Goal: Task Accomplishment & Management: Complete application form

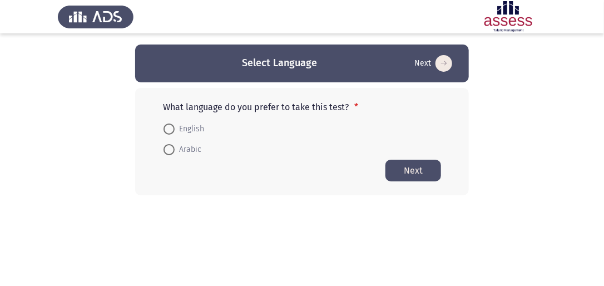
click at [169, 150] on span at bounding box center [169, 150] width 0 height 0
click at [169, 149] on input "Arabic" at bounding box center [169, 149] width 11 height 11
radio input "true"
click at [422, 164] on button "Next" at bounding box center [414, 170] width 56 height 22
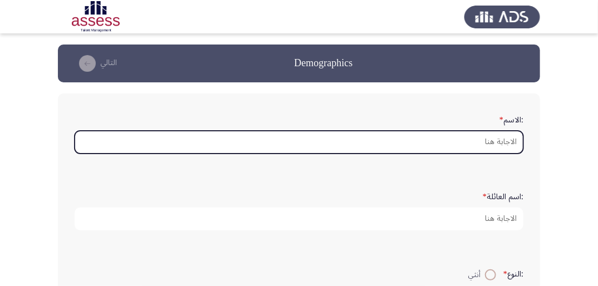
click at [456, 138] on input ":الاسم *" at bounding box center [299, 142] width 449 height 23
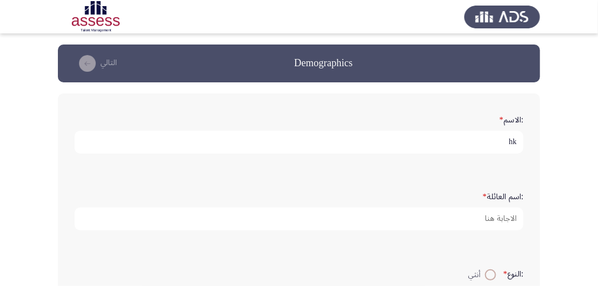
type input "h"
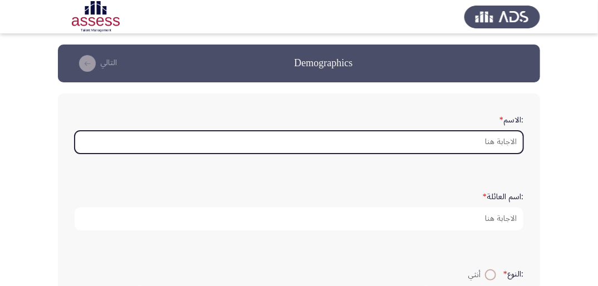
type input "ش"
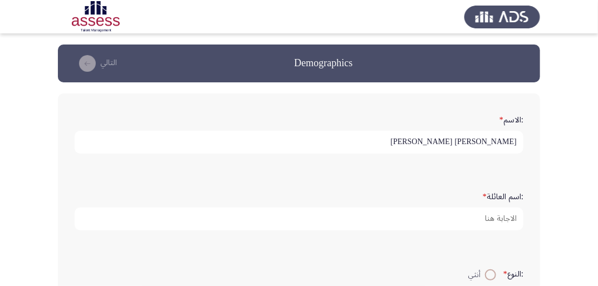
type input "[PERSON_NAME] [PERSON_NAME]"
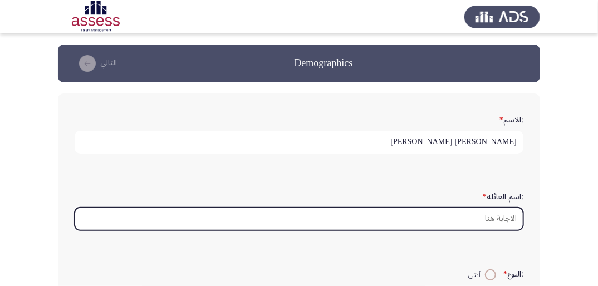
click at [456, 221] on input ":اسم العائلة *" at bounding box center [299, 219] width 449 height 23
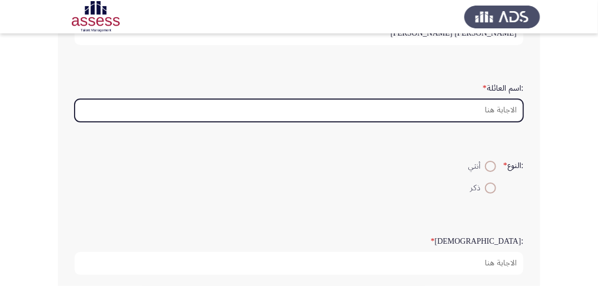
scroll to position [134, 0]
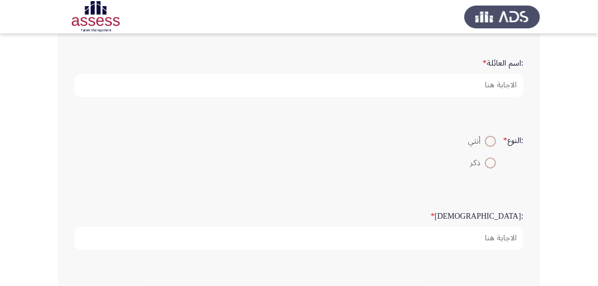
click at [456, 163] on span at bounding box center [490, 163] width 11 height 11
click at [456, 163] on input "ذكر" at bounding box center [490, 163] width 11 height 11
radio input "true"
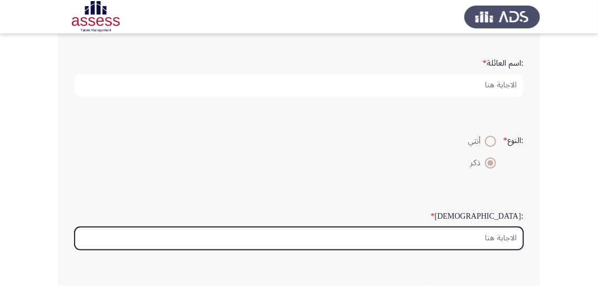
click at [456, 242] on input ":السن *" at bounding box center [299, 238] width 449 height 23
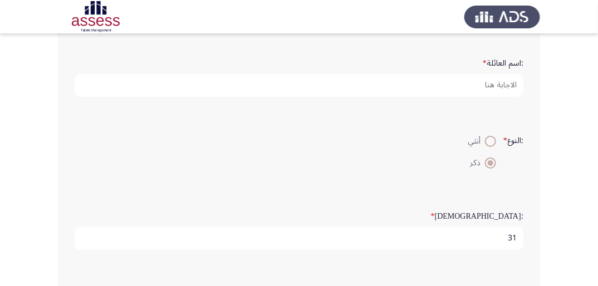
scroll to position [0, 0]
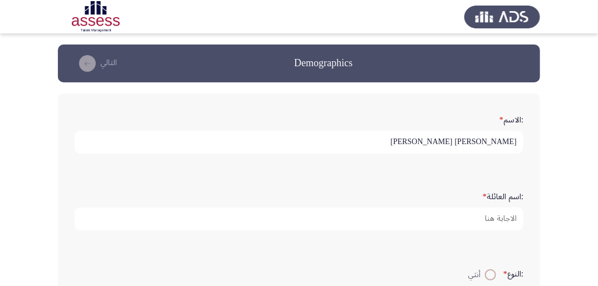
type input "31"
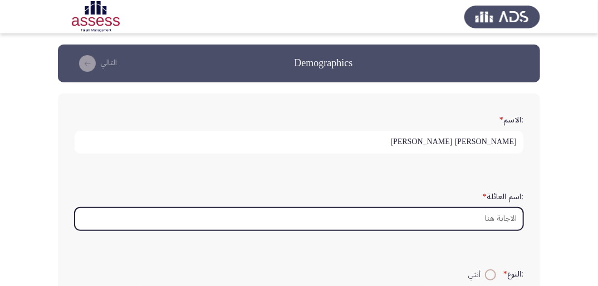
click at [456, 224] on input ":اسم العائلة *" at bounding box center [299, 219] width 449 height 23
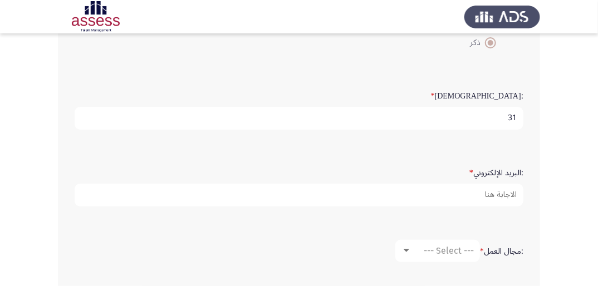
scroll to position [312, 0]
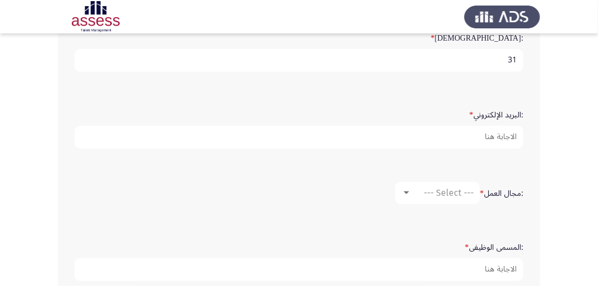
type input "29408270101176"
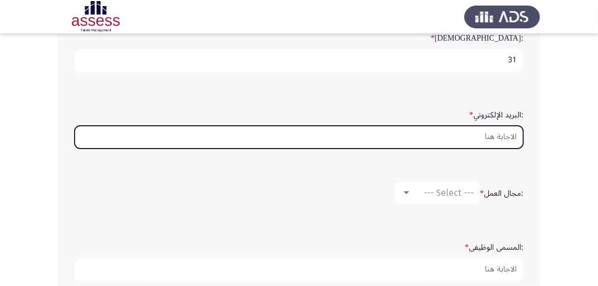
click at [456, 133] on input ":البريد الإلكتروني *" at bounding box center [299, 137] width 449 height 23
type input "ش"
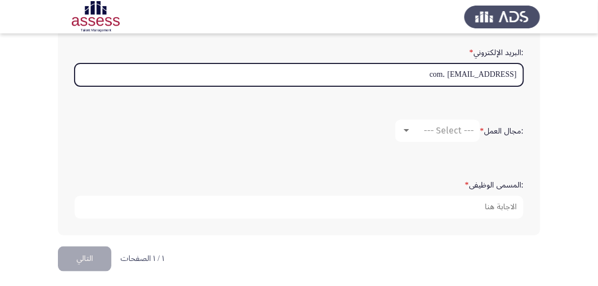
scroll to position [375, 0]
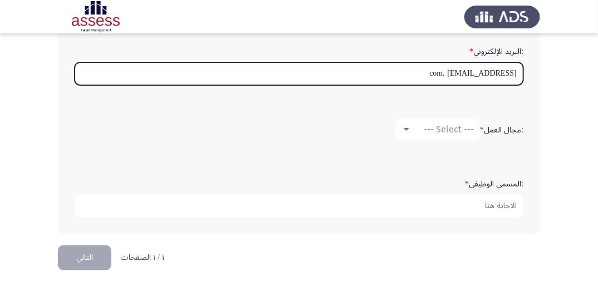
type input "[EMAIL_ADDRESS] .com"
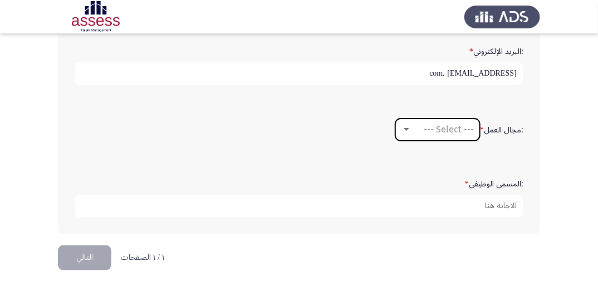
click at [407, 125] on div at bounding box center [406, 129] width 10 height 9
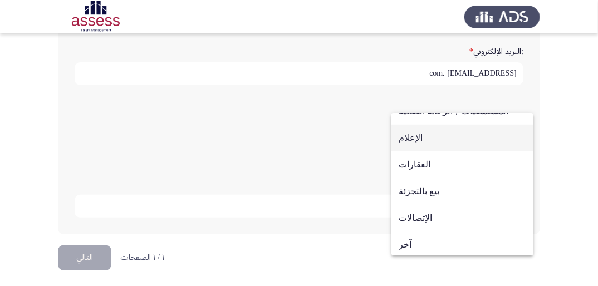
scroll to position [365, 0]
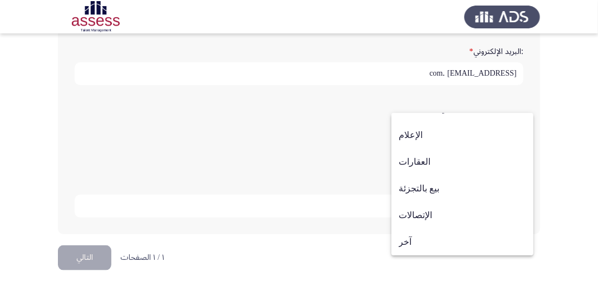
click at [456, 135] on div at bounding box center [299, 143] width 598 height 286
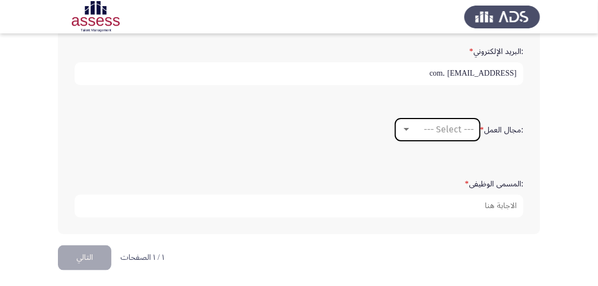
click at [406, 125] on div at bounding box center [406, 129] width 10 height 9
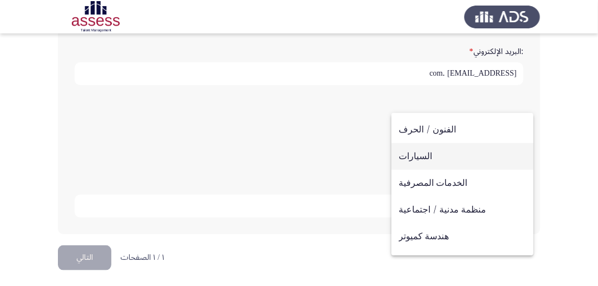
scroll to position [45, 0]
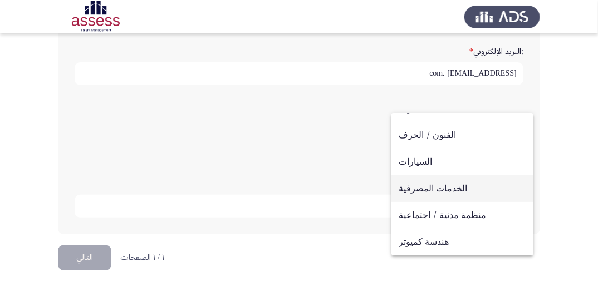
click at [431, 189] on span "الخدمات المصرفية" at bounding box center [462, 188] width 127 height 27
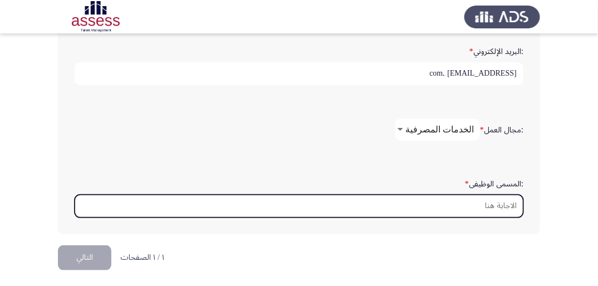
click at [456, 207] on input ":المسمى الوظيفى *" at bounding box center [299, 206] width 449 height 23
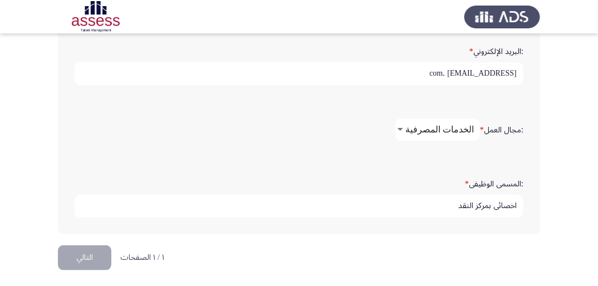
type input "اخصائى بمركز النقد"
click at [92, 258] on button "التالي" at bounding box center [84, 257] width 53 height 25
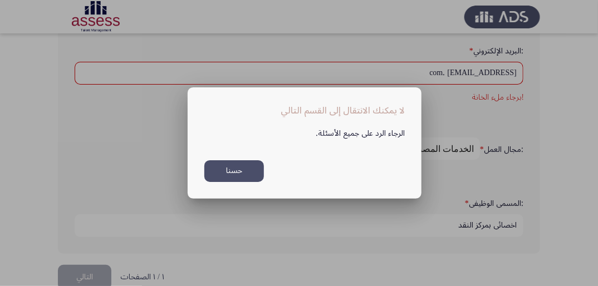
click at [258, 168] on button "حسنا" at bounding box center [234, 171] width 60 height 22
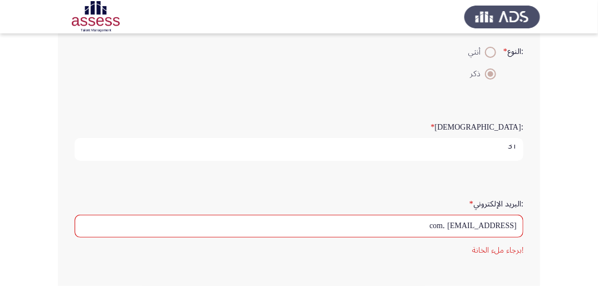
scroll to position [3, 0]
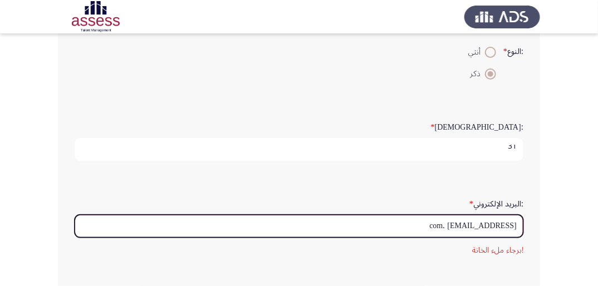
click at [456, 223] on input "[EMAIL_ADDRESS] .com" at bounding box center [299, 226] width 449 height 23
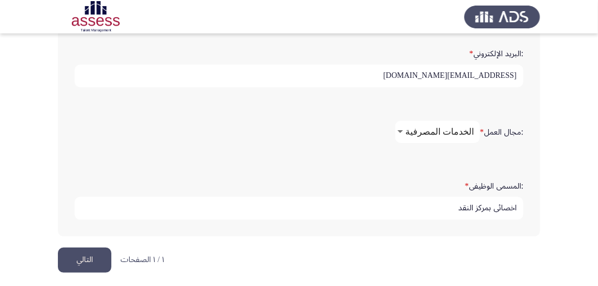
scroll to position [375, 0]
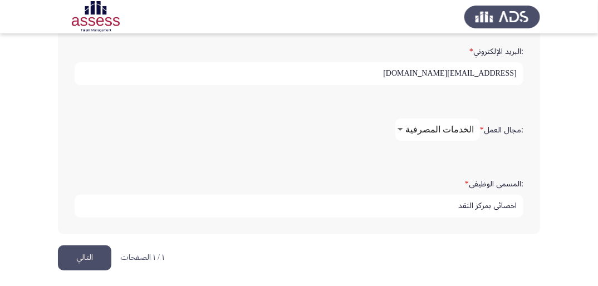
type input "[EMAIL_ADDRESS][DOMAIN_NAME]"
click at [85, 258] on button "التالي" at bounding box center [84, 257] width 53 height 25
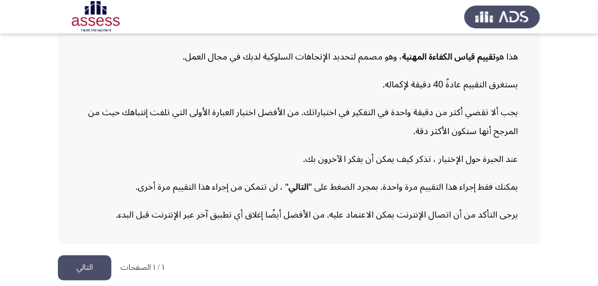
scroll to position [139, 0]
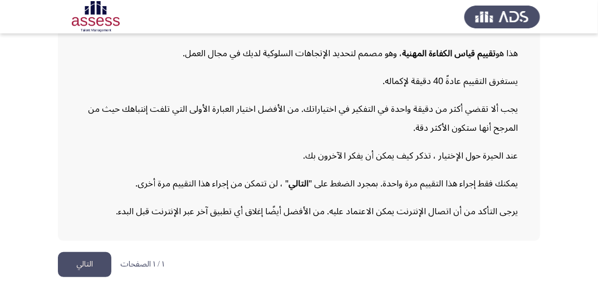
click at [82, 260] on button "التالي" at bounding box center [84, 264] width 53 height 25
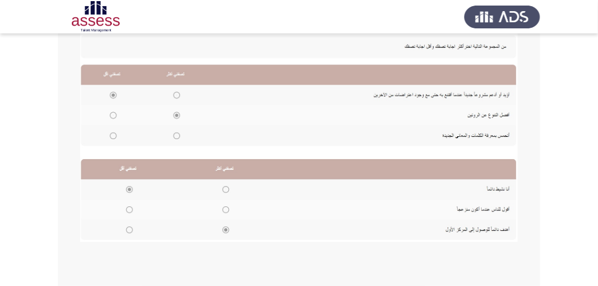
scroll to position [308, 0]
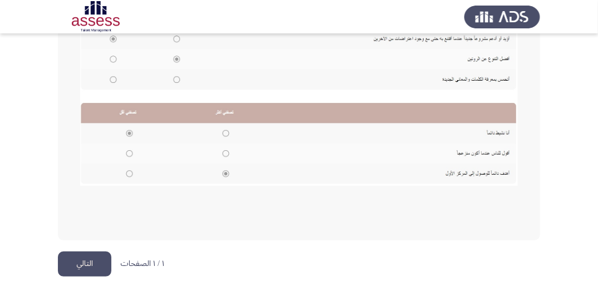
click at [89, 261] on button "التالي" at bounding box center [84, 264] width 53 height 25
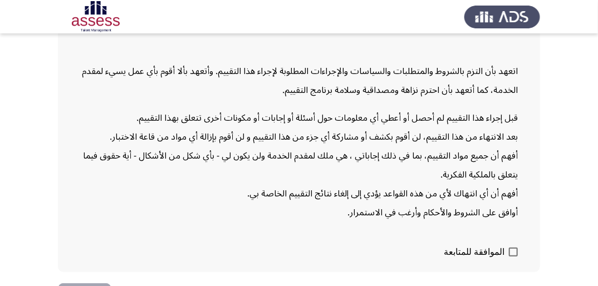
scroll to position [142, 0]
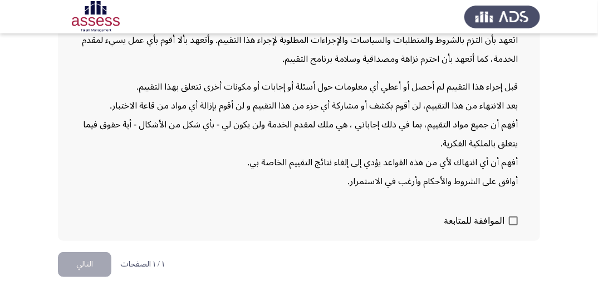
click at [456, 222] on span at bounding box center [513, 221] width 9 height 9
click at [456, 225] on input "الموافقة للمتابعة" at bounding box center [513, 225] width 1 height 1
checkbox input "true"
click at [80, 257] on button "التالي" at bounding box center [84, 264] width 53 height 25
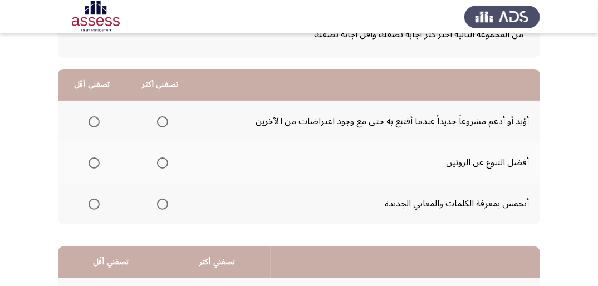
scroll to position [89, 0]
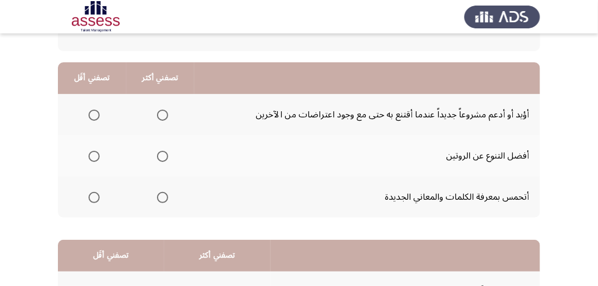
click at [159, 199] on span "Select an option" at bounding box center [162, 197] width 11 height 11
click at [159, 199] on input "Select an option" at bounding box center [162, 197] width 11 height 11
click at [91, 114] on span "Select an option" at bounding box center [94, 115] width 11 height 11
click at [91, 114] on input "Select an option" at bounding box center [94, 115] width 11 height 11
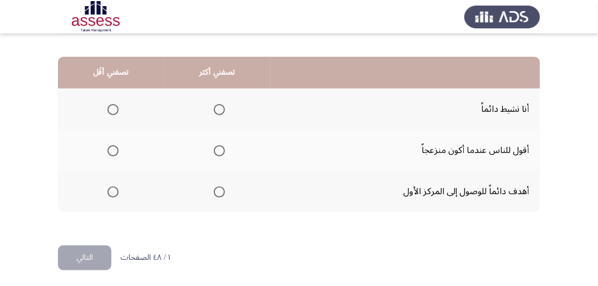
scroll to position [274, 0]
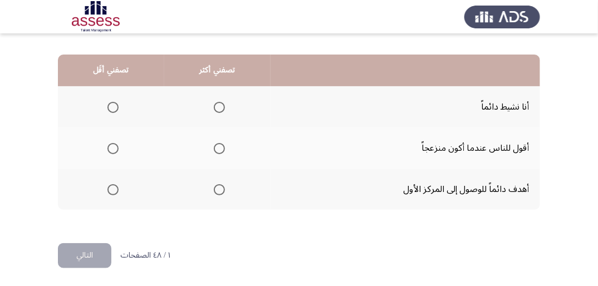
click at [218, 185] on span "Select an option" at bounding box center [219, 189] width 11 height 11
click at [218, 185] on input "Select an option" at bounding box center [219, 189] width 11 height 11
click at [111, 102] on span "Select an option" at bounding box center [112, 107] width 11 height 11
click at [111, 102] on input "Select an option" at bounding box center [112, 107] width 11 height 11
click at [93, 253] on button "التالي" at bounding box center [84, 255] width 53 height 25
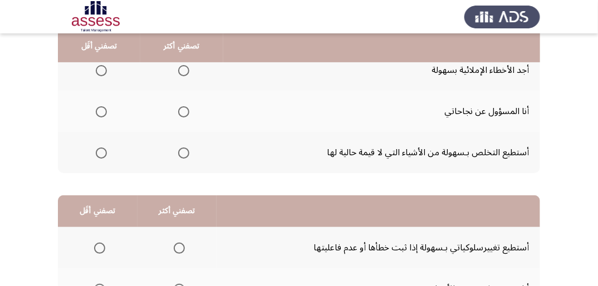
scroll to position [89, 0]
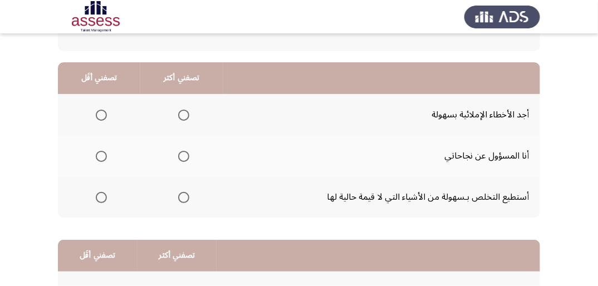
click at [183, 155] on span "Select an option" at bounding box center [183, 156] width 11 height 11
click at [183, 155] on input "Select an option" at bounding box center [183, 156] width 11 height 11
click at [99, 115] on span "Select an option" at bounding box center [101, 115] width 11 height 11
click at [99, 115] on input "Select an option" at bounding box center [101, 115] width 11 height 11
click at [100, 154] on span "Select an option" at bounding box center [101, 156] width 11 height 11
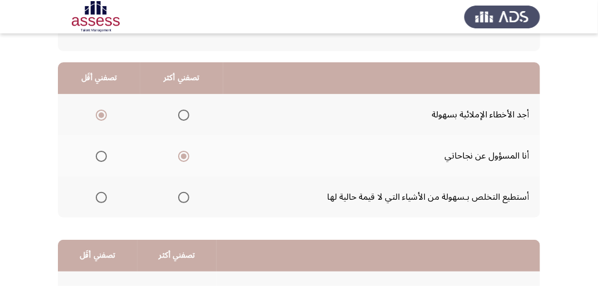
click at [100, 154] on input "Select an option" at bounding box center [101, 156] width 11 height 11
click at [181, 157] on span "Select an option" at bounding box center [183, 156] width 11 height 11
click at [181, 157] on input "Select an option" at bounding box center [183, 156] width 11 height 11
click at [103, 195] on span "Select an option" at bounding box center [101, 197] width 11 height 11
click at [103, 195] on input "Select an option" at bounding box center [101, 197] width 11 height 11
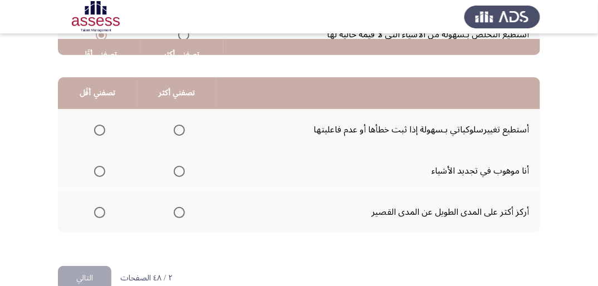
scroll to position [267, 0]
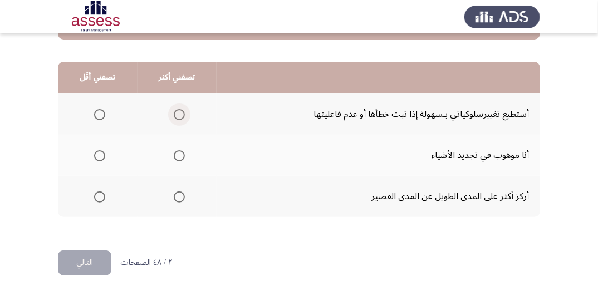
click at [178, 111] on span "Select an option" at bounding box center [179, 114] width 11 height 11
click at [178, 111] on input "Select an option" at bounding box center [179, 114] width 11 height 11
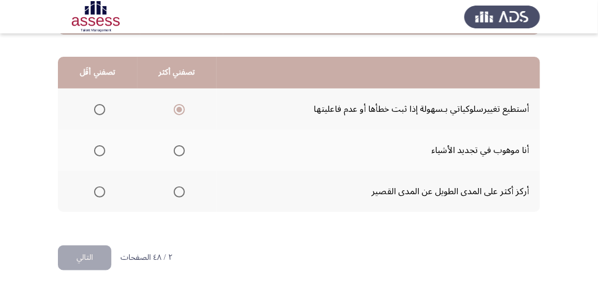
scroll to position [274, 0]
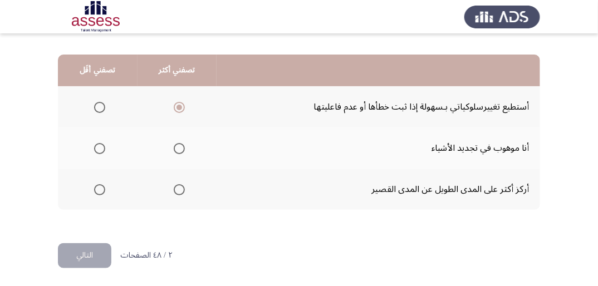
click at [97, 148] on span "Select an option" at bounding box center [99, 148] width 11 height 11
click at [97, 148] on input "Select an option" at bounding box center [99, 148] width 11 height 11
click at [85, 253] on button "التالي" at bounding box center [84, 255] width 53 height 25
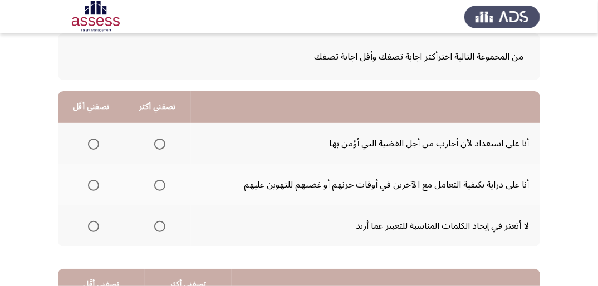
scroll to position [89, 0]
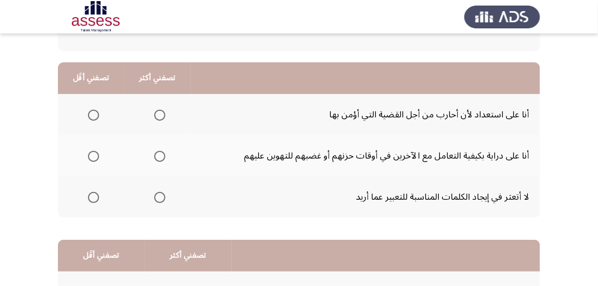
click at [160, 114] on span "Select an option" at bounding box center [159, 115] width 11 height 11
click at [160, 114] on input "Select an option" at bounding box center [159, 115] width 11 height 11
click at [162, 156] on span "Select an option" at bounding box center [159, 156] width 11 height 11
click at [162, 156] on input "Select an option" at bounding box center [159, 156] width 11 height 11
click at [96, 198] on span "Select an option" at bounding box center [93, 197] width 11 height 11
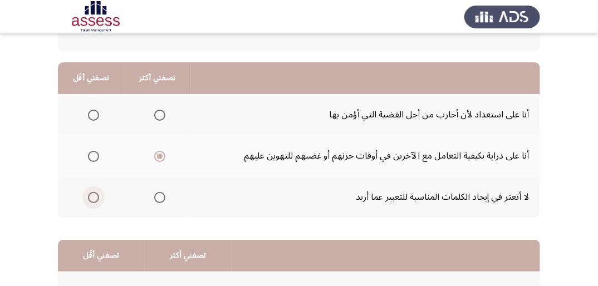
click at [96, 198] on input "Select an option" at bounding box center [93, 197] width 11 height 11
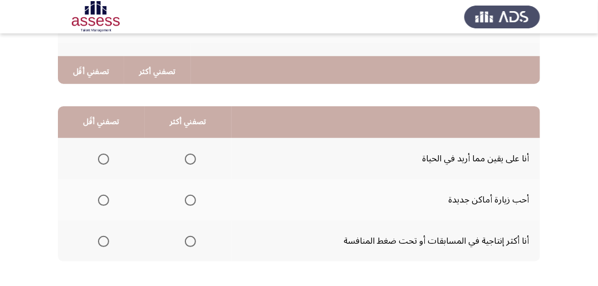
scroll to position [267, 0]
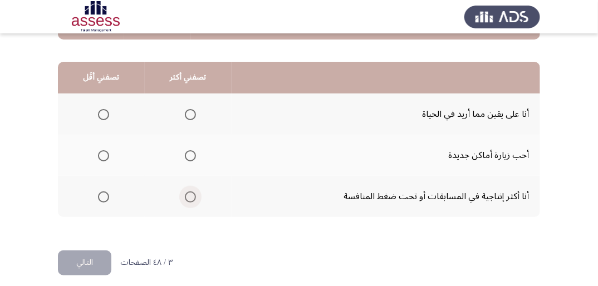
click at [186, 195] on span "Select an option" at bounding box center [190, 196] width 11 height 11
click at [186, 195] on input "Select an option" at bounding box center [190, 196] width 11 height 11
click at [101, 154] on span "Select an option" at bounding box center [103, 155] width 11 height 11
click at [101, 154] on input "Select an option" at bounding box center [103, 155] width 11 height 11
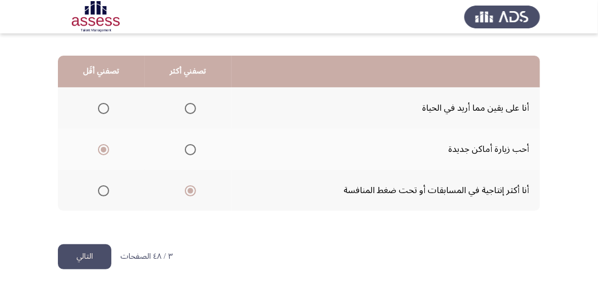
scroll to position [274, 0]
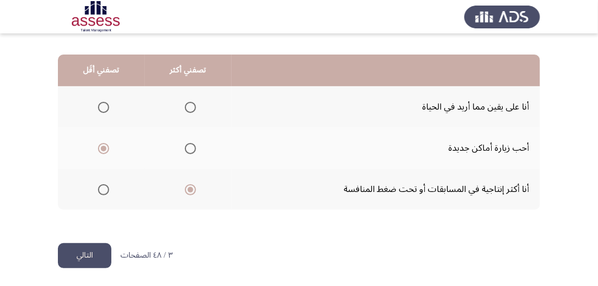
click at [99, 262] on button "التالي" at bounding box center [84, 255] width 53 height 25
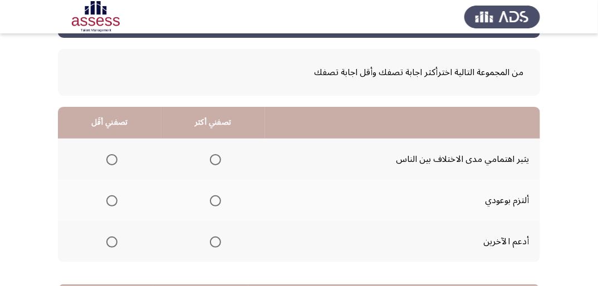
scroll to position [89, 0]
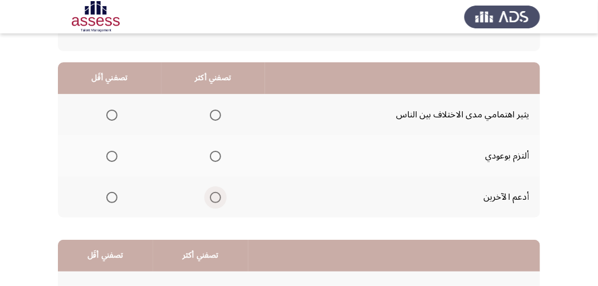
click at [214, 196] on span "Select an option" at bounding box center [215, 197] width 11 height 11
click at [214, 196] on input "Select an option" at bounding box center [215, 197] width 11 height 11
click at [107, 117] on span "Select an option" at bounding box center [111, 115] width 11 height 11
click at [107, 117] on input "Select an option" at bounding box center [111, 115] width 11 height 11
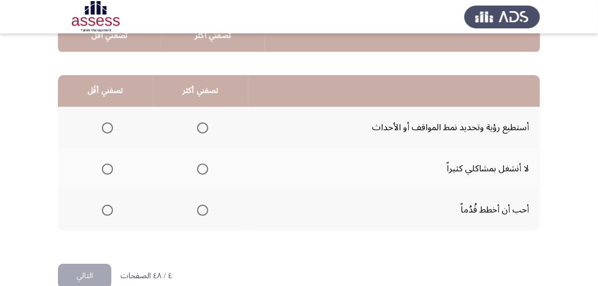
scroll to position [267, 0]
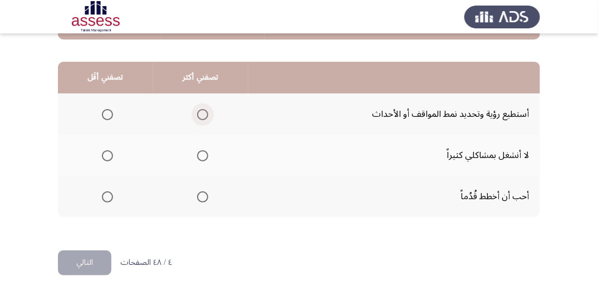
click at [201, 114] on span "Select an option" at bounding box center [202, 114] width 11 height 11
click at [201, 114] on input "Select an option" at bounding box center [202, 114] width 11 height 11
click at [108, 154] on span "Select an option" at bounding box center [107, 155] width 11 height 11
click at [108, 154] on input "Select an option" at bounding box center [107, 155] width 11 height 11
click at [106, 195] on span "Select an option" at bounding box center [107, 196] width 11 height 11
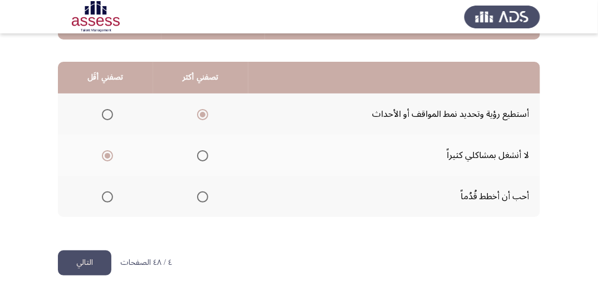
click at [106, 195] on input "Select an option" at bounding box center [107, 196] width 11 height 11
click at [102, 154] on span "Select an option" at bounding box center [107, 155] width 11 height 11
click at [102, 154] on input "Select an option" at bounding box center [107, 155] width 11 height 11
click at [201, 154] on span "Select an option" at bounding box center [202, 155] width 11 height 11
click at [201, 154] on input "Select an option" at bounding box center [202, 155] width 11 height 11
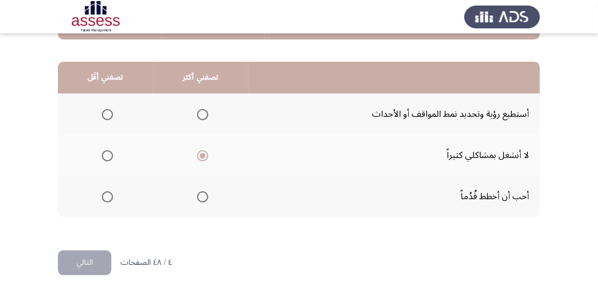
click at [198, 109] on span "Select an option" at bounding box center [202, 114] width 11 height 11
click at [198, 109] on input "Select an option" at bounding box center [202, 114] width 11 height 11
click at [201, 194] on span "Select an option" at bounding box center [202, 196] width 11 height 11
click at [201, 194] on input "Select an option" at bounding box center [202, 196] width 11 height 11
click at [200, 111] on span "Select an option" at bounding box center [202, 114] width 11 height 11
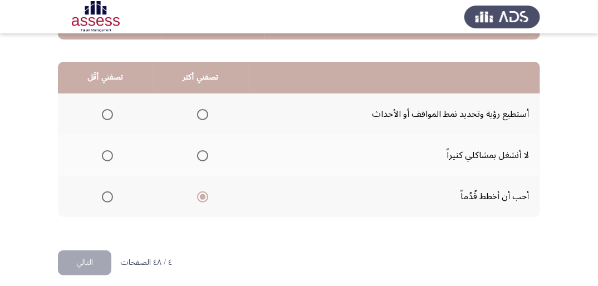
click at [200, 111] on input "Select an option" at bounding box center [202, 114] width 11 height 11
click at [106, 154] on span "Select an option" at bounding box center [107, 155] width 11 height 11
click at [106, 154] on input "Select an option" at bounding box center [107, 155] width 11 height 11
click at [90, 260] on button "التالي" at bounding box center [84, 262] width 53 height 25
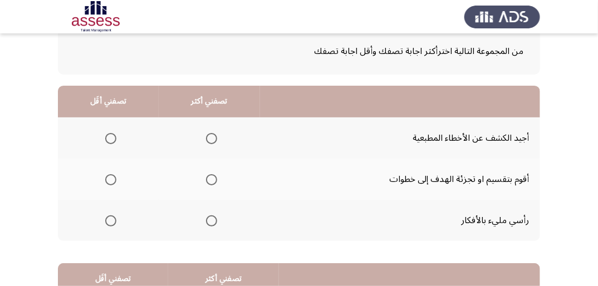
scroll to position [89, 0]
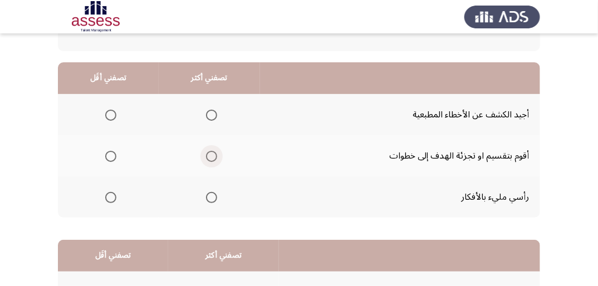
click at [209, 156] on span "Select an option" at bounding box center [211, 156] width 11 height 11
click at [209, 156] on input "Select an option" at bounding box center [211, 156] width 11 height 11
click at [108, 114] on span "Select an option" at bounding box center [110, 115] width 11 height 11
click at [108, 114] on input "Select an option" at bounding box center [110, 115] width 11 height 11
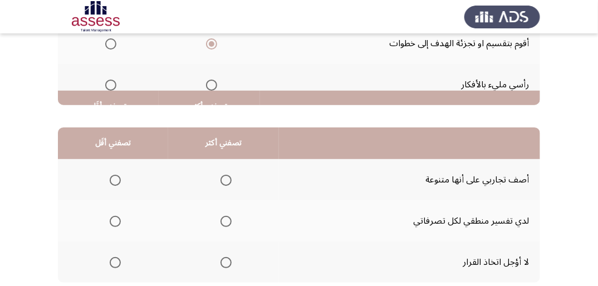
scroll to position [267, 0]
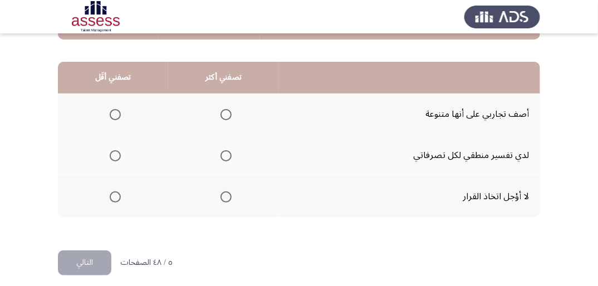
click at [225, 195] on span "Select an option" at bounding box center [225, 196] width 11 height 11
click at [225, 195] on input "Select an option" at bounding box center [225, 196] width 11 height 11
click at [116, 110] on span "Select an option" at bounding box center [115, 114] width 11 height 11
click at [116, 110] on input "Select an option" at bounding box center [115, 114] width 11 height 11
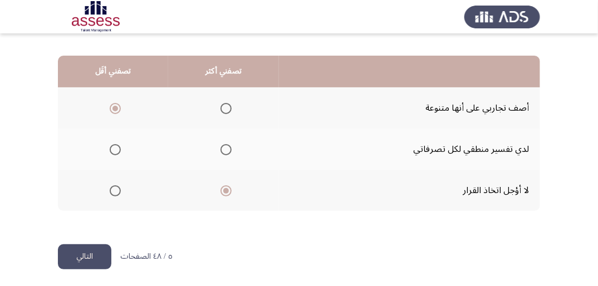
scroll to position [274, 0]
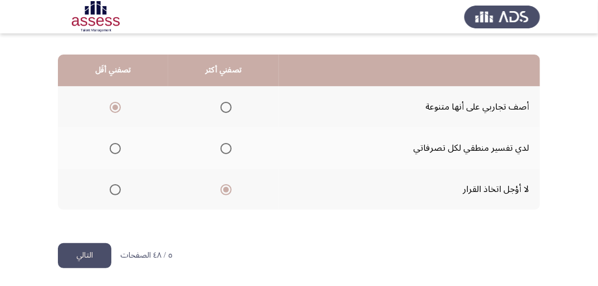
click at [85, 249] on button "التالي" at bounding box center [84, 255] width 53 height 25
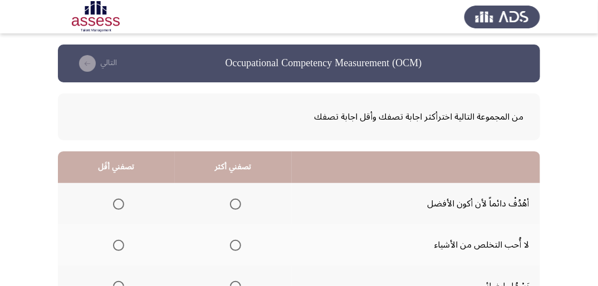
scroll to position [89, 0]
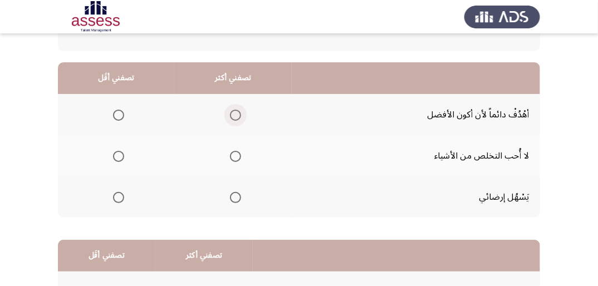
click at [235, 116] on span "Select an option" at bounding box center [235, 115] width 11 height 11
click at [235, 116] on input "Select an option" at bounding box center [235, 115] width 11 height 11
click at [114, 196] on span "Select an option" at bounding box center [118, 197] width 11 height 11
click at [114, 196] on input "Select an option" at bounding box center [118, 197] width 11 height 11
click at [114, 156] on span "Select an option" at bounding box center [118, 156] width 11 height 11
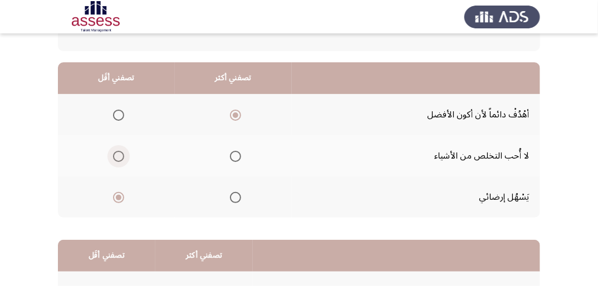
click at [114, 156] on input "Select an option" at bounding box center [118, 156] width 11 height 11
click at [118, 196] on span "Select an option" at bounding box center [118, 197] width 11 height 11
click at [118, 196] on input "Select an option" at bounding box center [118, 197] width 11 height 11
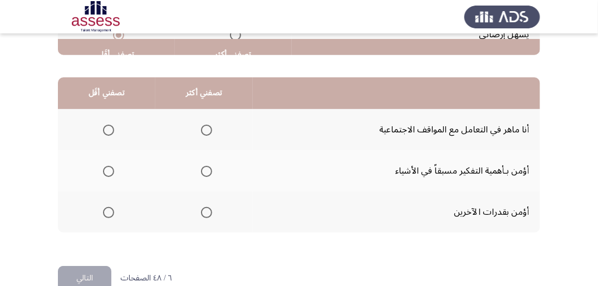
scroll to position [267, 0]
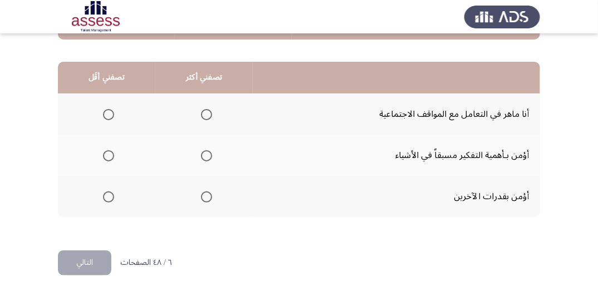
click at [205, 156] on span "Select an option" at bounding box center [206, 155] width 11 height 11
click at [205, 156] on input "Select an option" at bounding box center [206, 155] width 11 height 11
click at [107, 195] on span "Select an option" at bounding box center [108, 196] width 11 height 11
click at [107, 195] on input "Select an option" at bounding box center [108, 196] width 11 height 11
click at [112, 115] on span "Select an option" at bounding box center [108, 114] width 11 height 11
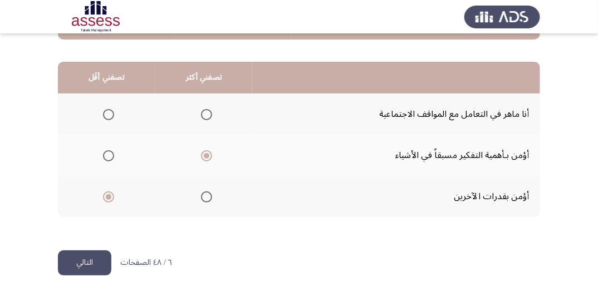
click at [112, 115] on input "Select an option" at bounding box center [108, 114] width 11 height 11
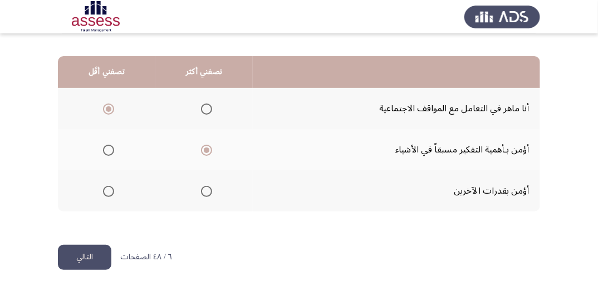
scroll to position [274, 0]
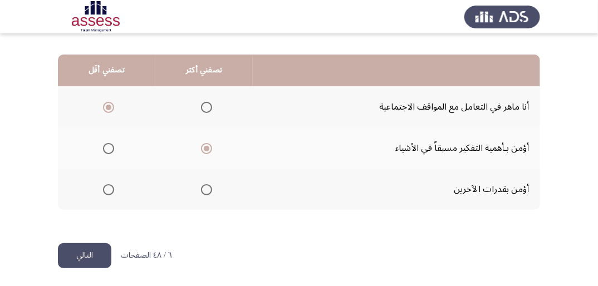
click at [96, 253] on button "التالي" at bounding box center [84, 255] width 53 height 25
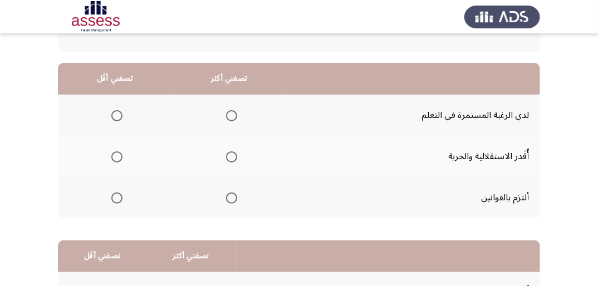
scroll to position [89, 0]
click at [227, 112] on span "Select an option" at bounding box center [231, 115] width 11 height 11
click at [227, 112] on input "Select an option" at bounding box center [231, 115] width 11 height 11
click at [116, 160] on span "Select an option" at bounding box center [116, 156] width 11 height 11
click at [116, 160] on input "Select an option" at bounding box center [116, 156] width 11 height 11
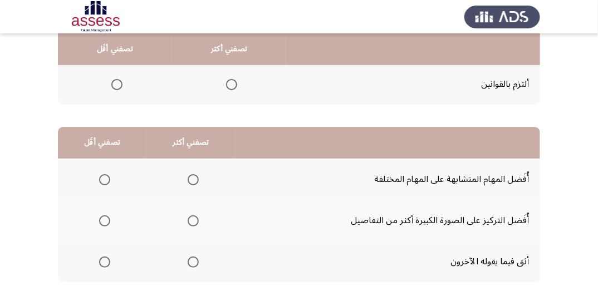
scroll to position [230, 0]
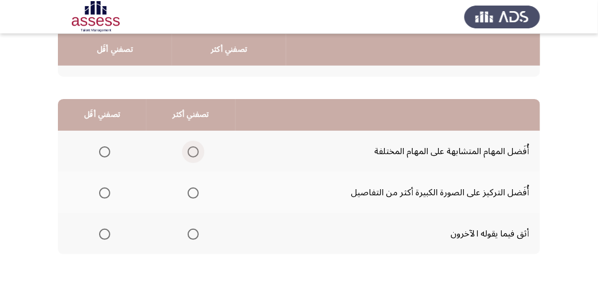
click at [196, 150] on span "Select an option" at bounding box center [193, 151] width 11 height 11
click at [196, 150] on input "Select an option" at bounding box center [193, 151] width 11 height 11
click at [105, 233] on span "Select an option" at bounding box center [104, 234] width 11 height 11
click at [105, 233] on input "Select an option" at bounding box center [104, 234] width 11 height 11
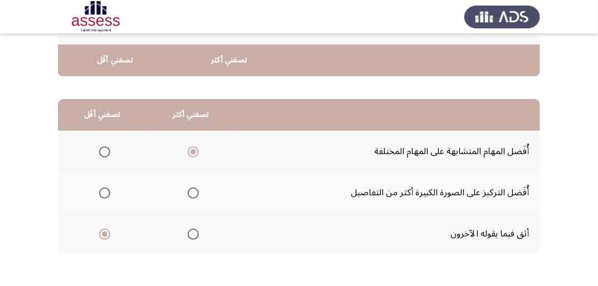
scroll to position [274, 0]
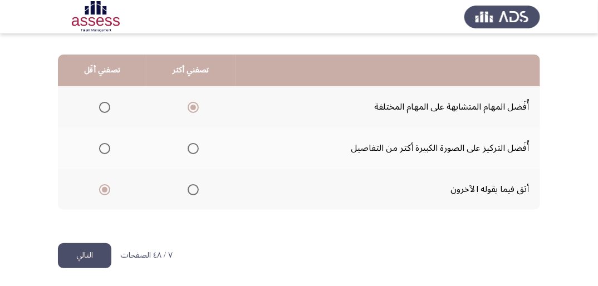
click at [97, 258] on button "التالي" at bounding box center [84, 255] width 53 height 25
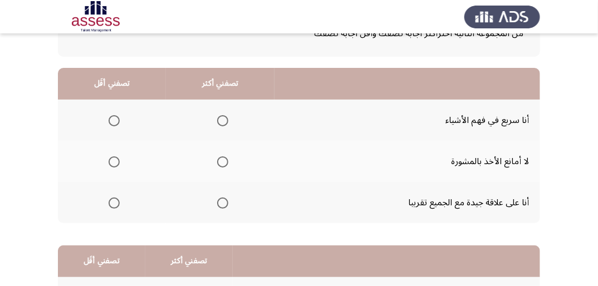
scroll to position [89, 0]
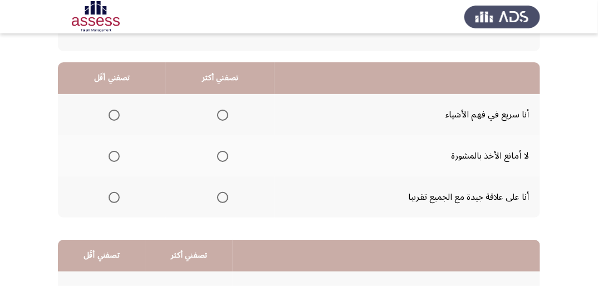
click at [219, 119] on span "Select an option" at bounding box center [222, 115] width 11 height 11
click at [219, 119] on input "Select an option" at bounding box center [222, 115] width 11 height 11
click at [114, 156] on span "Select an option" at bounding box center [114, 156] width 11 height 11
click at [114, 156] on input "Select an option" at bounding box center [114, 156] width 11 height 11
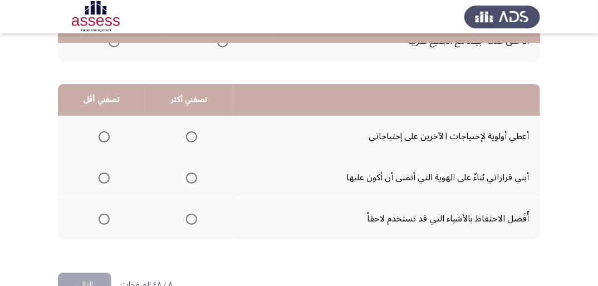
scroll to position [267, 0]
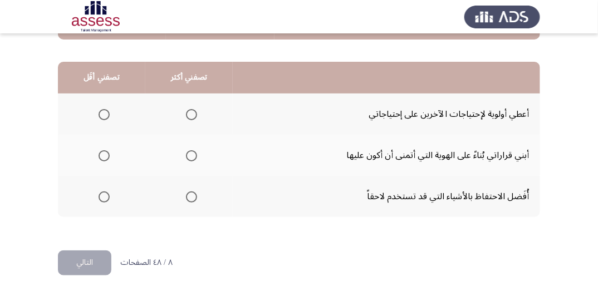
click at [102, 191] on span "Select an option" at bounding box center [104, 196] width 11 height 11
click at [102, 191] on input "Select an option" at bounding box center [104, 196] width 11 height 11
click at [193, 154] on span "Select an option" at bounding box center [191, 155] width 11 height 11
click at [193, 154] on input "Select an option" at bounding box center [191, 155] width 11 height 11
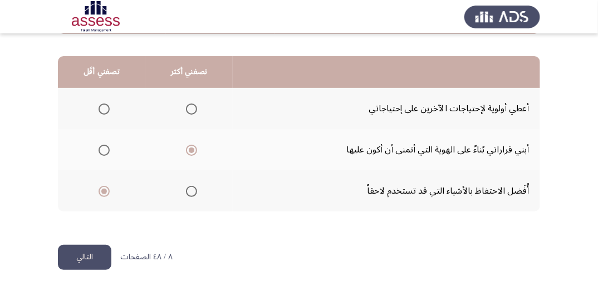
scroll to position [274, 0]
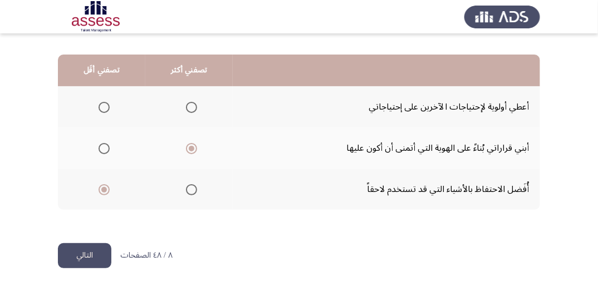
click at [85, 258] on button "التالي" at bounding box center [84, 255] width 53 height 25
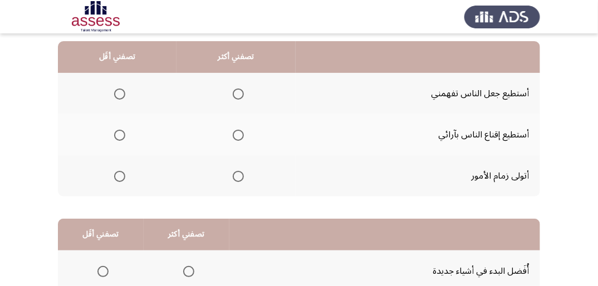
scroll to position [89, 0]
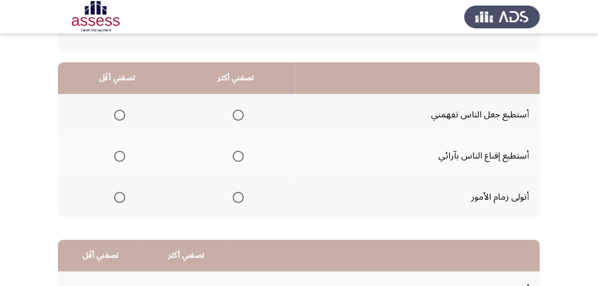
click at [237, 196] on span "Select an option" at bounding box center [238, 197] width 11 height 11
click at [237, 196] on input "Select an option" at bounding box center [238, 197] width 11 height 11
click at [122, 117] on span "Select an option" at bounding box center [119, 115] width 11 height 11
click at [122, 117] on input "Select an option" at bounding box center [119, 115] width 11 height 11
click at [120, 157] on span "Select an option" at bounding box center [119, 156] width 11 height 11
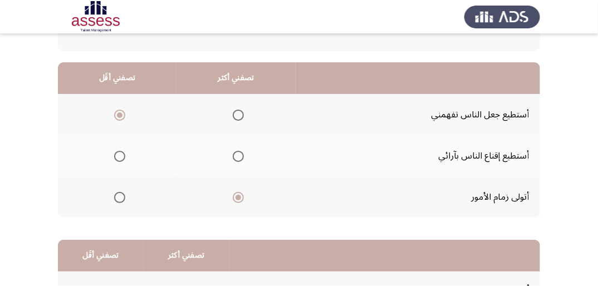
click at [120, 157] on input "Select an option" at bounding box center [119, 156] width 11 height 11
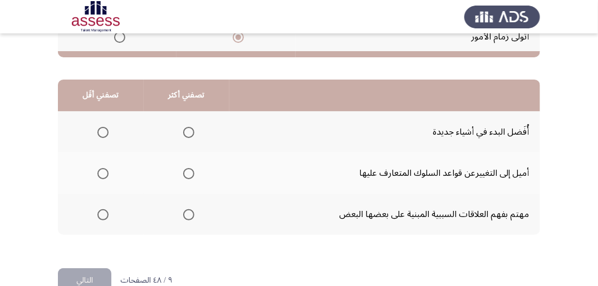
scroll to position [267, 0]
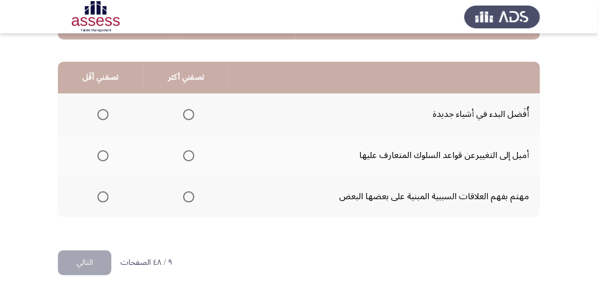
click at [188, 196] on span "Select an option" at bounding box center [188, 196] width 11 height 11
click at [188, 196] on input "Select an option" at bounding box center [188, 196] width 11 height 11
click at [106, 153] on span "Select an option" at bounding box center [102, 155] width 11 height 11
click at [106, 153] on input "Select an option" at bounding box center [102, 155] width 11 height 11
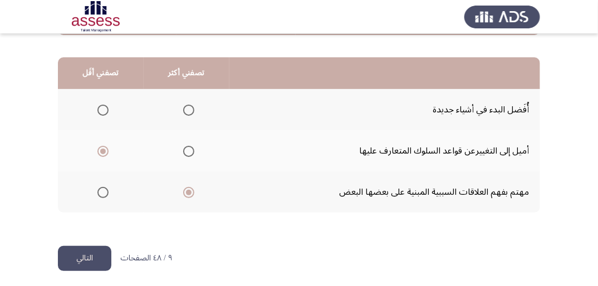
scroll to position [274, 0]
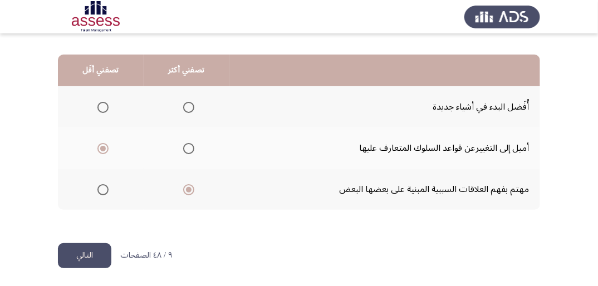
click at [82, 255] on button "التالي" at bounding box center [84, 255] width 53 height 25
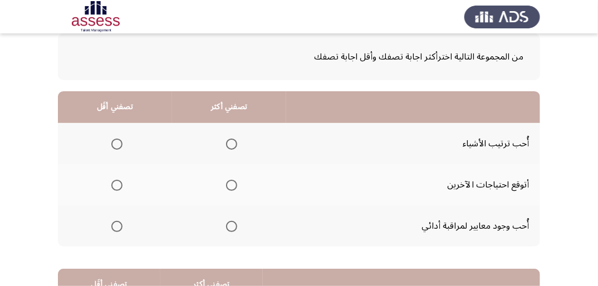
scroll to position [45, 0]
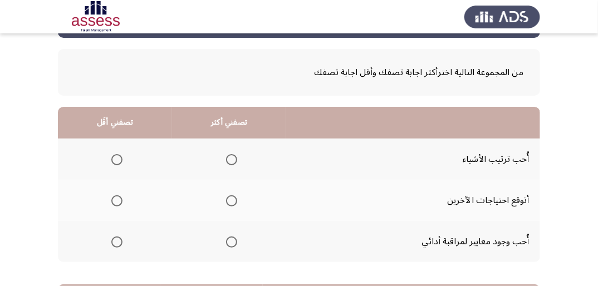
click at [230, 240] on span "Select an option" at bounding box center [231, 242] width 11 height 11
click at [230, 240] on input "Select an option" at bounding box center [231, 242] width 11 height 11
click at [117, 199] on span "Select an option" at bounding box center [116, 200] width 11 height 11
click at [117, 199] on input "Select an option" at bounding box center [116, 200] width 11 height 11
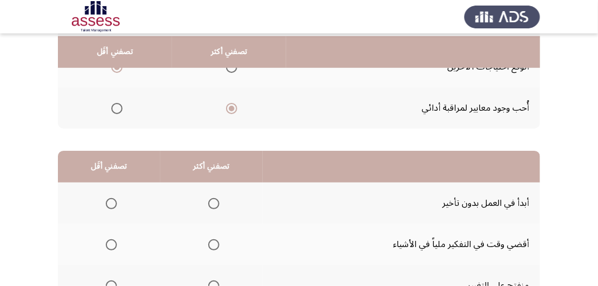
scroll to position [223, 0]
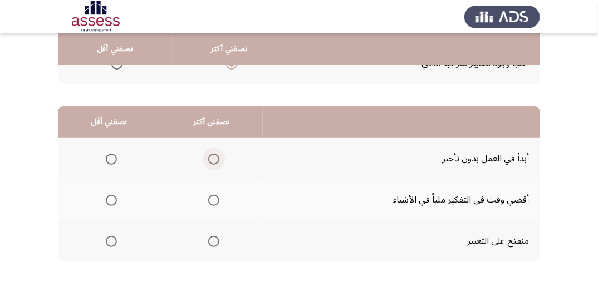
click at [215, 160] on span "Select an option" at bounding box center [213, 159] width 11 height 11
click at [215, 160] on input "Select an option" at bounding box center [213, 159] width 11 height 11
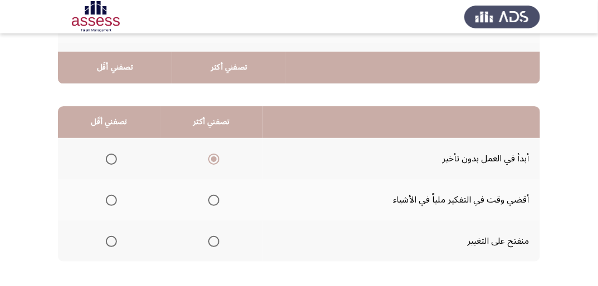
scroll to position [267, 0]
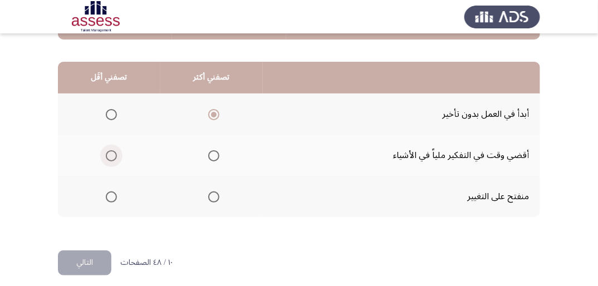
click at [114, 156] on span "Select an option" at bounding box center [111, 155] width 11 height 11
click at [114, 156] on input "Select an option" at bounding box center [111, 155] width 11 height 11
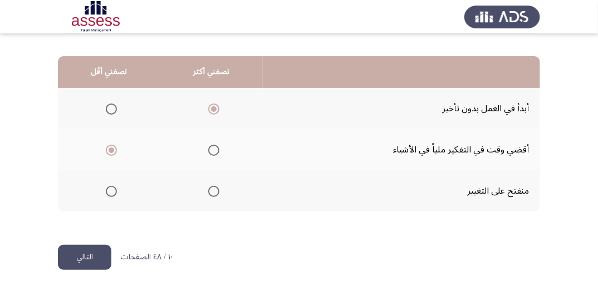
scroll to position [274, 0]
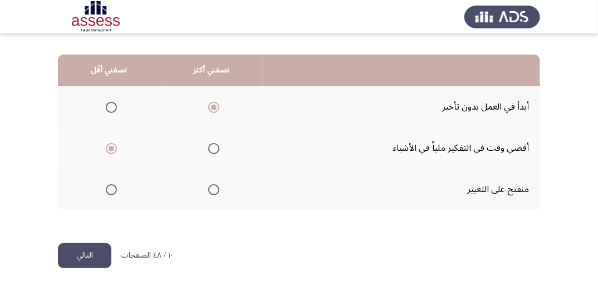
click at [79, 255] on button "التالي" at bounding box center [84, 255] width 53 height 25
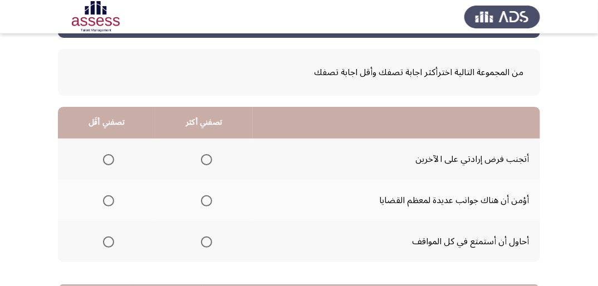
scroll to position [89, 0]
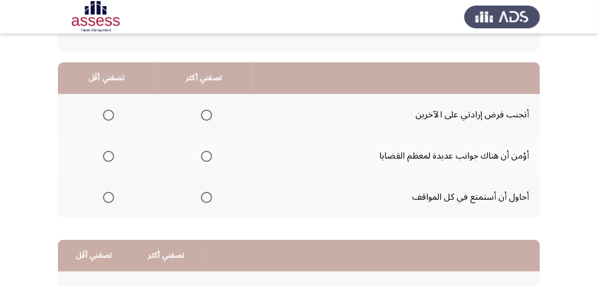
click at [204, 116] on span "Select an option" at bounding box center [206, 115] width 11 height 11
click at [204, 116] on input "Select an option" at bounding box center [206, 115] width 11 height 11
click at [109, 198] on span "Select an option" at bounding box center [108, 197] width 11 height 11
click at [109, 198] on input "Select an option" at bounding box center [108, 197] width 11 height 11
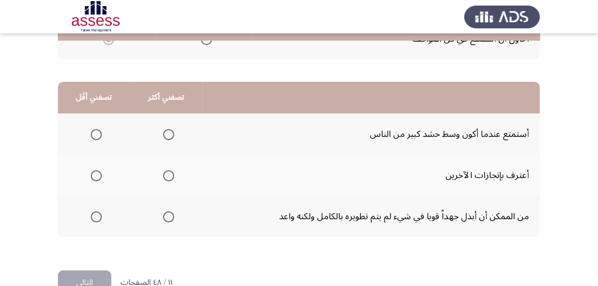
scroll to position [267, 0]
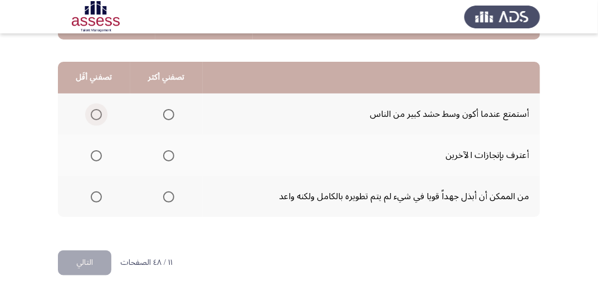
click at [95, 114] on span "Select an option" at bounding box center [96, 114] width 11 height 11
click at [95, 114] on input "Select an option" at bounding box center [96, 114] width 11 height 11
click at [169, 156] on span "Select an option" at bounding box center [168, 155] width 11 height 11
click at [169, 156] on input "Select an option" at bounding box center [168, 155] width 11 height 11
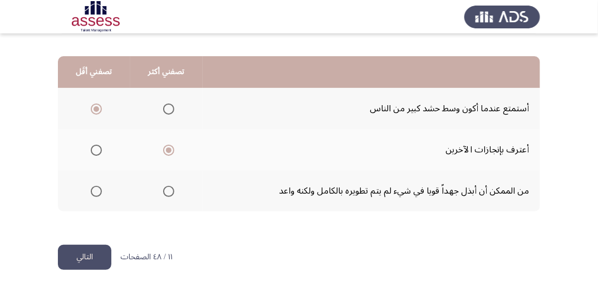
scroll to position [274, 0]
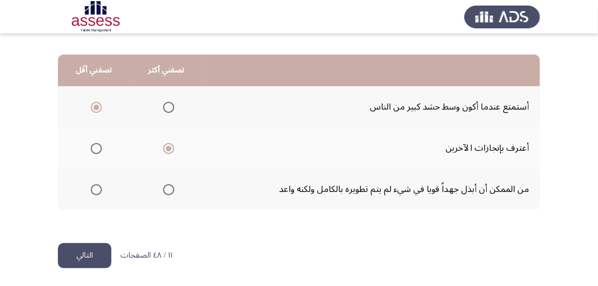
click at [97, 247] on button "التالي" at bounding box center [84, 255] width 53 height 25
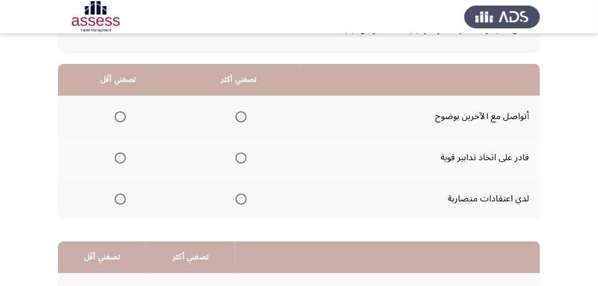
scroll to position [89, 0]
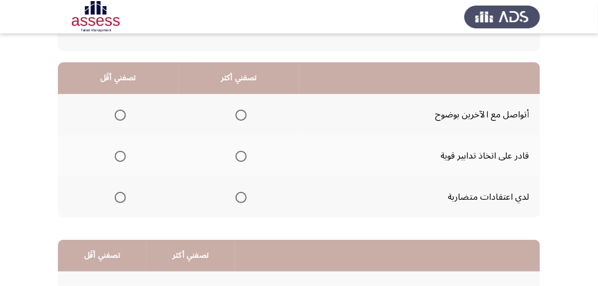
click at [243, 154] on span "Select an option" at bounding box center [240, 156] width 11 height 11
click at [243, 154] on input "Select an option" at bounding box center [240, 156] width 11 height 11
click at [125, 196] on span "Select an option" at bounding box center [120, 197] width 11 height 11
click at [125, 196] on input "Select an option" at bounding box center [120, 197] width 11 height 11
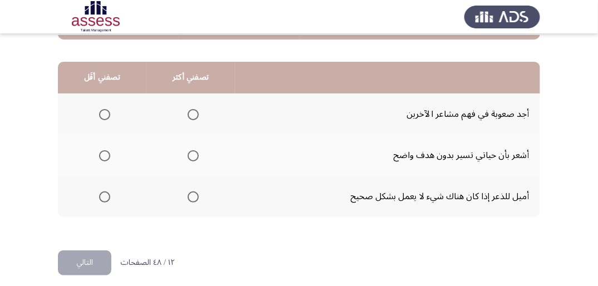
scroll to position [274, 0]
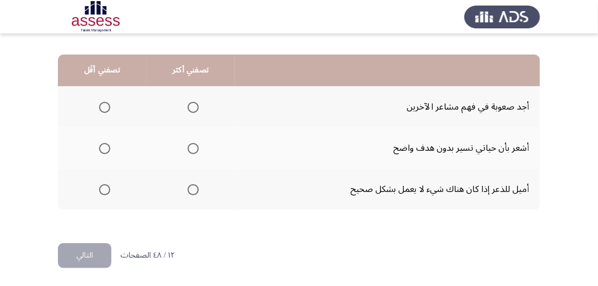
click at [194, 189] on span "Select an option" at bounding box center [193, 189] width 11 height 11
click at [194, 189] on input "Select an option" at bounding box center [193, 189] width 11 height 11
click at [192, 145] on span "Select an option" at bounding box center [193, 148] width 11 height 11
click at [192, 145] on input "Select an option" at bounding box center [193, 148] width 11 height 11
click at [188, 105] on span "Select an option" at bounding box center [193, 107] width 11 height 11
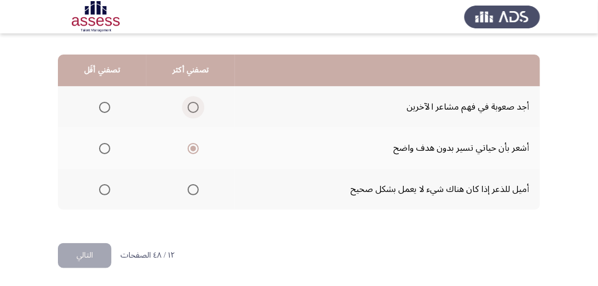
click at [188, 105] on input "Select an option" at bounding box center [193, 107] width 11 height 11
click at [106, 148] on span "Select an option" at bounding box center [104, 148] width 11 height 11
click at [106, 148] on input "Select an option" at bounding box center [104, 148] width 11 height 11
click at [191, 186] on span "Select an option" at bounding box center [193, 189] width 11 height 11
click at [191, 186] on input "Select an option" at bounding box center [193, 189] width 11 height 11
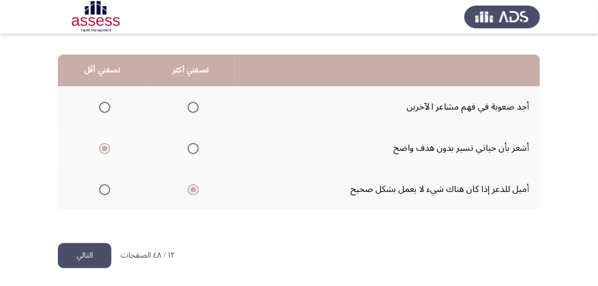
click at [83, 248] on button "التالي" at bounding box center [84, 255] width 53 height 25
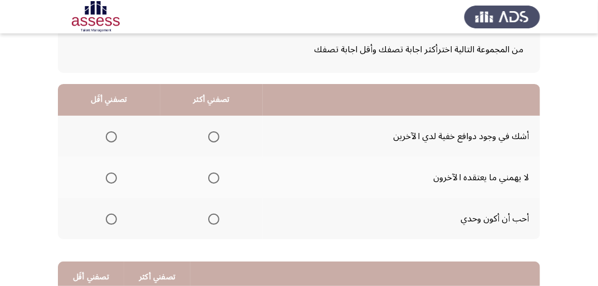
scroll to position [89, 0]
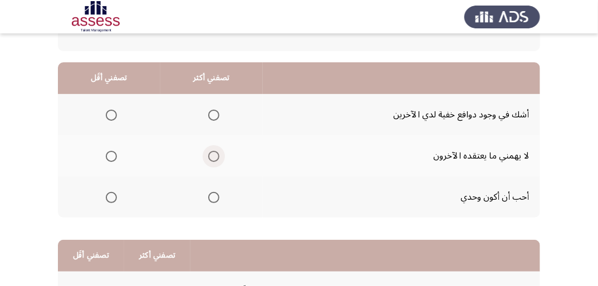
click at [214, 158] on span "Select an option" at bounding box center [213, 156] width 11 height 11
click at [214, 158] on input "Select an option" at bounding box center [213, 156] width 11 height 11
click at [112, 114] on span "Select an option" at bounding box center [111, 115] width 11 height 11
click at [112, 114] on input "Select an option" at bounding box center [111, 115] width 11 height 11
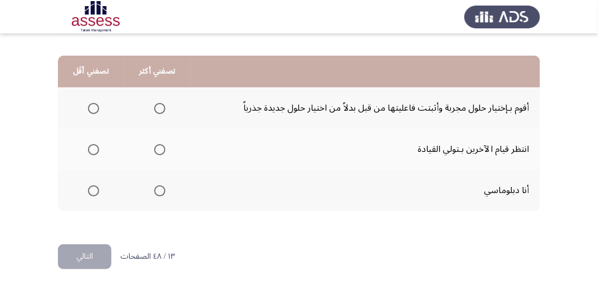
scroll to position [274, 0]
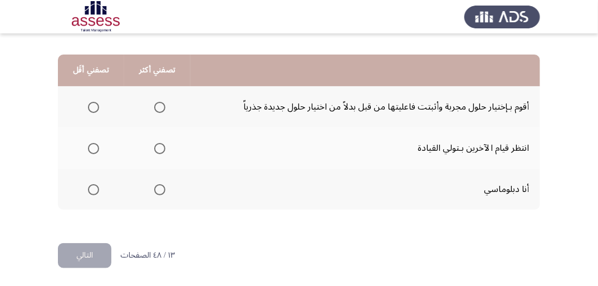
click at [157, 189] on span "Select an option" at bounding box center [159, 189] width 11 height 11
click at [157, 189] on input "Select an option" at bounding box center [159, 189] width 11 height 11
click at [158, 107] on span "Select an option" at bounding box center [159, 107] width 11 height 11
click at [158, 107] on input "Select an option" at bounding box center [159, 107] width 11 height 11
click at [156, 191] on span "Select an option" at bounding box center [159, 189] width 11 height 11
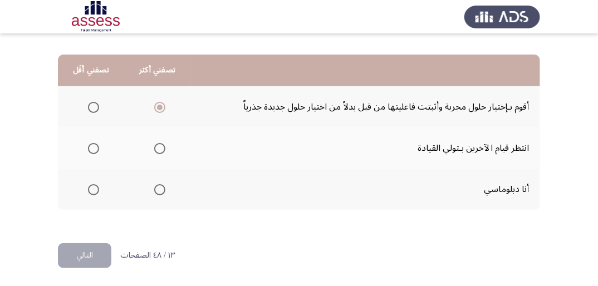
click at [156, 191] on input "Select an option" at bounding box center [159, 189] width 11 height 11
click at [93, 146] on span "Select an option" at bounding box center [93, 148] width 11 height 11
click at [93, 146] on input "Select an option" at bounding box center [93, 148] width 11 height 11
click at [99, 257] on button "التالي" at bounding box center [84, 255] width 53 height 25
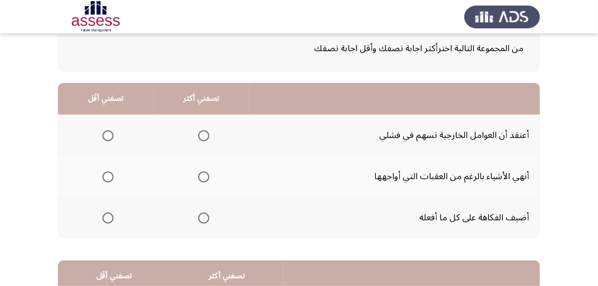
scroll to position [89, 0]
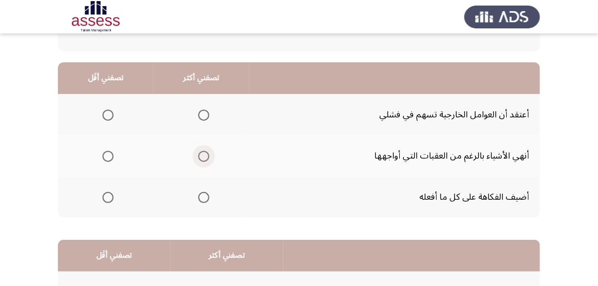
click at [198, 155] on span "Select an option" at bounding box center [203, 156] width 11 height 11
click at [198, 155] on input "Select an option" at bounding box center [203, 156] width 11 height 11
click at [104, 116] on span "Select an option" at bounding box center [107, 115] width 11 height 11
click at [104, 116] on input "Select an option" at bounding box center [107, 115] width 11 height 11
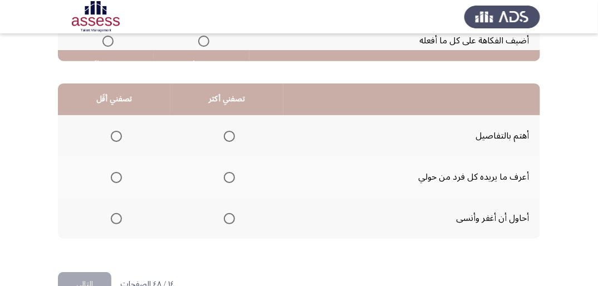
scroll to position [267, 0]
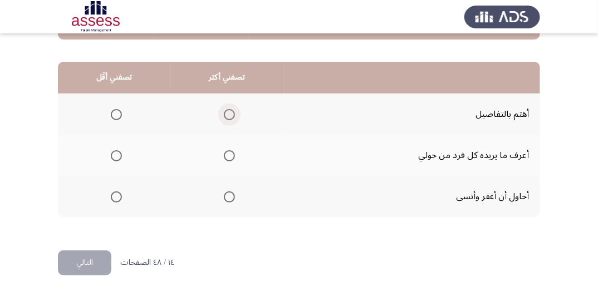
click at [229, 111] on span "Select an option" at bounding box center [229, 114] width 11 height 11
click at [229, 111] on input "Select an option" at bounding box center [229, 114] width 11 height 11
click at [229, 155] on span "Select an option" at bounding box center [229, 155] width 11 height 11
click at [229, 155] on input "Select an option" at bounding box center [229, 155] width 11 height 11
click at [116, 114] on span "Select an option" at bounding box center [116, 114] width 11 height 11
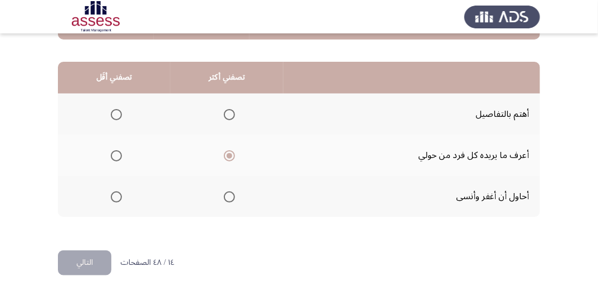
click at [116, 114] on input "Select an option" at bounding box center [116, 114] width 11 height 11
click at [104, 268] on button "التالي" at bounding box center [84, 262] width 53 height 25
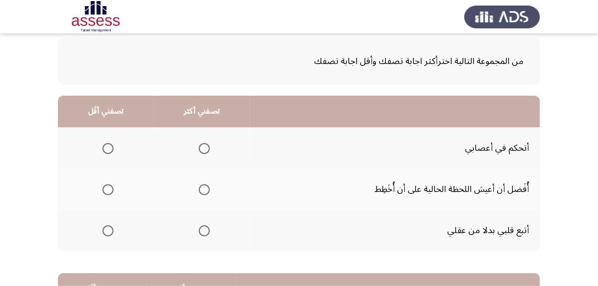
scroll to position [89, 0]
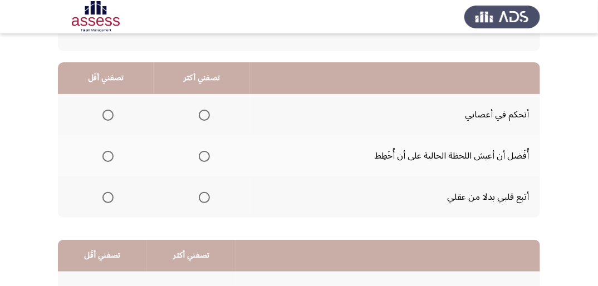
click at [204, 110] on span "Select an option" at bounding box center [204, 115] width 11 height 11
click at [204, 110] on input "Select an option" at bounding box center [204, 115] width 11 height 11
click at [110, 193] on span "Select an option" at bounding box center [107, 197] width 11 height 11
click at [110, 193] on input "Select an option" at bounding box center [107, 197] width 11 height 11
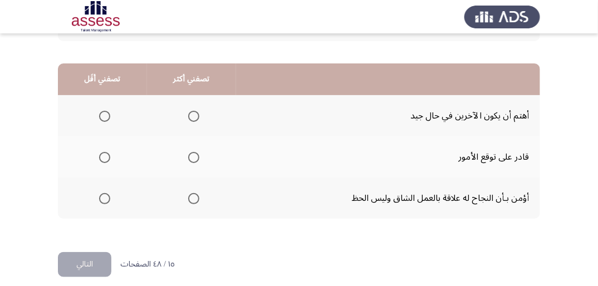
scroll to position [267, 0]
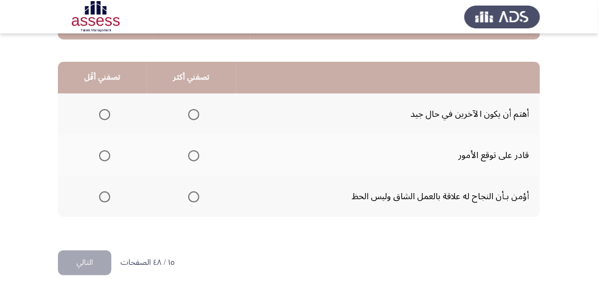
click at [191, 194] on span "Select an option" at bounding box center [193, 196] width 11 height 11
click at [191, 194] on input "Select an option" at bounding box center [193, 196] width 11 height 11
click at [102, 111] on span "Select an option" at bounding box center [104, 114] width 11 height 11
click at [102, 111] on input "Select an option" at bounding box center [104, 114] width 11 height 11
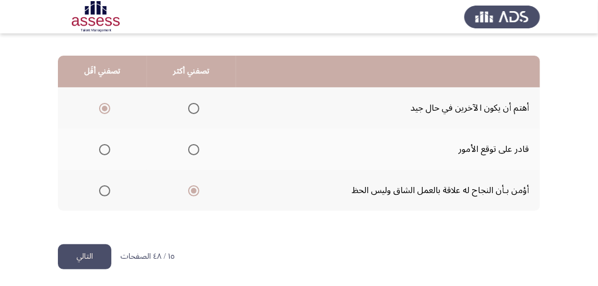
scroll to position [274, 0]
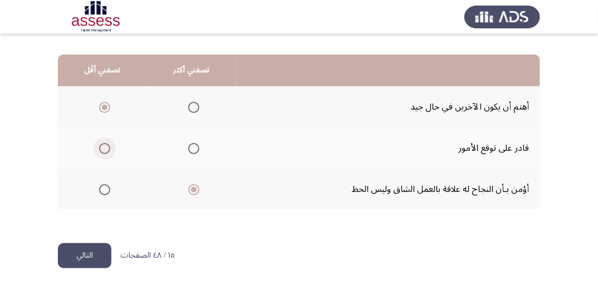
click at [99, 149] on span "Select an option" at bounding box center [104, 148] width 11 height 11
click at [99, 149] on input "Select an option" at bounding box center [104, 148] width 11 height 11
click at [99, 250] on button "التالي" at bounding box center [84, 255] width 53 height 25
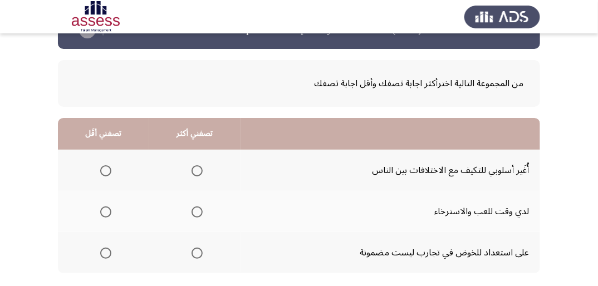
scroll to position [89, 0]
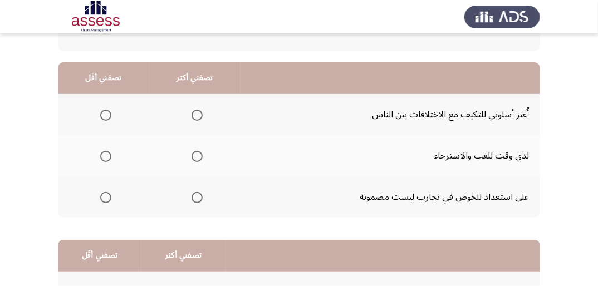
click at [194, 154] on span "Select an option" at bounding box center [196, 156] width 11 height 11
click at [194, 154] on input "Select an option" at bounding box center [196, 156] width 11 height 11
click at [189, 116] on label "Select an option" at bounding box center [195, 115] width 16 height 11
click at [191, 116] on input "Select an option" at bounding box center [196, 115] width 11 height 11
click at [102, 198] on span "Select an option" at bounding box center [105, 197] width 11 height 11
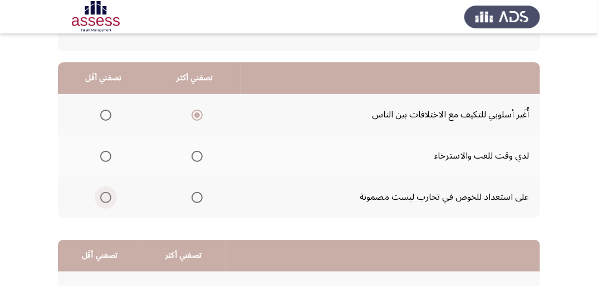
click at [102, 198] on input "Select an option" at bounding box center [105, 197] width 11 height 11
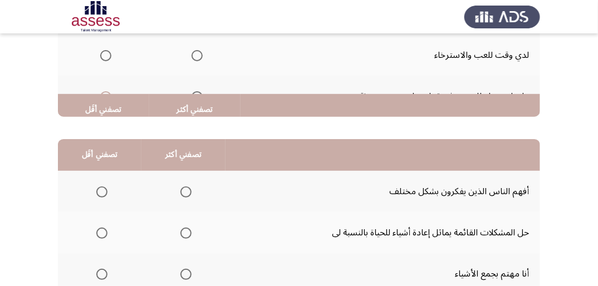
scroll to position [267, 0]
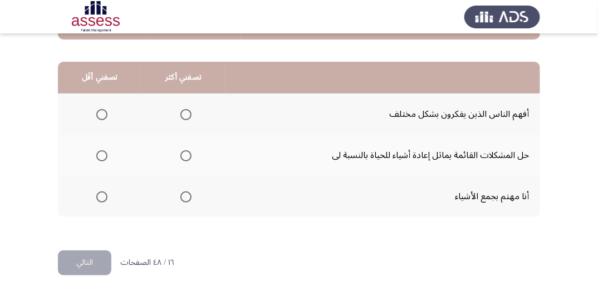
click at [182, 114] on span "Select an option" at bounding box center [185, 114] width 11 height 11
click at [182, 114] on input "Select an option" at bounding box center [185, 114] width 11 height 11
click at [103, 194] on span "Select an option" at bounding box center [101, 196] width 11 height 11
click at [103, 194] on input "Select an option" at bounding box center [101, 196] width 11 height 11
click at [98, 262] on button "التالي" at bounding box center [84, 262] width 53 height 25
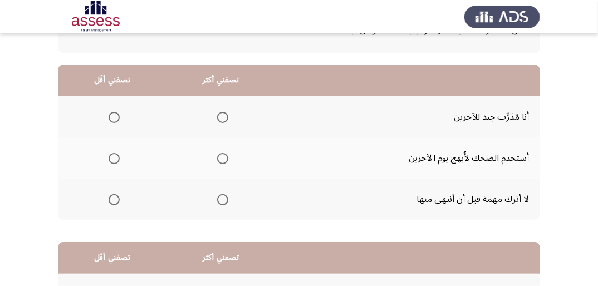
scroll to position [89, 0]
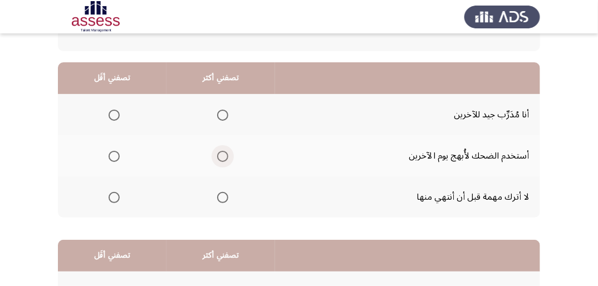
click at [224, 158] on span "Select an option" at bounding box center [222, 156] width 11 height 11
click at [224, 158] on input "Select an option" at bounding box center [222, 156] width 11 height 11
click at [225, 156] on span "Select an option" at bounding box center [223, 157] width 6 height 6
click at [225, 156] on input "Select an option" at bounding box center [222, 156] width 11 height 11
click at [219, 112] on span "Select an option" at bounding box center [222, 115] width 11 height 11
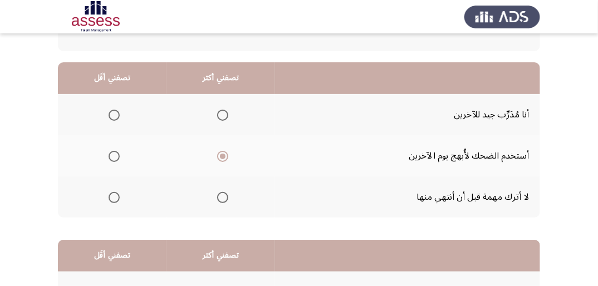
click at [219, 112] on input "Select an option" at bounding box center [222, 115] width 11 height 11
click at [223, 197] on span "Select an option" at bounding box center [222, 197] width 11 height 11
click at [223, 197] on input "Select an option" at bounding box center [222, 197] width 11 height 11
click at [225, 114] on span "Select an option" at bounding box center [222, 115] width 11 height 11
click at [225, 114] on input "Select an option" at bounding box center [222, 115] width 11 height 11
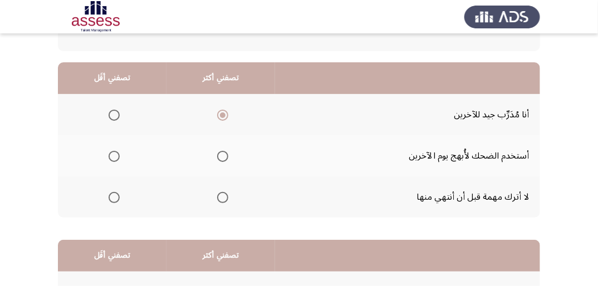
click at [116, 196] on span "Select an option" at bounding box center [114, 197] width 11 height 11
click at [116, 196] on input "Select an option" at bounding box center [114, 197] width 11 height 11
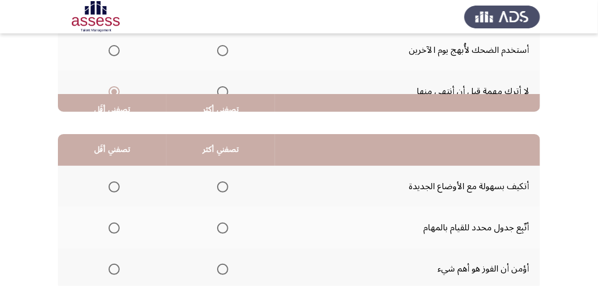
scroll to position [267, 0]
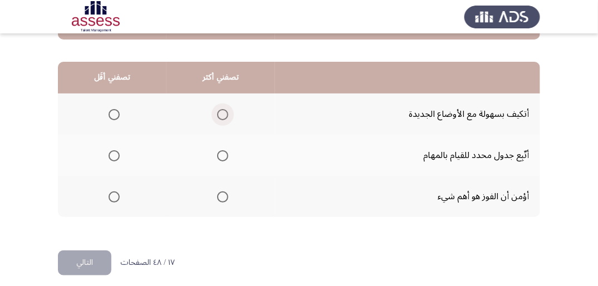
click at [220, 114] on span "Select an option" at bounding box center [222, 114] width 11 height 11
click at [220, 114] on input "Select an option" at bounding box center [222, 114] width 11 height 11
click at [111, 156] on span "Select an option" at bounding box center [114, 155] width 11 height 11
click at [111, 156] on input "Select an option" at bounding box center [114, 155] width 11 height 11
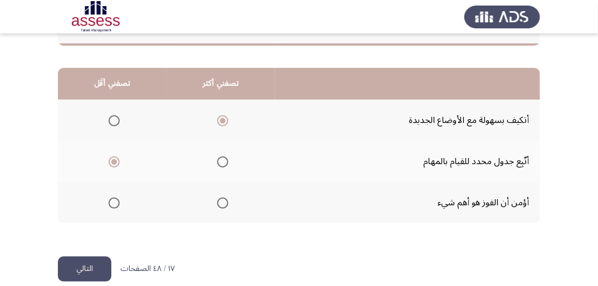
scroll to position [274, 0]
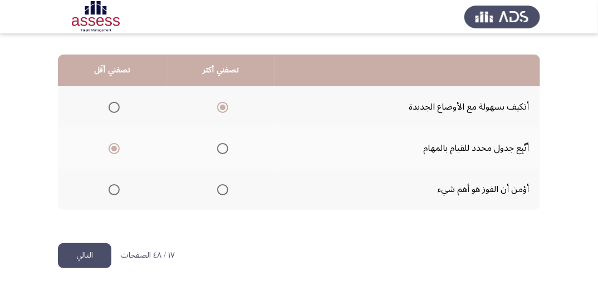
click at [81, 254] on button "التالي" at bounding box center [84, 255] width 53 height 25
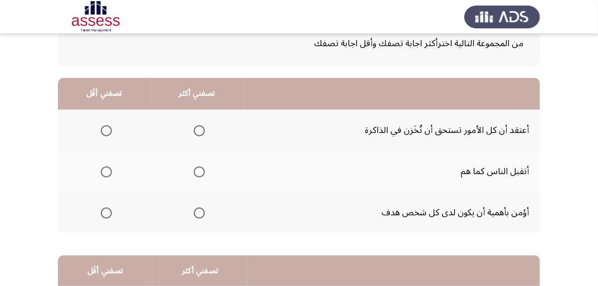
scroll to position [89, 0]
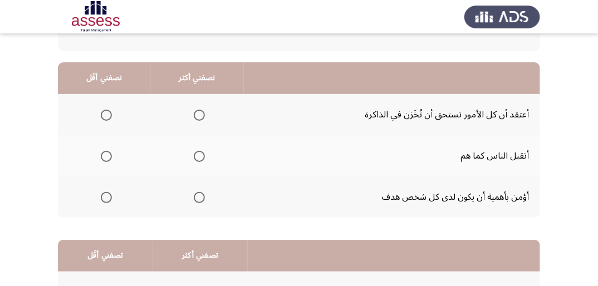
click at [197, 152] on span "Select an option" at bounding box center [199, 156] width 11 height 11
click at [197, 152] on input "Select an option" at bounding box center [199, 156] width 11 height 11
click at [199, 199] on span "Select an option" at bounding box center [199, 197] width 11 height 11
click at [199, 199] on input "Select an option" at bounding box center [199, 197] width 11 height 11
click at [104, 110] on span "Select an option" at bounding box center [106, 115] width 11 height 11
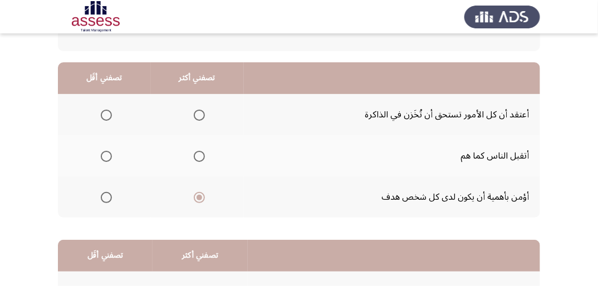
click at [104, 110] on input "Select an option" at bounding box center [106, 115] width 11 height 11
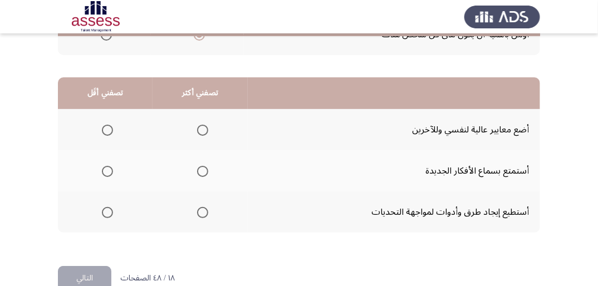
scroll to position [267, 0]
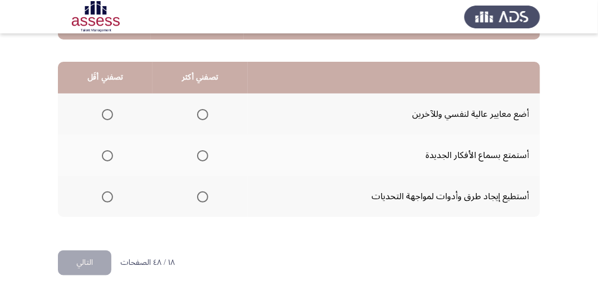
click at [205, 114] on span "Select an option" at bounding box center [202, 114] width 11 height 11
click at [205, 114] on input "Select an option" at bounding box center [202, 114] width 11 height 11
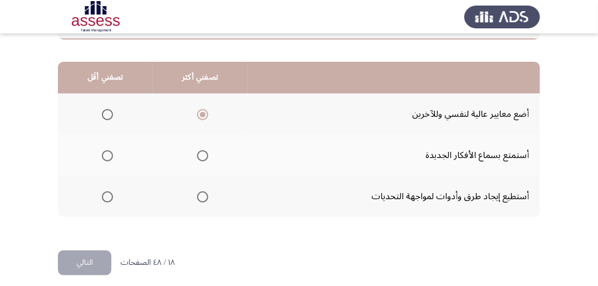
scroll to position [274, 0]
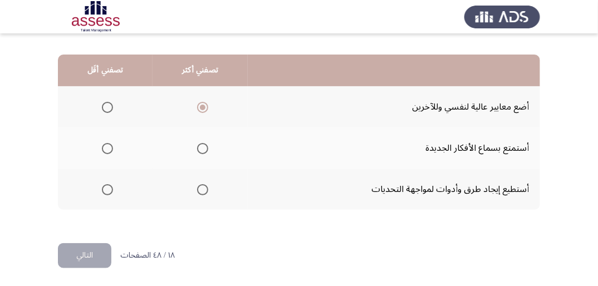
click at [102, 191] on span "Select an option" at bounding box center [107, 189] width 11 height 11
click at [102, 191] on input "Select an option" at bounding box center [107, 189] width 11 height 11
click at [94, 262] on button "التالي" at bounding box center [84, 255] width 53 height 25
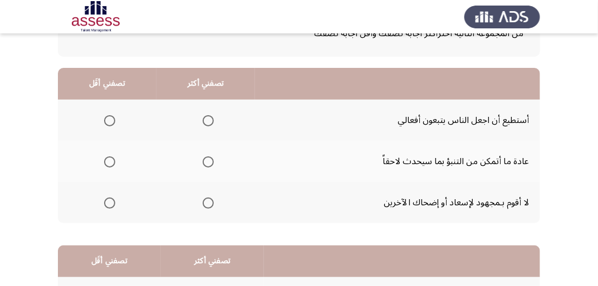
scroll to position [89, 0]
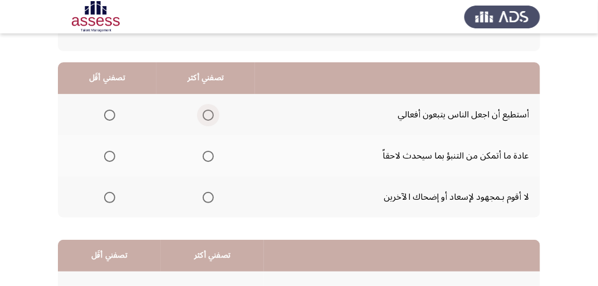
click at [207, 111] on span "Select an option" at bounding box center [208, 115] width 11 height 11
click at [207, 111] on input "Select an option" at bounding box center [208, 115] width 11 height 11
click at [109, 155] on span "Select an option" at bounding box center [109, 156] width 11 height 11
click at [109, 155] on input "Select an option" at bounding box center [109, 156] width 11 height 11
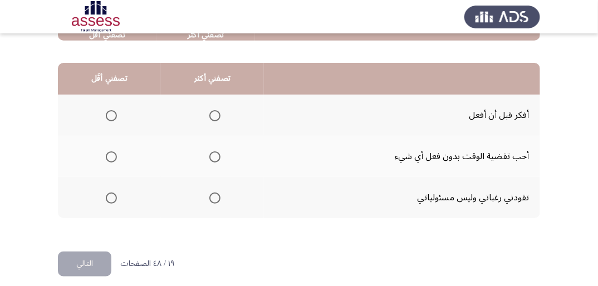
scroll to position [267, 0]
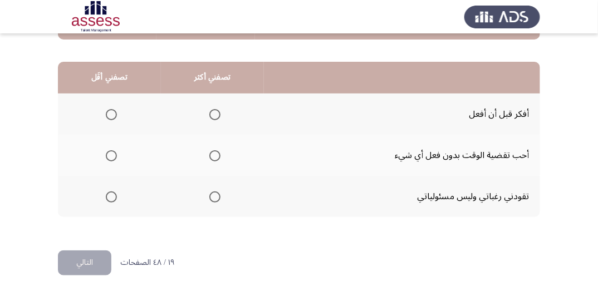
click at [214, 111] on span "Select an option" at bounding box center [214, 114] width 11 height 11
click at [214, 111] on input "Select an option" at bounding box center [214, 114] width 11 height 11
click at [110, 150] on span "Select an option" at bounding box center [111, 155] width 11 height 11
click at [110, 150] on input "Select an option" at bounding box center [111, 155] width 11 height 11
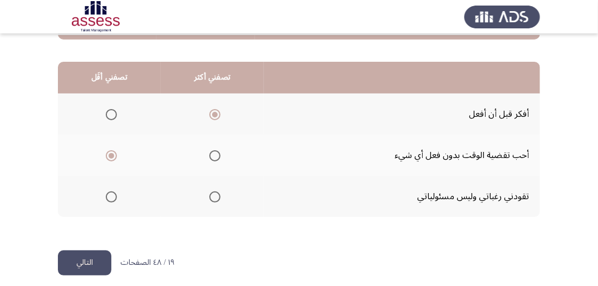
scroll to position [274, 0]
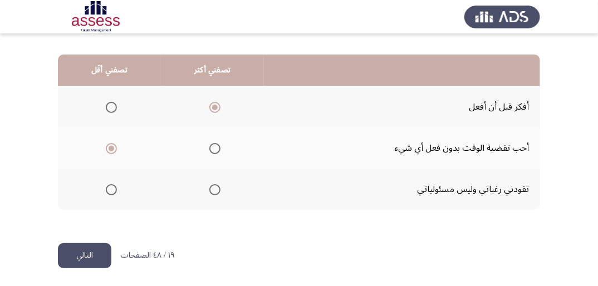
click at [83, 254] on button "التالي" at bounding box center [84, 255] width 53 height 25
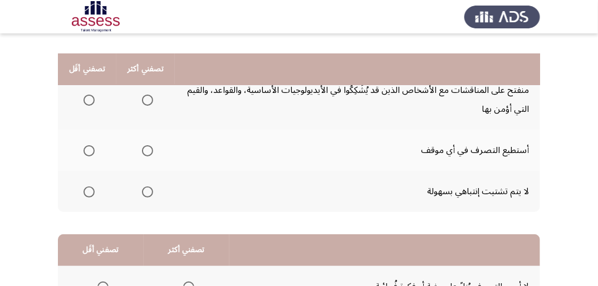
scroll to position [134, 0]
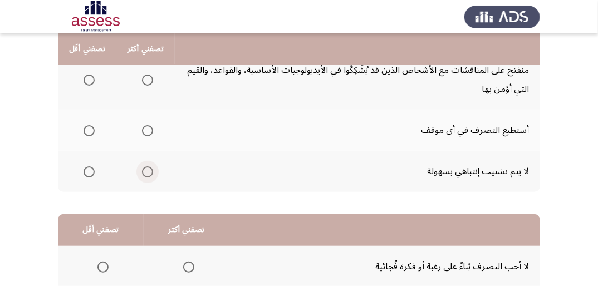
click at [146, 171] on span "Select an option" at bounding box center [147, 171] width 11 height 11
click at [146, 171] on input "Select an option" at bounding box center [147, 171] width 11 height 11
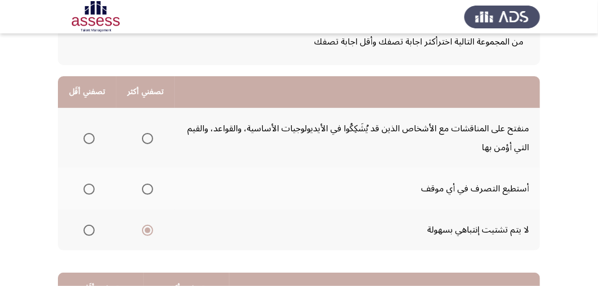
scroll to position [89, 0]
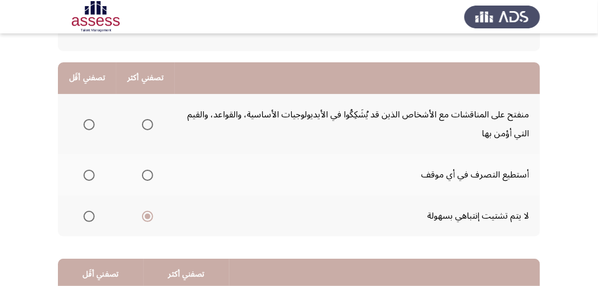
click at [149, 176] on span "Select an option" at bounding box center [147, 175] width 11 height 11
click at [149, 176] on input "Select an option" at bounding box center [147, 175] width 11 height 11
click at [90, 125] on span "Select an option" at bounding box center [88, 124] width 11 height 11
click at [90, 125] on input "Select an option" at bounding box center [88, 124] width 11 height 11
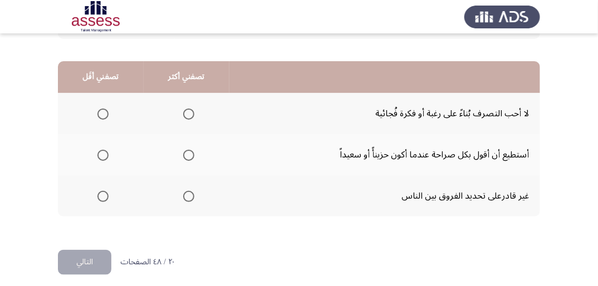
scroll to position [293, 0]
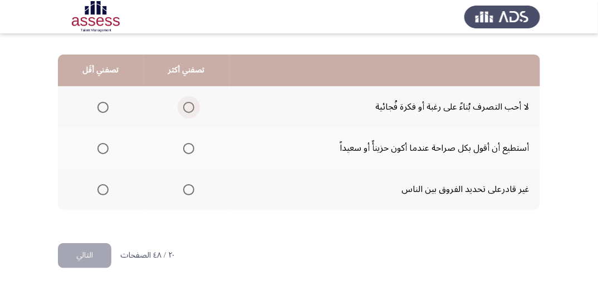
click at [188, 105] on span "Select an option" at bounding box center [188, 107] width 11 height 11
click at [188, 105] on input "Select an option" at bounding box center [188, 107] width 11 height 11
click at [104, 144] on span "Select an option" at bounding box center [102, 148] width 11 height 11
click at [104, 144] on input "Select an option" at bounding box center [102, 148] width 11 height 11
click at [82, 249] on button "التالي" at bounding box center [84, 255] width 53 height 25
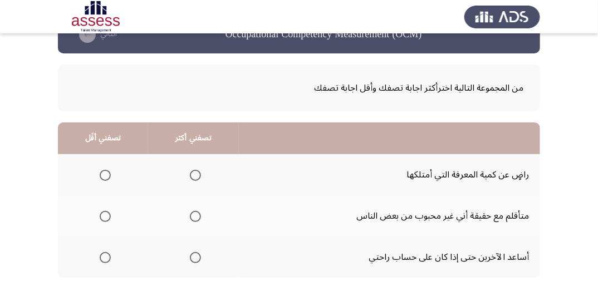
scroll to position [45, 0]
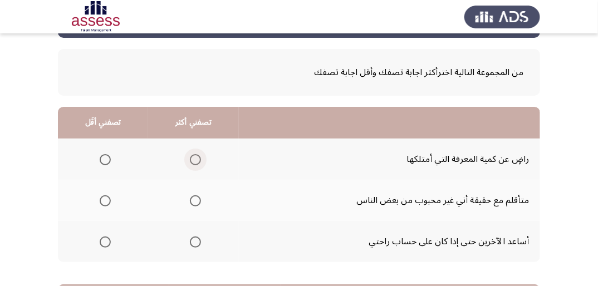
click at [193, 158] on span "Select an option" at bounding box center [195, 159] width 11 height 11
click at [193, 158] on input "Select an option" at bounding box center [195, 159] width 11 height 11
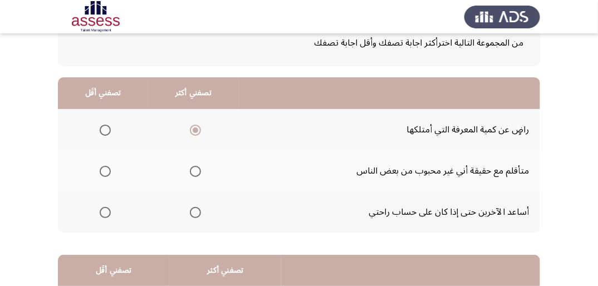
scroll to position [89, 0]
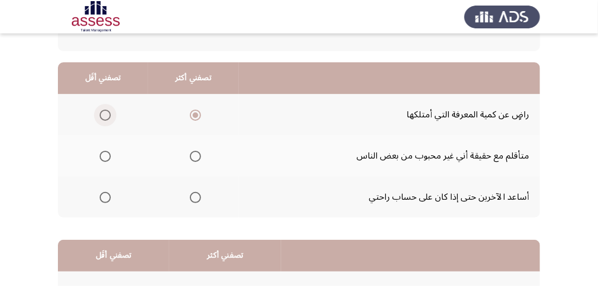
click at [105, 111] on span "Select an option" at bounding box center [105, 115] width 11 height 11
click at [105, 111] on input "Select an option" at bounding box center [105, 115] width 11 height 11
click at [195, 195] on span "Select an option" at bounding box center [195, 197] width 11 height 11
click at [195, 195] on input "Select an option" at bounding box center [195, 197] width 11 height 11
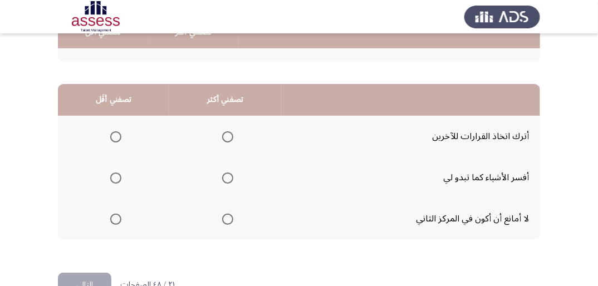
scroll to position [267, 0]
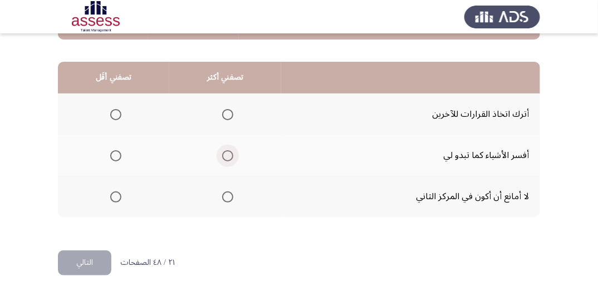
click at [227, 156] on span "Select an option" at bounding box center [227, 155] width 11 height 11
click at [227, 156] on input "Select an option" at bounding box center [227, 155] width 11 height 11
click at [118, 114] on span "Select an option" at bounding box center [115, 114] width 11 height 11
click at [118, 114] on input "Select an option" at bounding box center [115, 114] width 11 height 11
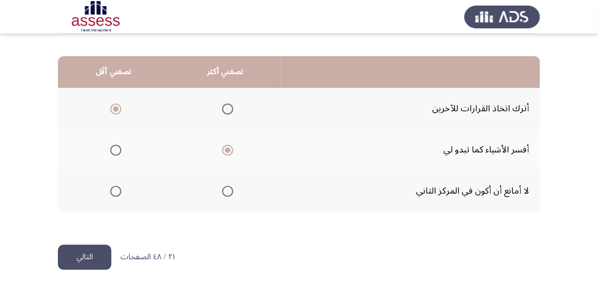
scroll to position [274, 0]
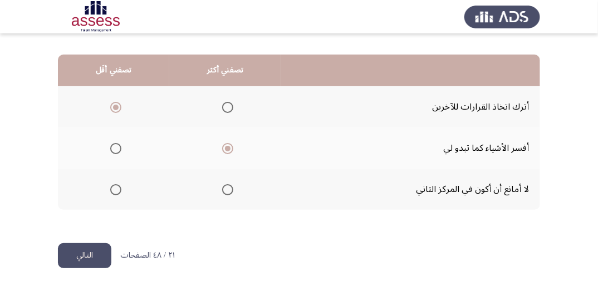
click at [86, 254] on button "التالي" at bounding box center [84, 255] width 53 height 25
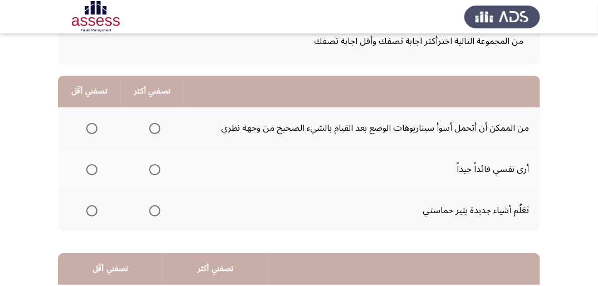
scroll to position [89, 0]
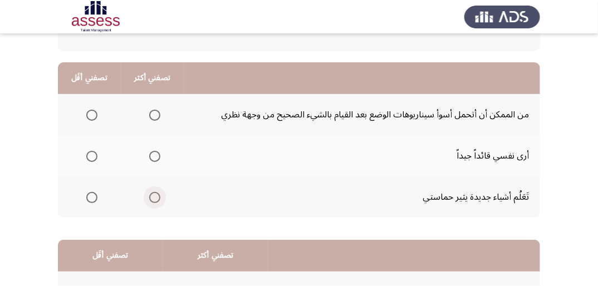
click at [156, 196] on span "Select an option" at bounding box center [154, 197] width 11 height 11
click at [156, 196] on input "Select an option" at bounding box center [154, 197] width 11 height 11
click at [89, 110] on span "Select an option" at bounding box center [91, 115] width 11 height 11
click at [89, 110] on input "Select an option" at bounding box center [91, 115] width 11 height 11
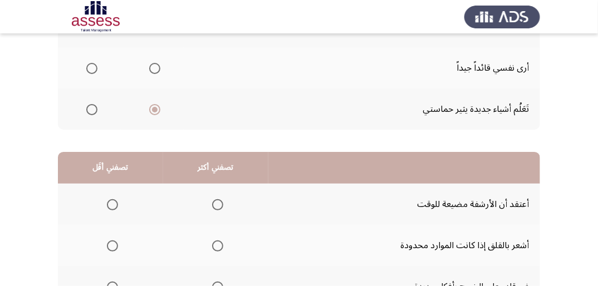
scroll to position [267, 0]
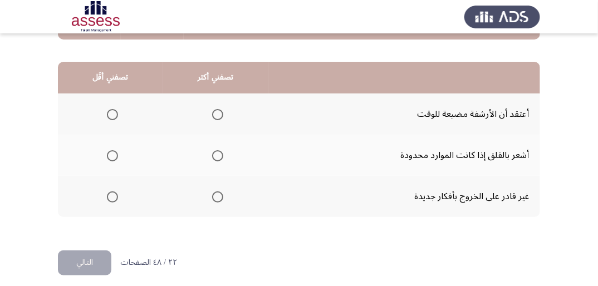
click at [217, 152] on span "Select an option" at bounding box center [217, 155] width 11 height 11
click at [217, 152] on input "Select an option" at bounding box center [217, 155] width 11 height 11
click at [220, 114] on span "Select an option" at bounding box center [217, 114] width 11 height 11
click at [220, 114] on input "Select an option" at bounding box center [217, 114] width 11 height 11
click at [115, 116] on span "Select an option" at bounding box center [112, 114] width 11 height 11
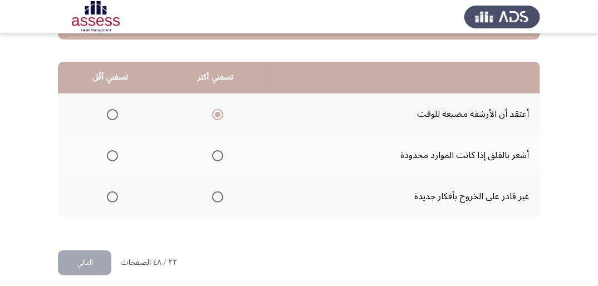
click at [115, 116] on input "Select an option" at bounding box center [112, 114] width 11 height 11
click at [117, 195] on span "Select an option" at bounding box center [112, 196] width 11 height 11
click at [117, 195] on input "Select an option" at bounding box center [112, 196] width 11 height 11
click at [214, 156] on span "Select an option" at bounding box center [217, 155] width 11 height 11
click at [214, 156] on input "Select an option" at bounding box center [217, 155] width 11 height 11
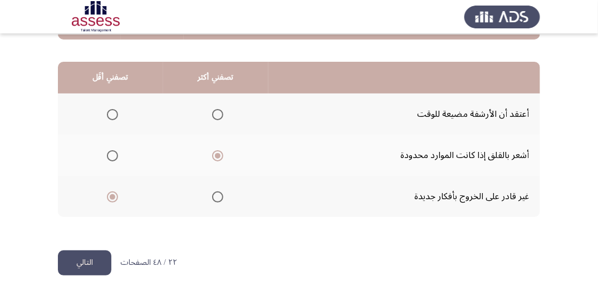
scroll to position [274, 0]
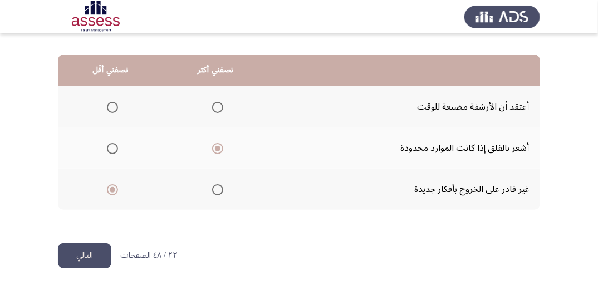
click at [76, 252] on button "التالي" at bounding box center [84, 255] width 53 height 25
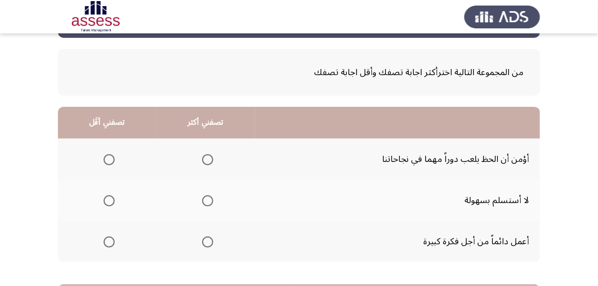
scroll to position [89, 0]
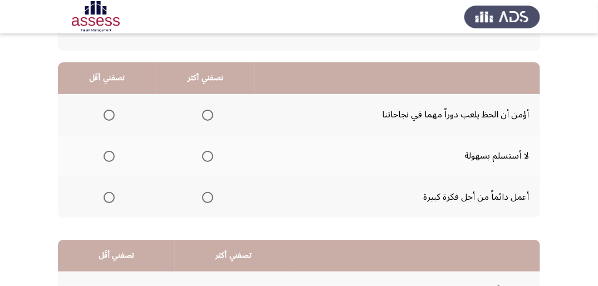
click at [207, 155] on span "Select an option" at bounding box center [207, 156] width 11 height 11
click at [207, 155] on input "Select an option" at bounding box center [207, 156] width 11 height 11
click at [113, 115] on span "Select an option" at bounding box center [109, 115] width 11 height 11
click at [113, 115] on input "Select an option" at bounding box center [109, 115] width 11 height 11
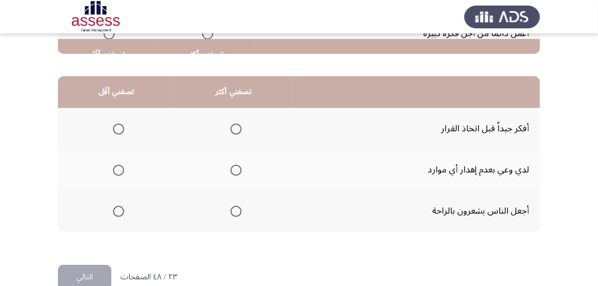
scroll to position [267, 0]
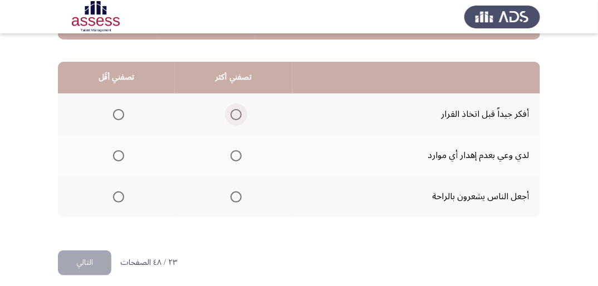
click at [236, 113] on span "Select an option" at bounding box center [235, 114] width 11 height 11
click at [236, 113] on input "Select an option" at bounding box center [235, 114] width 11 height 11
click at [119, 154] on span "Select an option" at bounding box center [118, 155] width 11 height 11
click at [119, 154] on input "Select an option" at bounding box center [118, 155] width 11 height 11
click at [94, 260] on button "التالي" at bounding box center [84, 262] width 53 height 25
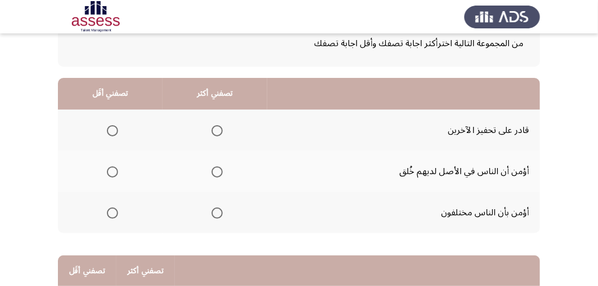
scroll to position [89, 0]
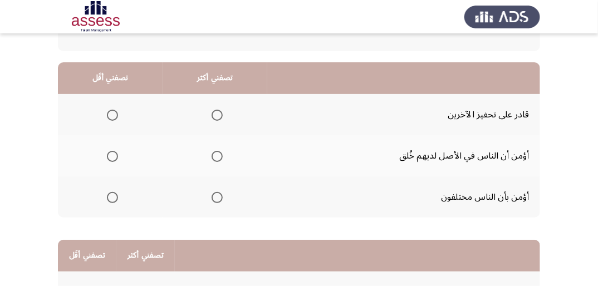
click at [218, 117] on span "Select an option" at bounding box center [217, 115] width 11 height 11
click at [218, 117] on input "Select an option" at bounding box center [217, 115] width 11 height 11
click at [111, 151] on span "Select an option" at bounding box center [112, 156] width 11 height 11
click at [111, 151] on input "Select an option" at bounding box center [112, 156] width 11 height 11
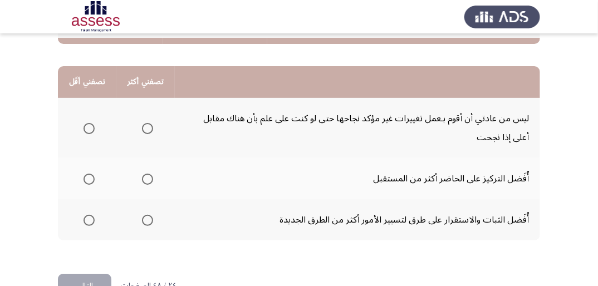
scroll to position [267, 0]
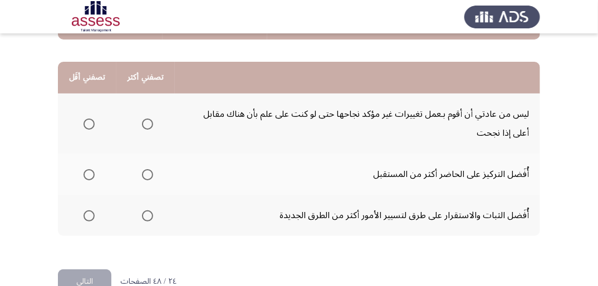
click at [87, 125] on span "Select an option" at bounding box center [88, 124] width 11 height 11
click at [87, 125] on input "Select an option" at bounding box center [88, 124] width 11 height 11
click at [145, 174] on span "Select an option" at bounding box center [147, 174] width 11 height 11
click at [145, 174] on input "Select an option" at bounding box center [147, 174] width 11 height 11
click at [91, 270] on button "التالي" at bounding box center [84, 281] width 53 height 25
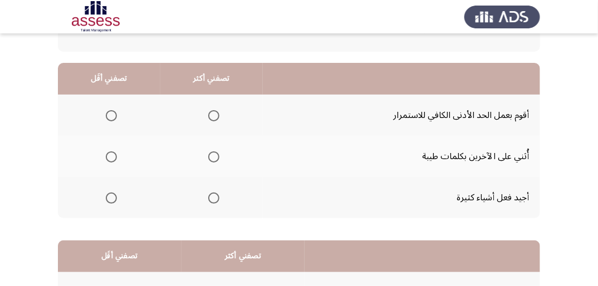
scroll to position [89, 0]
click at [216, 197] on span "Select an option" at bounding box center [213, 197] width 11 height 11
click at [216, 197] on input "Select an option" at bounding box center [213, 197] width 11 height 11
click at [107, 114] on span "Select an option" at bounding box center [111, 115] width 11 height 11
click at [107, 114] on input "Select an option" at bounding box center [111, 115] width 11 height 11
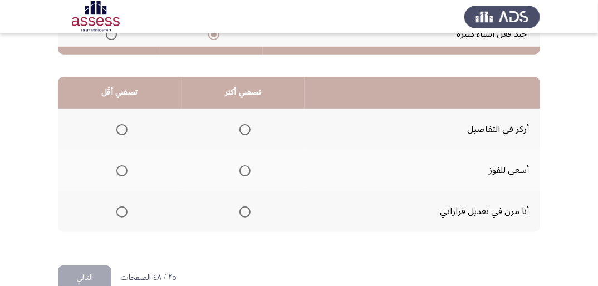
scroll to position [267, 0]
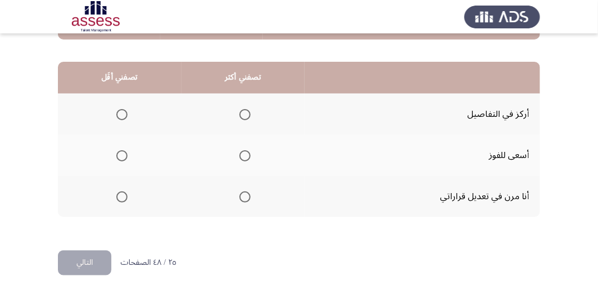
click at [243, 111] on span "Select an option" at bounding box center [244, 114] width 11 height 11
click at [243, 111] on input "Select an option" at bounding box center [244, 114] width 11 height 11
drag, startPoint x: 530, startPoint y: 205, endPoint x: 527, endPoint y: 212, distance: 7.3
drag, startPoint x: 236, startPoint y: 168, endPoint x: 235, endPoint y: 178, distance: 9.5
click at [244, 150] on span "Select an option" at bounding box center [244, 155] width 11 height 11
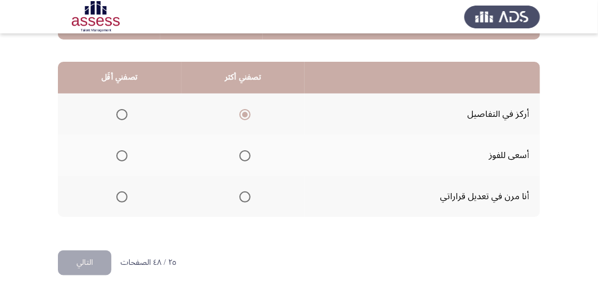
click at [244, 150] on input "Select an option" at bounding box center [244, 155] width 11 height 11
click at [121, 109] on span "Select an option" at bounding box center [121, 114] width 11 height 11
click at [121, 109] on input "Select an option" at bounding box center [121, 114] width 11 height 11
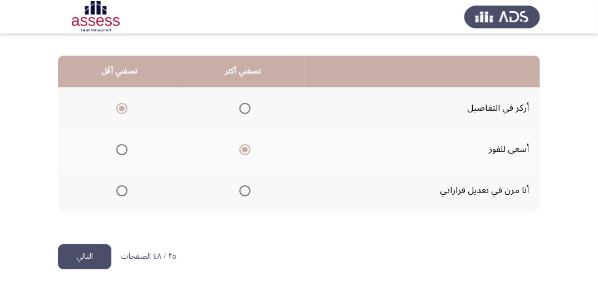
scroll to position [274, 0]
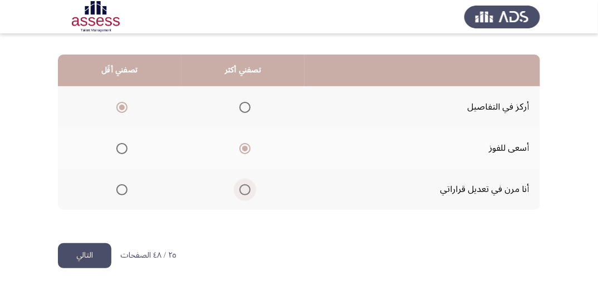
click at [243, 187] on span "Select an option" at bounding box center [244, 189] width 11 height 11
click at [243, 187] on input "Select an option" at bounding box center [244, 189] width 11 height 11
click at [82, 261] on button "التالي" at bounding box center [84, 255] width 53 height 25
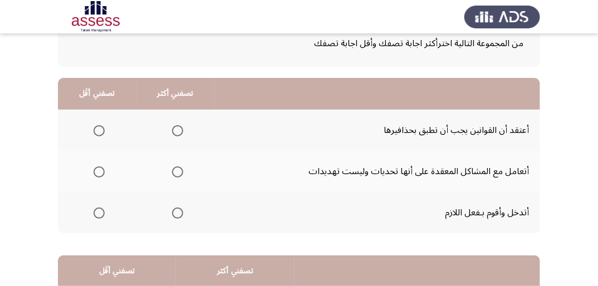
scroll to position [89, 0]
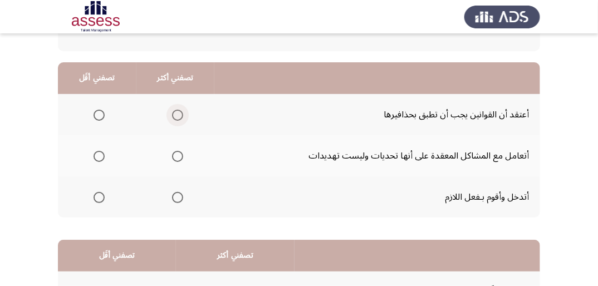
click at [175, 111] on span "Select an option" at bounding box center [177, 115] width 11 height 11
click at [175, 111] on input "Select an option" at bounding box center [177, 115] width 11 height 11
click at [179, 155] on span "Select an option" at bounding box center [177, 156] width 11 height 11
click at [179, 155] on input "Select an option" at bounding box center [177, 156] width 11 height 11
click at [186, 114] on th at bounding box center [175, 114] width 78 height 41
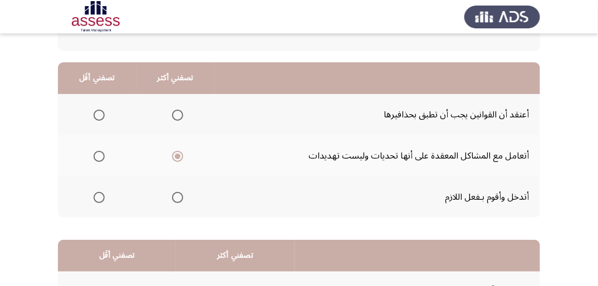
click at [178, 111] on span "Select an option" at bounding box center [177, 115] width 11 height 11
click at [178, 111] on input "Select an option" at bounding box center [177, 115] width 11 height 11
click at [178, 154] on span "Select an option" at bounding box center [177, 156] width 11 height 11
click at [178, 154] on input "Select an option" at bounding box center [177, 156] width 11 height 11
click at [97, 198] on span "Select an option" at bounding box center [99, 197] width 11 height 11
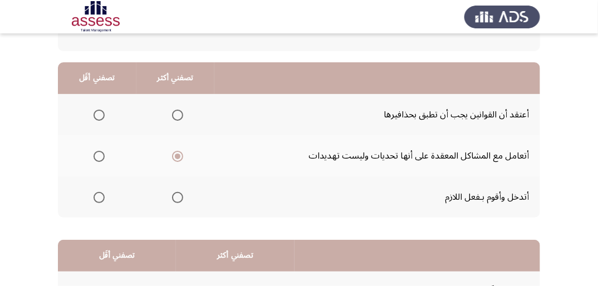
click at [97, 198] on input "Select an option" at bounding box center [99, 197] width 11 height 11
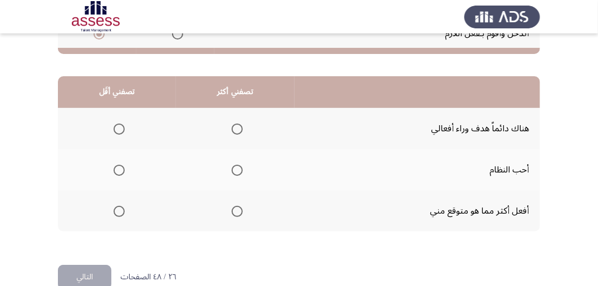
scroll to position [267, 0]
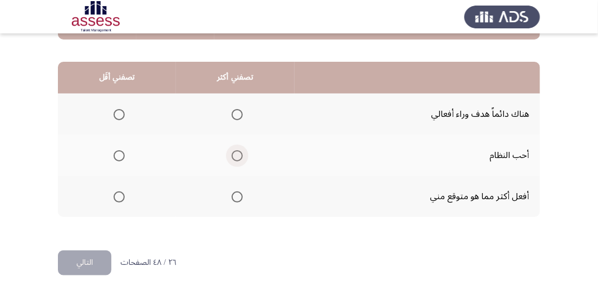
click at [236, 151] on span "Select an option" at bounding box center [237, 155] width 11 height 11
click at [236, 151] on input "Select an option" at bounding box center [237, 155] width 11 height 11
click at [234, 194] on span "Select an option" at bounding box center [237, 196] width 11 height 11
click at [234, 194] on input "Select an option" at bounding box center [237, 196] width 11 height 11
click at [116, 112] on span "Select an option" at bounding box center [119, 114] width 11 height 11
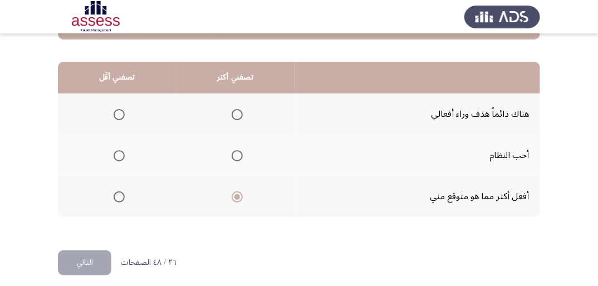
click at [116, 112] on input "Select an option" at bounding box center [119, 114] width 11 height 11
click at [227, 115] on label "Select an option" at bounding box center [235, 114] width 16 height 11
click at [232, 115] on input "Select an option" at bounding box center [237, 114] width 11 height 11
click at [237, 156] on span "Select an option" at bounding box center [237, 155] width 11 height 11
click at [237, 156] on input "Select an option" at bounding box center [237, 155] width 11 height 11
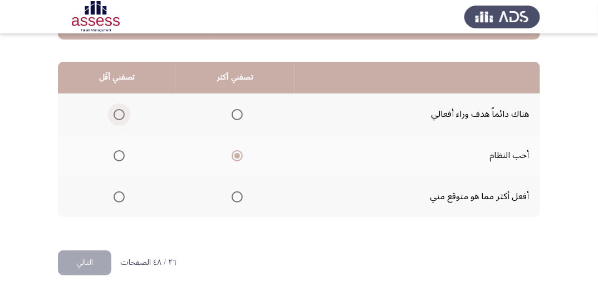
click at [118, 115] on span "Select an option" at bounding box center [119, 114] width 11 height 11
click at [118, 115] on input "Select an option" at bounding box center [119, 114] width 11 height 11
click at [89, 256] on button "التالي" at bounding box center [84, 262] width 53 height 25
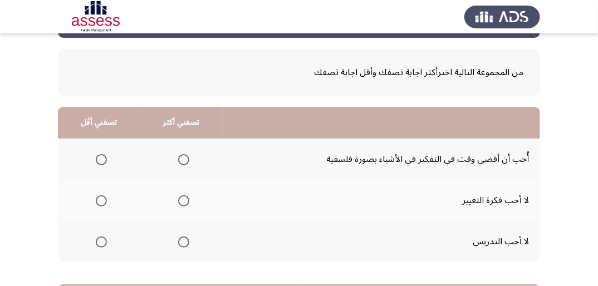
scroll to position [89, 0]
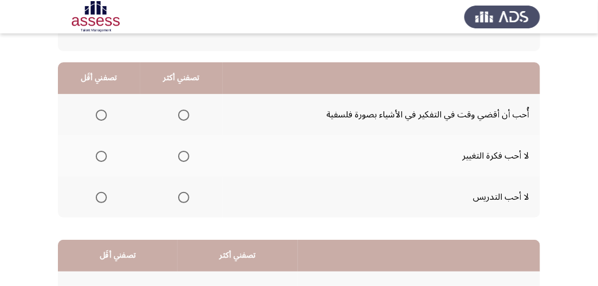
click at [97, 158] on span "Select an option" at bounding box center [101, 156] width 11 height 11
click at [97, 158] on input "Select an option" at bounding box center [101, 156] width 11 height 11
click at [181, 114] on span "Select an option" at bounding box center [183, 115] width 11 height 11
click at [181, 114] on input "Select an option" at bounding box center [183, 115] width 11 height 11
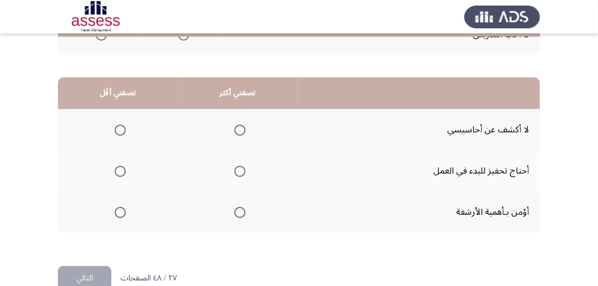
scroll to position [267, 0]
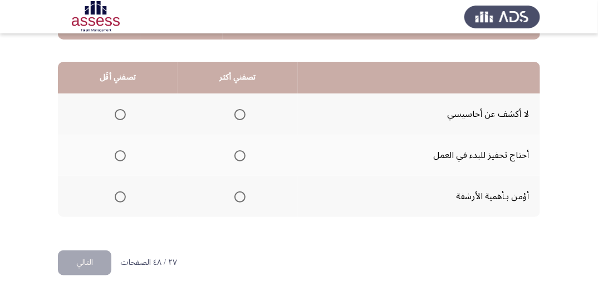
click at [237, 195] on span "Select an option" at bounding box center [239, 196] width 11 height 11
click at [237, 195] on input "Select an option" at bounding box center [239, 196] width 11 height 11
click at [120, 158] on span "Select an option" at bounding box center [120, 155] width 11 height 11
click at [120, 158] on input "Select an option" at bounding box center [120, 155] width 11 height 11
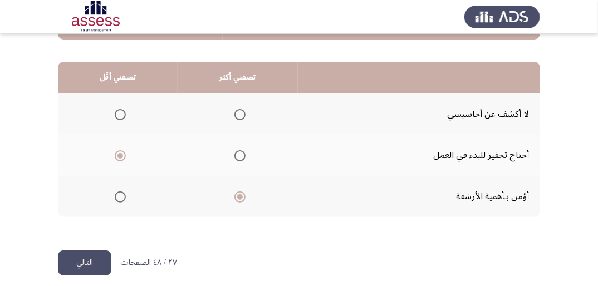
scroll to position [274, 0]
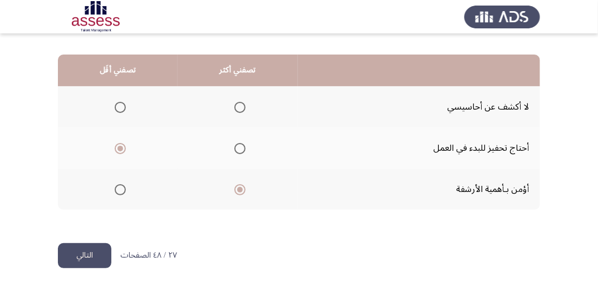
click at [62, 248] on button "التالي" at bounding box center [84, 255] width 53 height 25
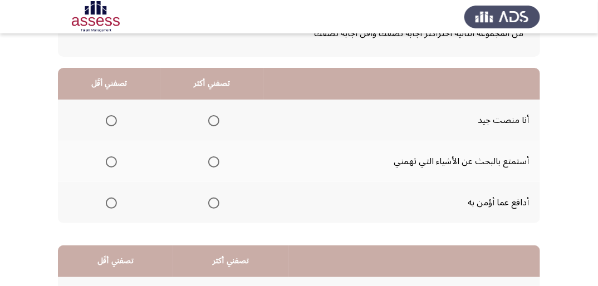
scroll to position [89, 0]
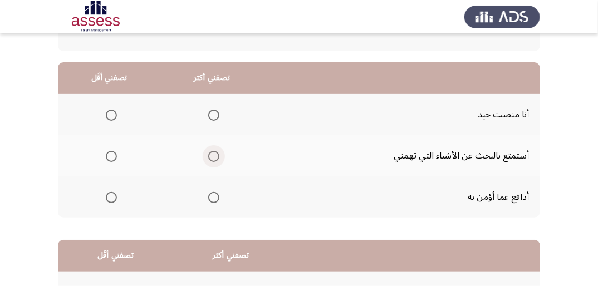
click at [214, 159] on span "Select an option" at bounding box center [213, 156] width 11 height 11
click at [214, 159] on input "Select an option" at bounding box center [213, 156] width 11 height 11
click at [107, 196] on span "Select an option" at bounding box center [111, 197] width 11 height 11
click at [107, 196] on input "Select an option" at bounding box center [111, 197] width 11 height 11
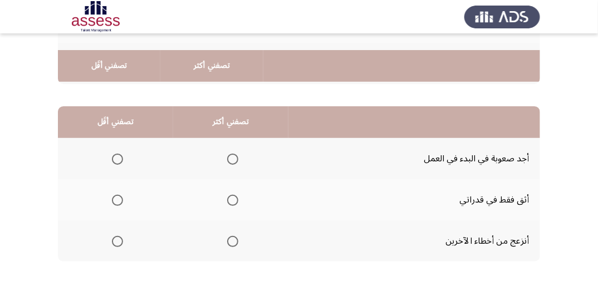
scroll to position [267, 0]
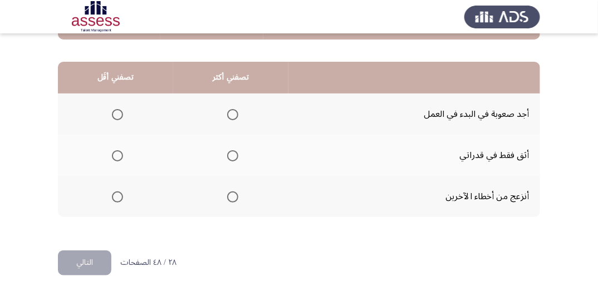
click at [234, 151] on span "Select an option" at bounding box center [232, 155] width 11 height 11
click at [234, 151] on input "Select an option" at bounding box center [232, 155] width 11 height 11
click at [123, 194] on th at bounding box center [115, 196] width 115 height 41
click at [119, 194] on span "Select an option" at bounding box center [117, 196] width 11 height 11
click at [119, 194] on input "Select an option" at bounding box center [117, 196] width 11 height 11
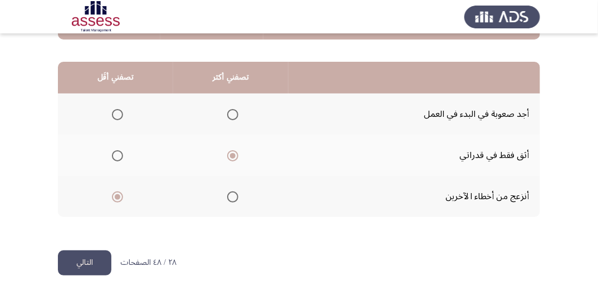
click at [101, 260] on button "التالي" at bounding box center [84, 262] width 53 height 25
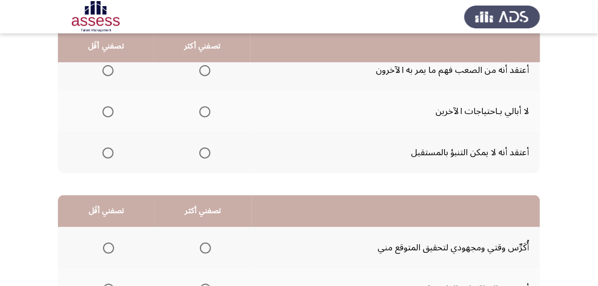
scroll to position [89, 0]
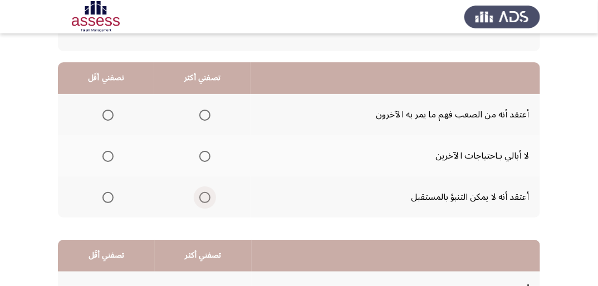
click at [201, 196] on span "Select an option" at bounding box center [204, 197] width 11 height 11
click at [201, 196] on input "Select an option" at bounding box center [204, 197] width 11 height 11
click at [109, 114] on span "Select an option" at bounding box center [107, 115] width 11 height 11
click at [109, 114] on input "Select an option" at bounding box center [107, 115] width 11 height 11
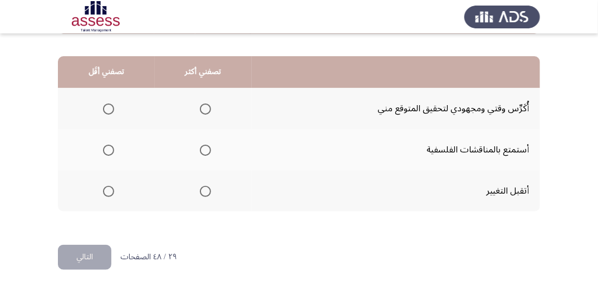
scroll to position [274, 0]
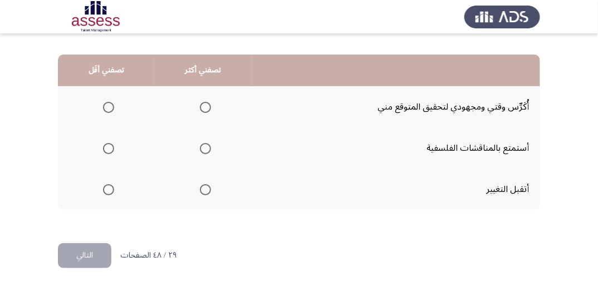
click at [205, 188] on span "Select an option" at bounding box center [205, 189] width 11 height 11
click at [205, 188] on input "Select an option" at bounding box center [205, 189] width 11 height 11
click at [107, 145] on span "Select an option" at bounding box center [108, 148] width 11 height 11
click at [107, 145] on input "Select an option" at bounding box center [108, 148] width 11 height 11
click at [108, 106] on span "Select an option" at bounding box center [108, 107] width 11 height 11
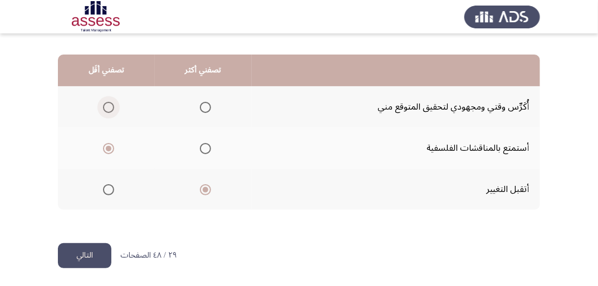
click at [108, 106] on input "Select an option" at bounding box center [108, 107] width 11 height 11
click at [200, 105] on span "Select an option" at bounding box center [205, 107] width 11 height 11
click at [200, 105] on input "Select an option" at bounding box center [205, 107] width 11 height 11
click at [111, 186] on span "Select an option" at bounding box center [108, 189] width 11 height 11
click at [111, 186] on input "Select an option" at bounding box center [108, 189] width 11 height 11
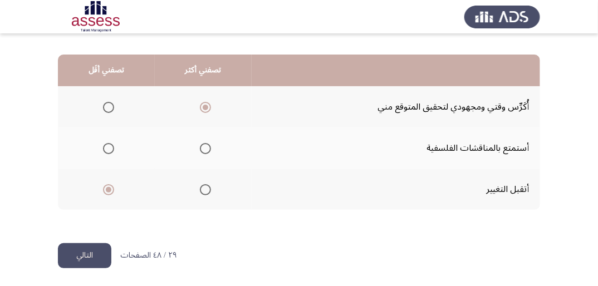
click at [80, 249] on button "التالي" at bounding box center [84, 255] width 53 height 25
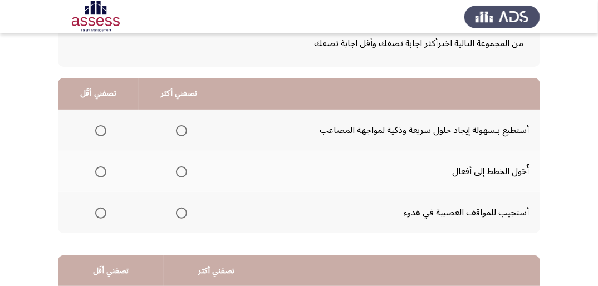
scroll to position [89, 0]
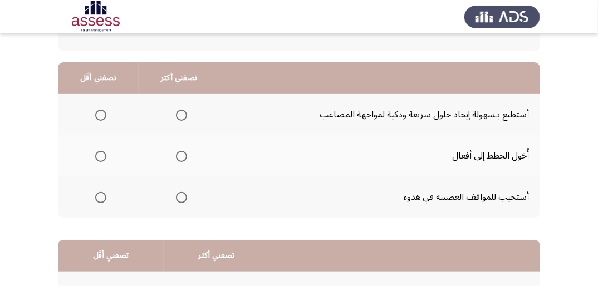
click at [178, 196] on span "Select an option" at bounding box center [181, 197] width 11 height 11
click at [178, 196] on input "Select an option" at bounding box center [181, 197] width 11 height 11
click at [100, 116] on span "Select an option" at bounding box center [100, 115] width 11 height 11
click at [100, 116] on input "Select an option" at bounding box center [100, 115] width 11 height 11
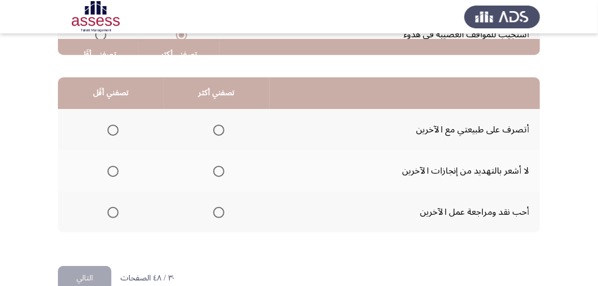
scroll to position [267, 0]
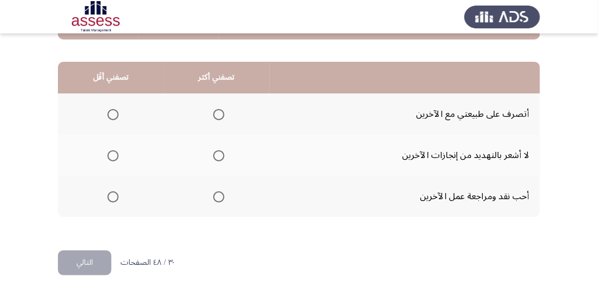
click at [219, 154] on span "Select an option" at bounding box center [218, 155] width 11 height 11
click at [219, 154] on input "Select an option" at bounding box center [218, 155] width 11 height 11
click at [109, 201] on mat-radio-group "Select an option" at bounding box center [111, 196] width 16 height 19
click at [111, 200] on span "Select an option" at bounding box center [112, 196] width 11 height 11
click at [111, 200] on input "Select an option" at bounding box center [112, 196] width 11 height 11
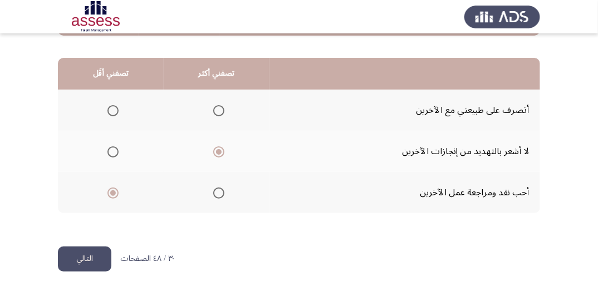
scroll to position [274, 0]
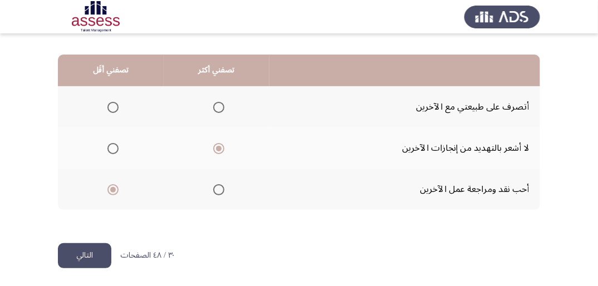
click at [96, 252] on button "التالي" at bounding box center [84, 255] width 53 height 25
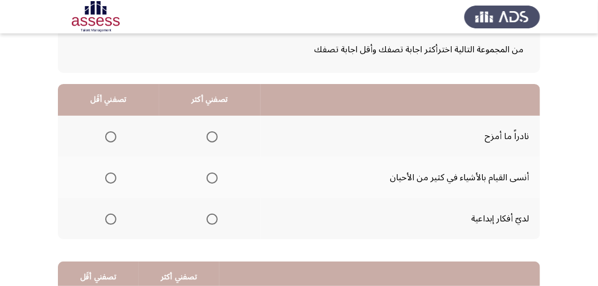
scroll to position [89, 0]
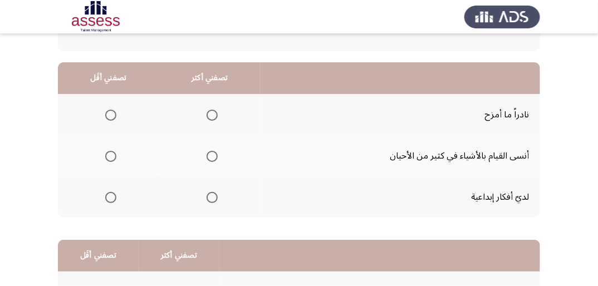
click at [212, 194] on span "Select an option" at bounding box center [212, 197] width 11 height 11
click at [212, 194] on input "Select an option" at bounding box center [212, 197] width 11 height 11
click at [110, 156] on span "Select an option" at bounding box center [110, 156] width 11 height 11
click at [110, 156] on input "Select an option" at bounding box center [110, 156] width 11 height 11
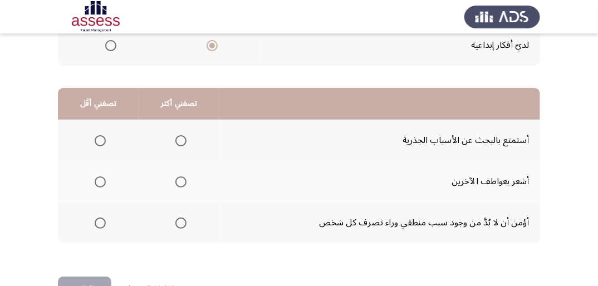
scroll to position [267, 0]
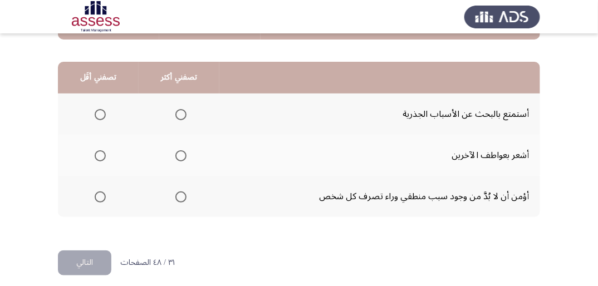
click at [181, 198] on span "Select an option" at bounding box center [180, 196] width 11 height 11
click at [181, 198] on input "Select an option" at bounding box center [180, 196] width 11 height 11
click at [102, 153] on span "Select an option" at bounding box center [100, 155] width 11 height 11
click at [102, 153] on input "Select an option" at bounding box center [100, 155] width 11 height 11
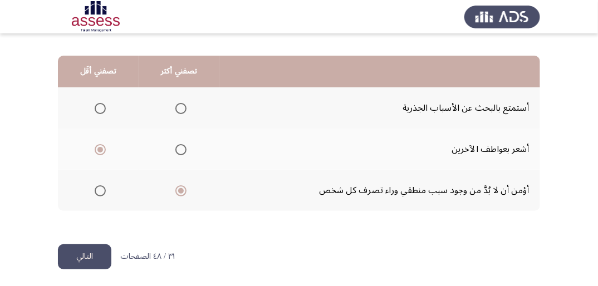
scroll to position [274, 0]
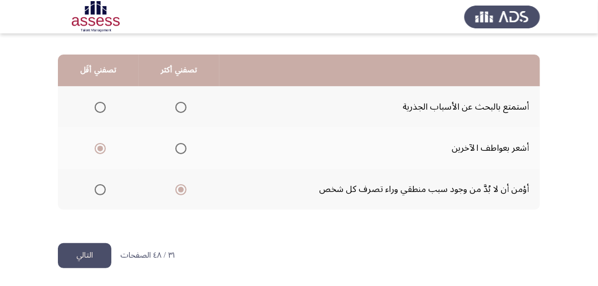
click at [101, 254] on button "التالي" at bounding box center [84, 255] width 53 height 25
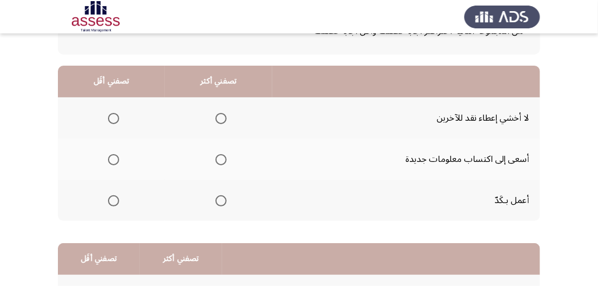
scroll to position [89, 0]
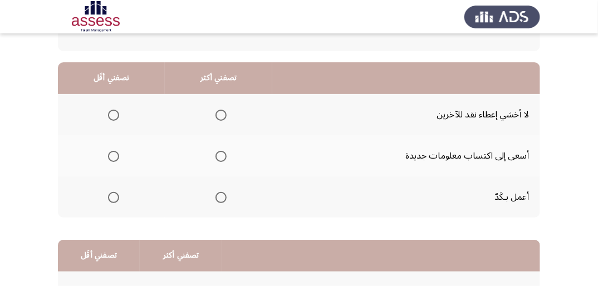
click at [219, 156] on span "Select an option" at bounding box center [220, 156] width 11 height 11
click at [219, 156] on input "Select an option" at bounding box center [220, 156] width 11 height 11
click at [112, 116] on span "Select an option" at bounding box center [113, 115] width 11 height 11
click at [112, 116] on input "Select an option" at bounding box center [113, 115] width 11 height 11
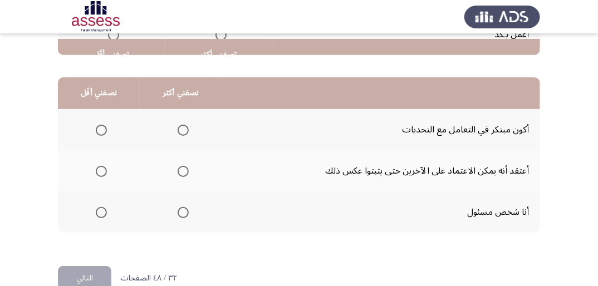
scroll to position [274, 0]
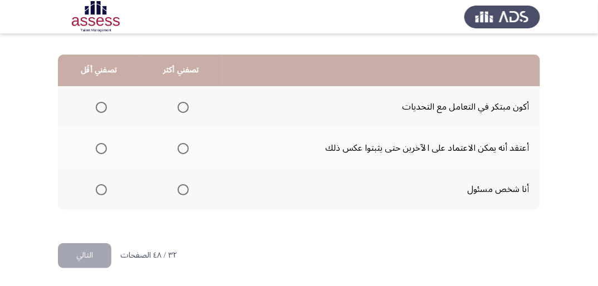
click at [185, 102] on span "Select an option" at bounding box center [183, 107] width 11 height 11
click at [185, 102] on input "Select an option" at bounding box center [183, 107] width 11 height 11
click at [183, 149] on span "Select an option" at bounding box center [183, 148] width 11 height 11
click at [183, 149] on input "Select an option" at bounding box center [183, 148] width 11 height 11
click at [98, 106] on span "Select an option" at bounding box center [101, 107] width 11 height 11
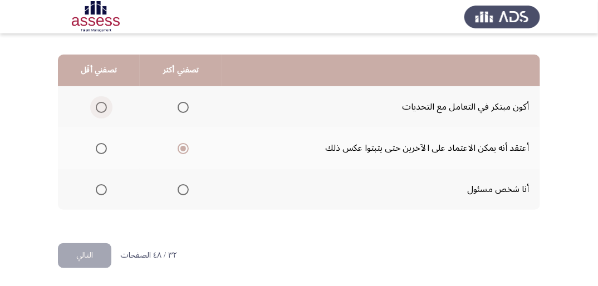
click at [98, 106] on input "Select an option" at bounding box center [101, 107] width 11 height 11
click at [72, 250] on button "التالي" at bounding box center [84, 255] width 53 height 25
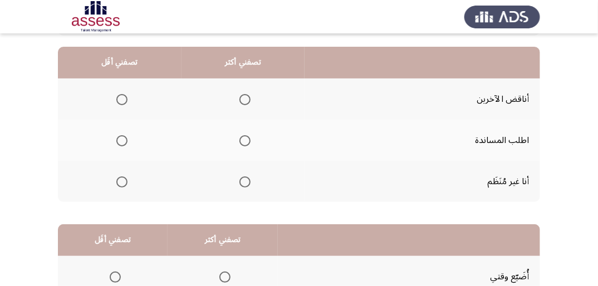
scroll to position [89, 0]
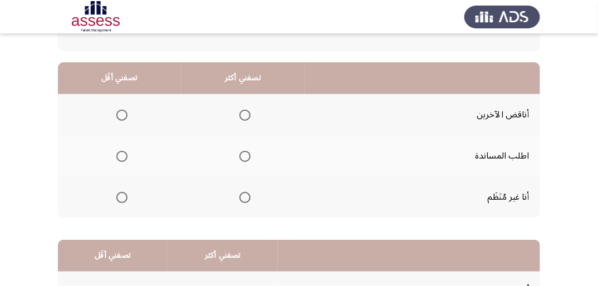
click at [243, 155] on span "Select an option" at bounding box center [244, 156] width 11 height 11
click at [243, 155] on input "Select an option" at bounding box center [244, 156] width 11 height 11
click at [123, 200] on span "Select an option" at bounding box center [121, 197] width 11 height 11
click at [123, 200] on input "Select an option" at bounding box center [121, 197] width 11 height 11
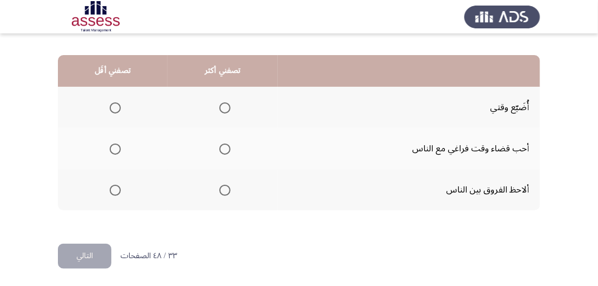
scroll to position [274, 0]
click at [224, 146] on span "Select an option" at bounding box center [224, 148] width 11 height 11
click at [224, 146] on input "Select an option" at bounding box center [224, 148] width 11 height 11
click at [105, 189] on label "Select an option" at bounding box center [113, 189] width 16 height 11
click at [110, 189] on input "Select an option" at bounding box center [115, 189] width 11 height 11
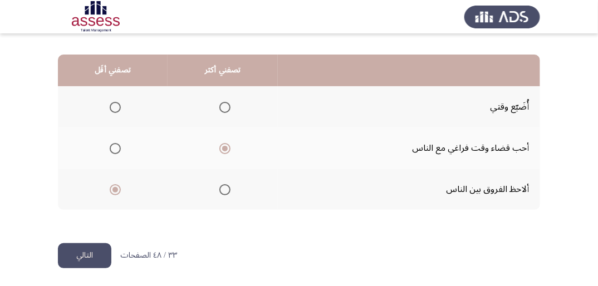
click at [101, 249] on button "التالي" at bounding box center [84, 255] width 53 height 25
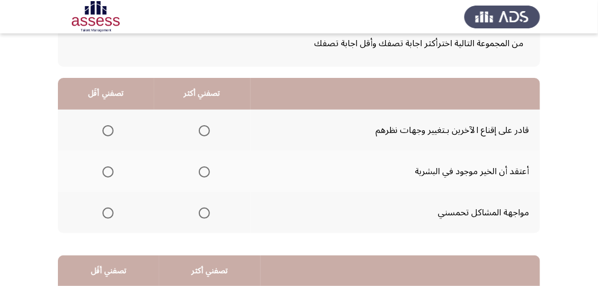
scroll to position [89, 0]
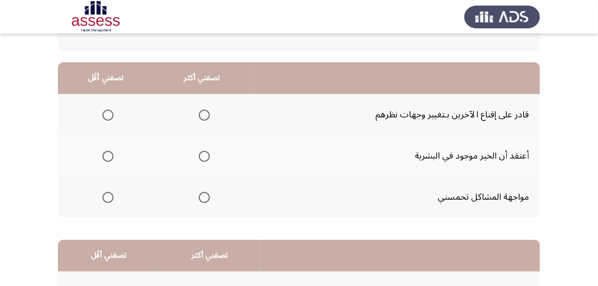
click at [200, 196] on span "Select an option" at bounding box center [204, 197] width 11 height 11
click at [200, 196] on input "Select an option" at bounding box center [204, 197] width 11 height 11
click at [206, 156] on span "Select an option" at bounding box center [204, 156] width 11 height 11
click at [206, 156] on input "Select an option" at bounding box center [204, 156] width 11 height 11
click at [107, 114] on span "Select an option" at bounding box center [107, 115] width 11 height 11
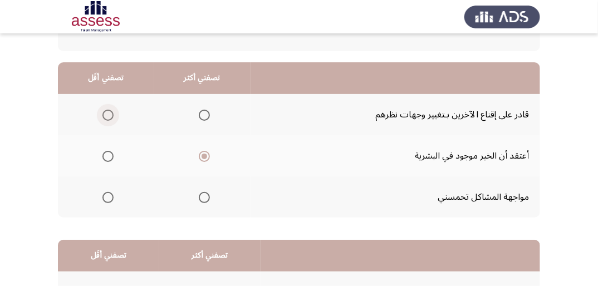
click at [107, 114] on input "Select an option" at bounding box center [107, 115] width 11 height 11
click at [104, 197] on span "Select an option" at bounding box center [107, 197] width 11 height 11
click at [104, 197] on input "Select an option" at bounding box center [107, 197] width 11 height 11
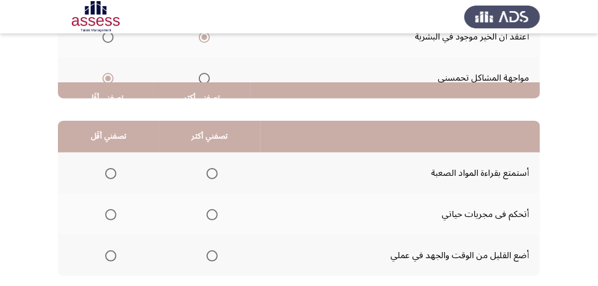
scroll to position [267, 0]
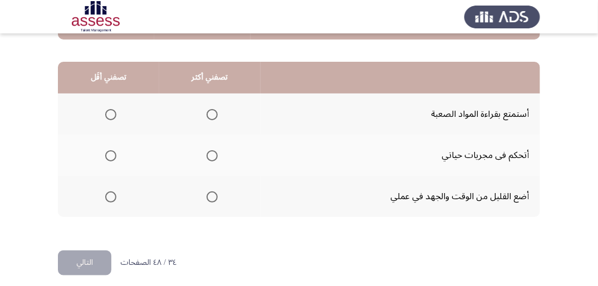
click at [215, 197] on span "Select an option" at bounding box center [212, 196] width 11 height 11
click at [215, 197] on input "Select an option" at bounding box center [212, 196] width 11 height 11
click at [114, 113] on span "Select an option" at bounding box center [110, 114] width 11 height 11
click at [114, 113] on input "Select an option" at bounding box center [110, 114] width 11 height 11
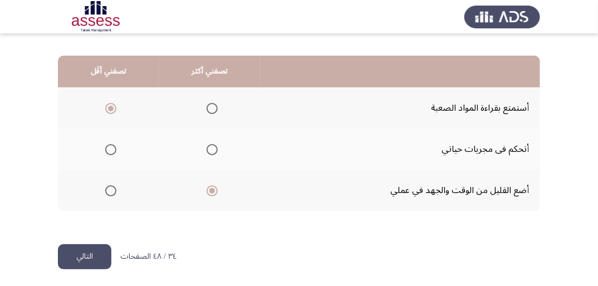
scroll to position [274, 0]
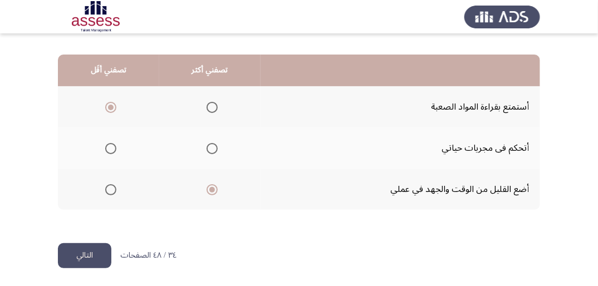
click at [210, 146] on span "Select an option" at bounding box center [212, 148] width 11 height 11
click at [210, 146] on input "Select an option" at bounding box center [212, 148] width 11 height 11
click at [90, 251] on button "التالي" at bounding box center [84, 255] width 53 height 25
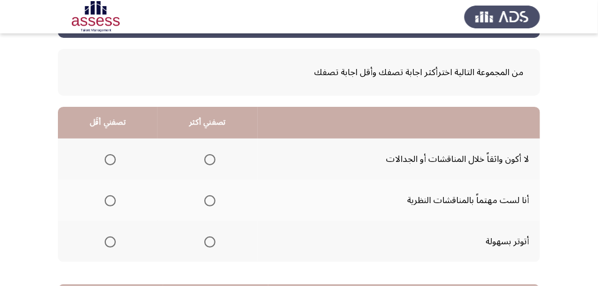
scroll to position [89, 0]
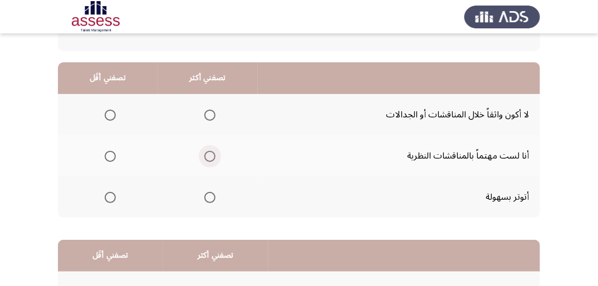
click at [209, 155] on span "Select an option" at bounding box center [209, 156] width 11 height 11
click at [209, 155] on input "Select an option" at bounding box center [209, 156] width 11 height 11
click at [107, 112] on span "Select an option" at bounding box center [110, 115] width 11 height 11
click at [107, 112] on input "Select an option" at bounding box center [110, 115] width 11 height 11
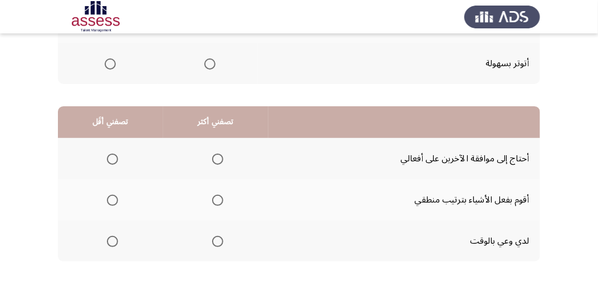
scroll to position [267, 0]
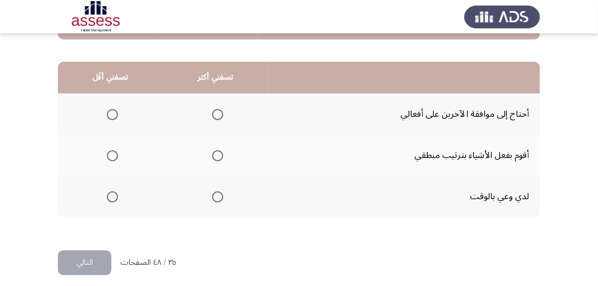
click at [212, 156] on span "Select an option" at bounding box center [217, 155] width 11 height 11
click at [212, 156] on input "Select an option" at bounding box center [217, 155] width 11 height 11
click at [114, 113] on span "Select an option" at bounding box center [112, 114] width 11 height 11
click at [114, 113] on input "Select an option" at bounding box center [112, 114] width 11 height 11
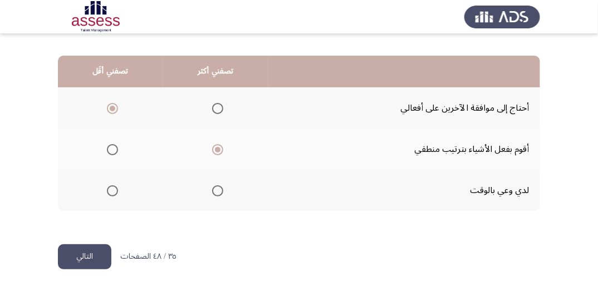
scroll to position [274, 0]
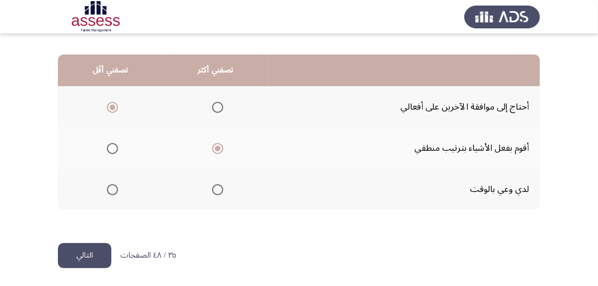
click at [101, 253] on button "التالي" at bounding box center [84, 255] width 53 height 25
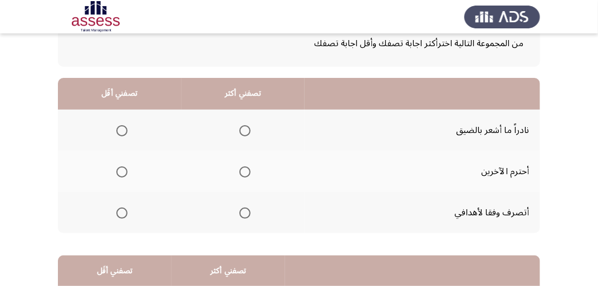
scroll to position [89, 0]
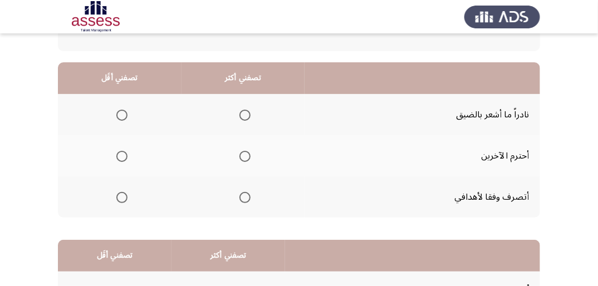
click at [241, 156] on span "Select an option" at bounding box center [244, 156] width 11 height 11
click at [241, 156] on input "Select an option" at bounding box center [244, 156] width 11 height 11
click at [119, 114] on span "Select an option" at bounding box center [121, 115] width 11 height 11
click at [119, 114] on input "Select an option" at bounding box center [121, 115] width 11 height 11
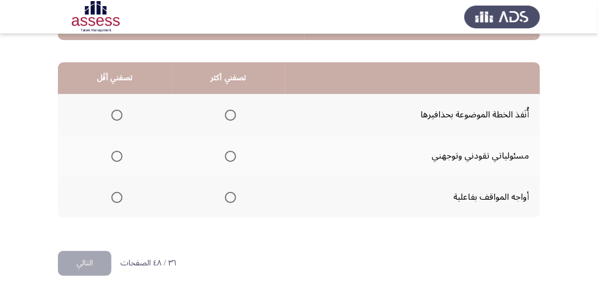
scroll to position [267, 0]
click at [230, 156] on span "Select an option" at bounding box center [230, 155] width 11 height 11
click at [230, 156] on input "Select an option" at bounding box center [230, 155] width 11 height 11
click at [229, 109] on span "Select an option" at bounding box center [230, 114] width 11 height 11
click at [229, 109] on input "Select an option" at bounding box center [230, 114] width 11 height 11
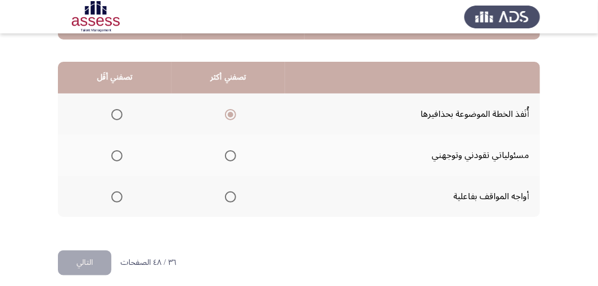
click at [228, 157] on span "Select an option" at bounding box center [230, 155] width 11 height 11
click at [228, 157] on input "Select an option" at bounding box center [230, 155] width 11 height 11
click at [118, 194] on span "Select an option" at bounding box center [116, 196] width 11 height 11
click at [118, 194] on input "Select an option" at bounding box center [116, 196] width 11 height 11
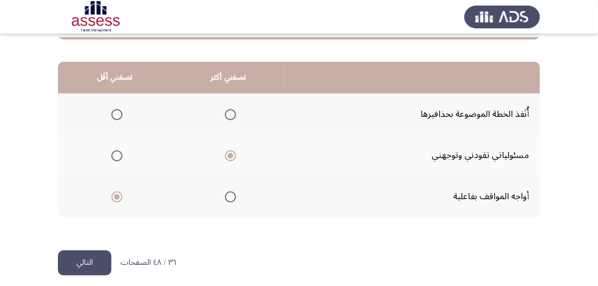
scroll to position [274, 0]
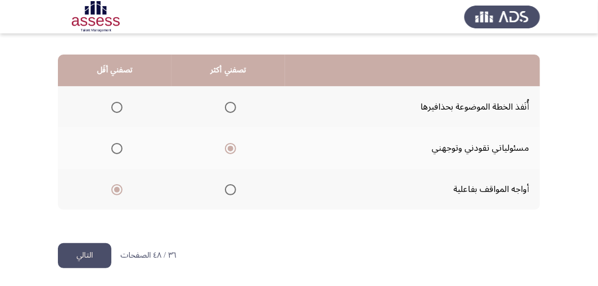
click at [72, 257] on button "التالي" at bounding box center [84, 255] width 53 height 25
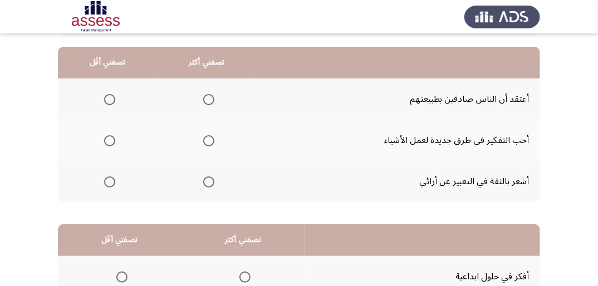
scroll to position [89, 0]
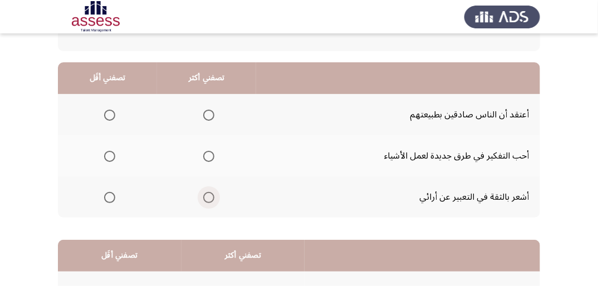
click at [207, 198] on span "Select an option" at bounding box center [208, 197] width 11 height 11
click at [207, 198] on input "Select an option" at bounding box center [208, 197] width 11 height 11
click at [111, 114] on span "Select an option" at bounding box center [109, 115] width 11 height 11
click at [111, 114] on input "Select an option" at bounding box center [109, 115] width 11 height 11
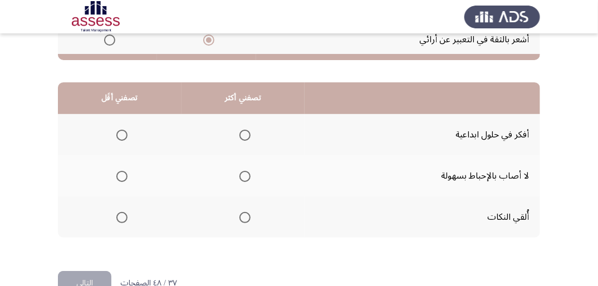
scroll to position [267, 0]
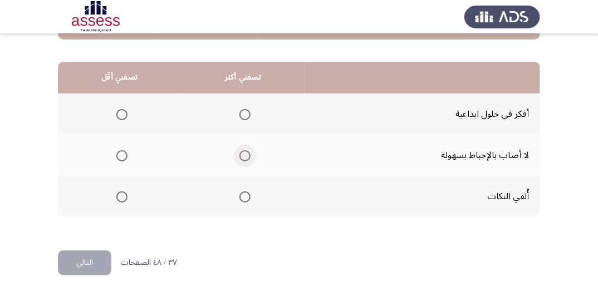
click at [240, 156] on span "Select an option" at bounding box center [244, 155] width 11 height 11
click at [240, 156] on input "Select an option" at bounding box center [244, 155] width 11 height 11
click at [121, 198] on span "Select an option" at bounding box center [121, 196] width 11 height 11
click at [121, 198] on input "Select an option" at bounding box center [121, 196] width 11 height 11
click at [119, 115] on span "Select an option" at bounding box center [121, 114] width 11 height 11
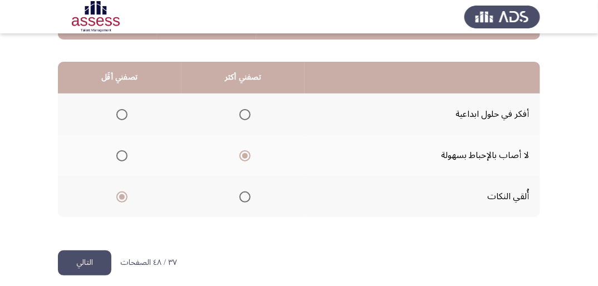
click at [119, 115] on input "Select an option" at bounding box center [121, 114] width 11 height 11
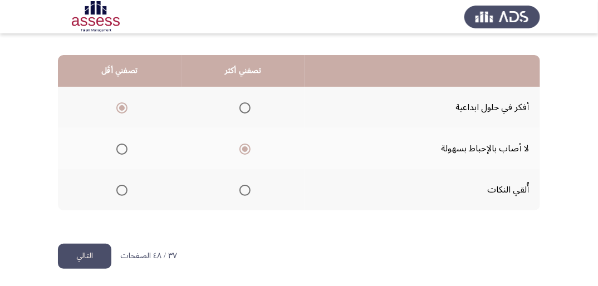
scroll to position [274, 0]
click at [71, 252] on button "التالي" at bounding box center [84, 255] width 53 height 25
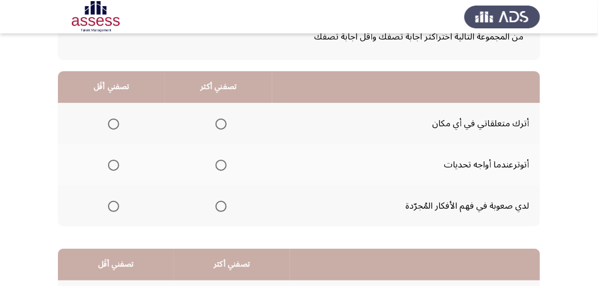
scroll to position [89, 0]
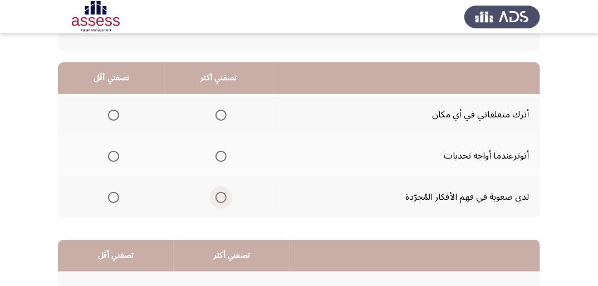
click at [222, 196] on span "Select an option" at bounding box center [220, 197] width 11 height 11
click at [222, 196] on input "Select an option" at bounding box center [220, 197] width 11 height 11
click at [116, 111] on span "Select an option" at bounding box center [113, 115] width 11 height 11
click at [116, 111] on input "Select an option" at bounding box center [113, 115] width 11 height 11
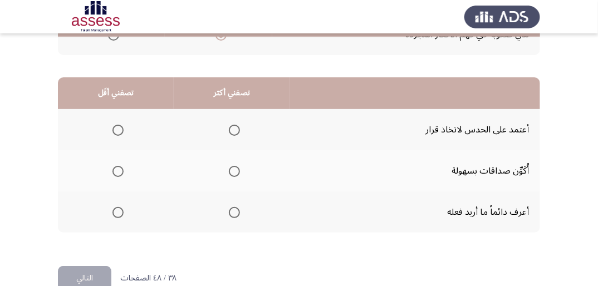
scroll to position [267, 0]
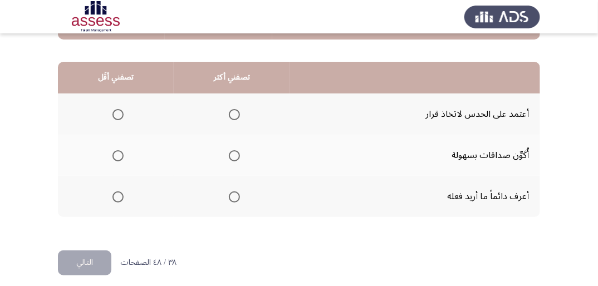
click at [234, 150] on span "Select an option" at bounding box center [234, 155] width 11 height 11
click at [234, 150] on input "Select an option" at bounding box center [234, 155] width 11 height 11
click at [118, 110] on span "Select an option" at bounding box center [117, 114] width 11 height 11
click at [118, 110] on input "Select an option" at bounding box center [117, 114] width 11 height 11
click at [104, 260] on button "التالي" at bounding box center [84, 262] width 53 height 25
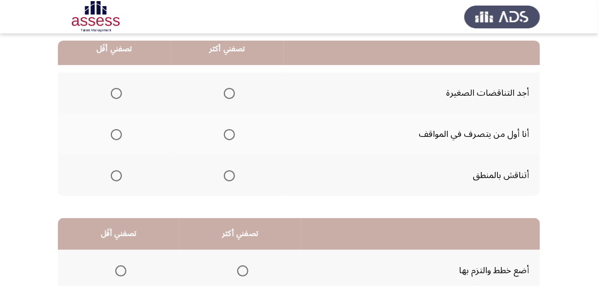
scroll to position [89, 0]
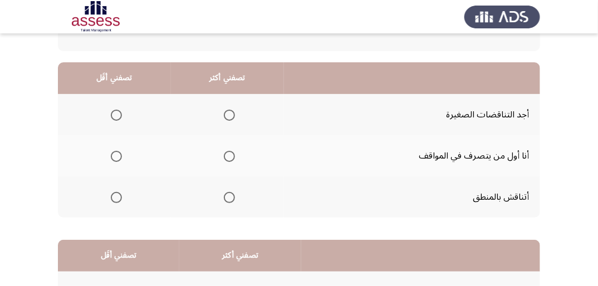
click at [226, 196] on span "Select an option" at bounding box center [229, 197] width 11 height 11
click at [226, 196] on input "Select an option" at bounding box center [229, 197] width 11 height 11
click at [118, 115] on span "Select an option" at bounding box center [116, 115] width 11 height 11
click at [118, 115] on input "Select an option" at bounding box center [116, 115] width 11 height 11
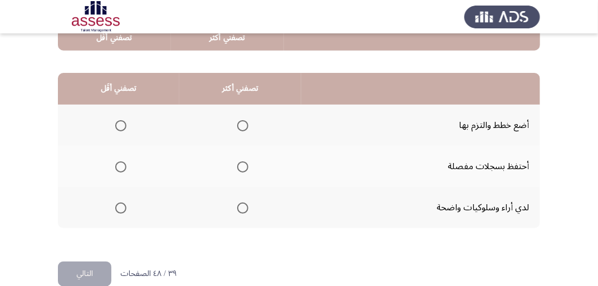
scroll to position [267, 0]
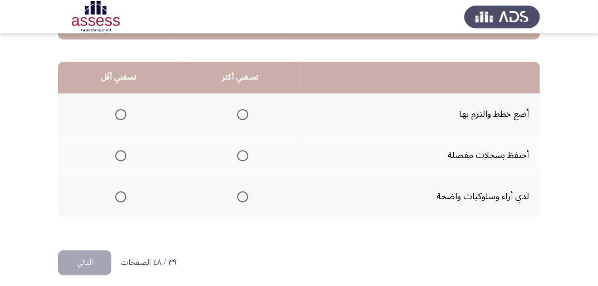
click at [240, 197] on span "Select an option" at bounding box center [242, 196] width 11 height 11
click at [240, 197] on input "Select an option" at bounding box center [242, 196] width 11 height 11
click at [244, 114] on span "Select an option" at bounding box center [242, 114] width 11 height 11
click at [244, 114] on input "Select an option" at bounding box center [242, 114] width 11 height 11
click at [244, 195] on span "Select an option" at bounding box center [242, 196] width 11 height 11
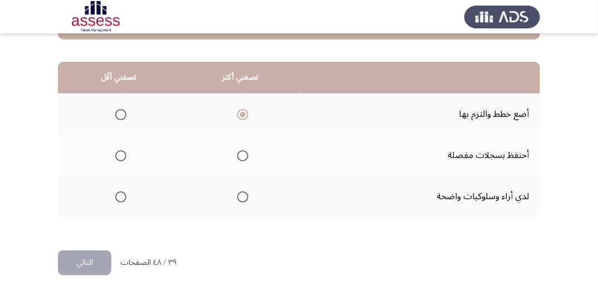
click at [244, 195] on input "Select an option" at bounding box center [242, 196] width 11 height 11
click at [120, 158] on span "Select an option" at bounding box center [120, 155] width 11 height 11
click at [120, 158] on input "Select an option" at bounding box center [120, 155] width 11 height 11
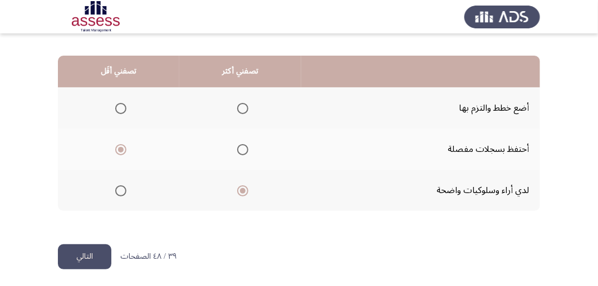
scroll to position [274, 0]
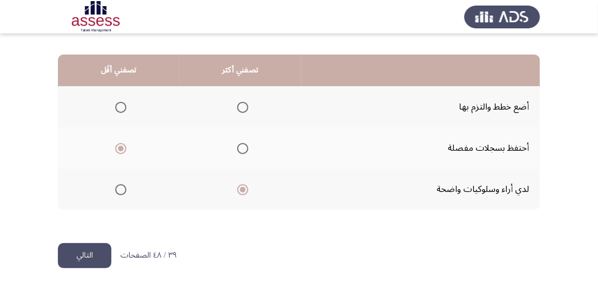
click at [101, 252] on button "التالي" at bounding box center [84, 255] width 53 height 25
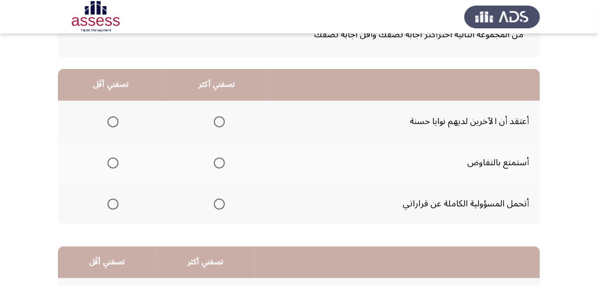
scroll to position [89, 0]
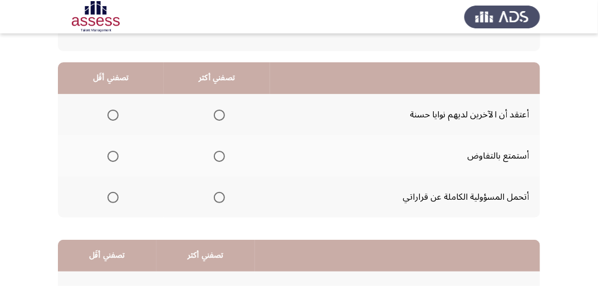
click at [217, 196] on span "Select an option" at bounding box center [219, 197] width 11 height 11
click at [217, 196] on input "Select an option" at bounding box center [219, 197] width 11 height 11
click at [117, 112] on span "Select an option" at bounding box center [112, 115] width 11 height 11
click at [117, 112] on input "Select an option" at bounding box center [112, 115] width 11 height 11
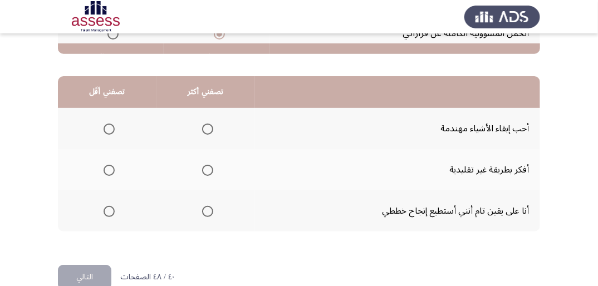
scroll to position [267, 0]
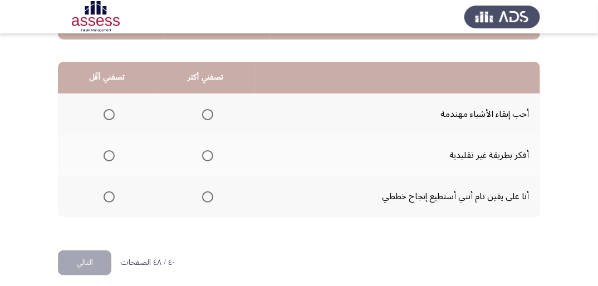
click at [214, 199] on th at bounding box center [205, 196] width 99 height 41
click at [207, 196] on span "Select an option" at bounding box center [207, 196] width 11 height 11
click at [207, 196] on input "Select an option" at bounding box center [207, 196] width 11 height 11
click at [106, 117] on span "Select an option" at bounding box center [109, 114] width 11 height 11
click at [106, 117] on input "Select an option" at bounding box center [109, 114] width 11 height 11
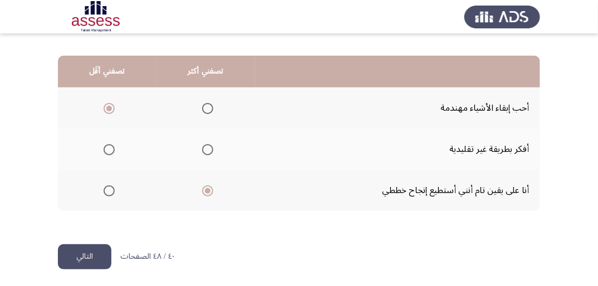
scroll to position [274, 0]
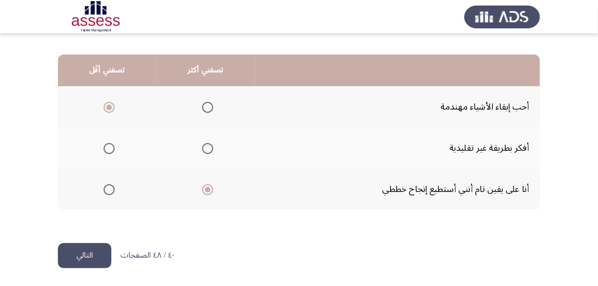
click at [102, 249] on button "التالي" at bounding box center [84, 255] width 53 height 25
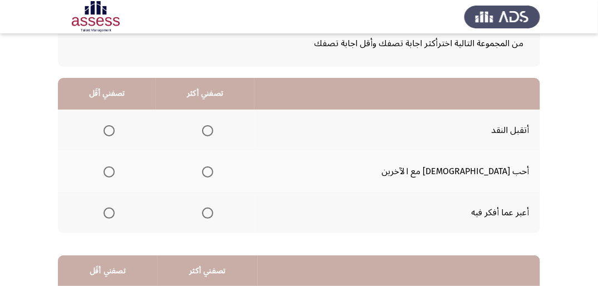
scroll to position [89, 0]
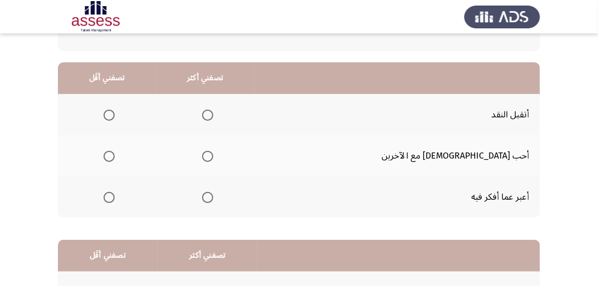
click at [213, 113] on span "Select an option" at bounding box center [207, 115] width 11 height 11
click at [213, 113] on input "Select an option" at bounding box center [207, 115] width 11 height 11
click at [115, 192] on span "Select an option" at bounding box center [109, 197] width 11 height 11
click at [115, 192] on input "Select an option" at bounding box center [109, 197] width 11 height 11
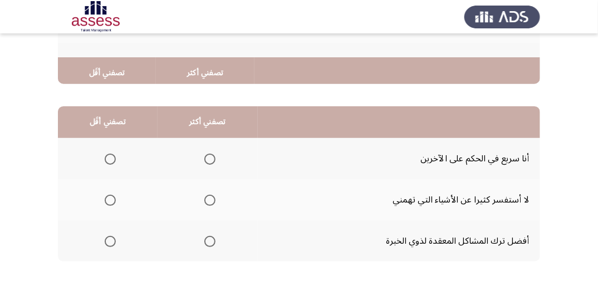
scroll to position [274, 0]
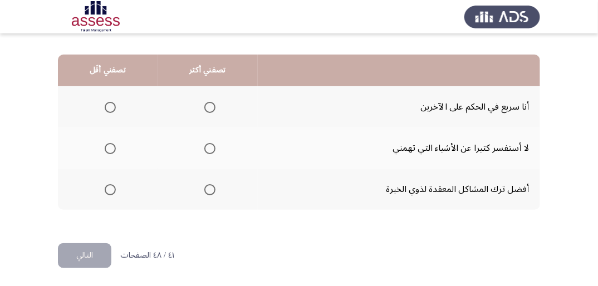
click at [112, 148] on span "Select an option" at bounding box center [110, 148] width 11 height 11
click at [112, 148] on input "Select an option" at bounding box center [110, 148] width 11 height 11
click at [209, 188] on span "Select an option" at bounding box center [209, 189] width 11 height 11
click at [209, 188] on input "Select an option" at bounding box center [209, 189] width 11 height 11
click at [82, 251] on button "التالي" at bounding box center [84, 255] width 53 height 25
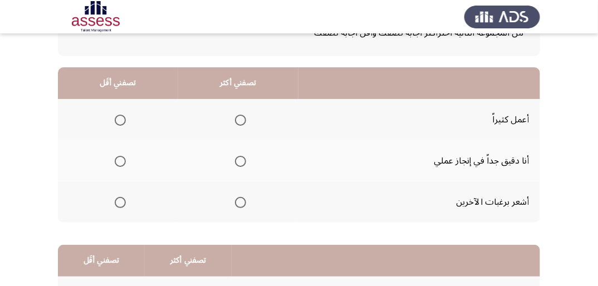
scroll to position [89, 0]
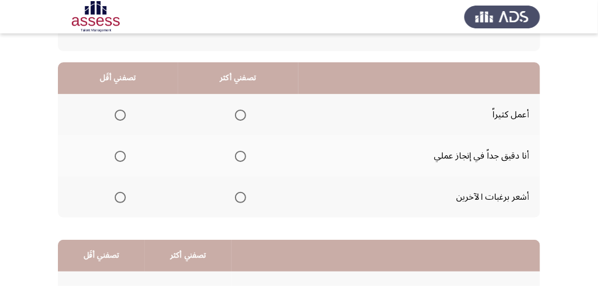
click at [237, 113] on span "Select an option" at bounding box center [240, 115] width 11 height 11
click at [237, 113] on input "Select an option" at bounding box center [240, 115] width 11 height 11
click at [122, 193] on span "Select an option" at bounding box center [120, 197] width 11 height 11
click at [122, 193] on input "Select an option" at bounding box center [120, 197] width 11 height 11
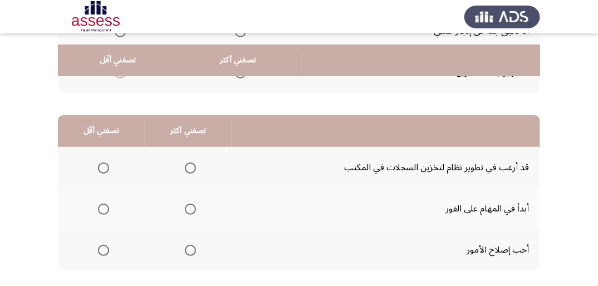
scroll to position [267, 0]
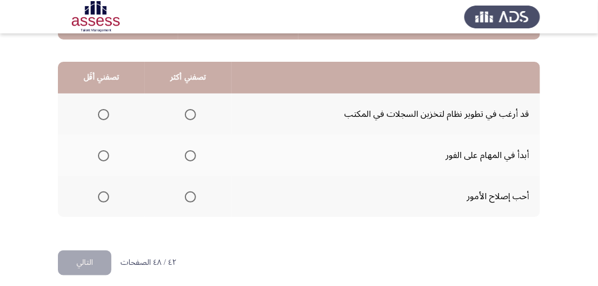
click at [191, 109] on span "Select an option" at bounding box center [190, 114] width 11 height 11
click at [191, 109] on input "Select an option" at bounding box center [190, 114] width 11 height 11
click at [189, 160] on span "Select an option" at bounding box center [190, 155] width 11 height 11
click at [189, 160] on input "Select an option" at bounding box center [190, 155] width 11 height 11
click at [191, 115] on span "Select an option" at bounding box center [190, 114] width 11 height 11
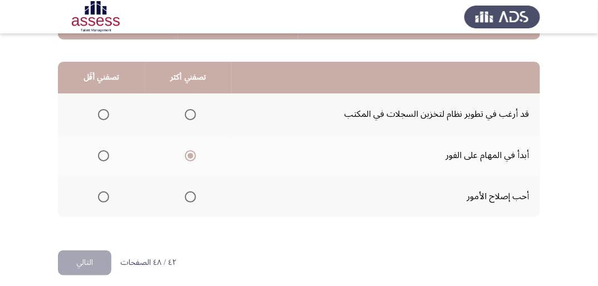
click at [191, 115] on input "Select an option" at bounding box center [190, 114] width 11 height 11
click at [106, 198] on span "Select an option" at bounding box center [103, 196] width 11 height 11
click at [106, 198] on input "Select an option" at bounding box center [103, 196] width 11 height 11
click at [94, 265] on button "التالي" at bounding box center [84, 262] width 53 height 25
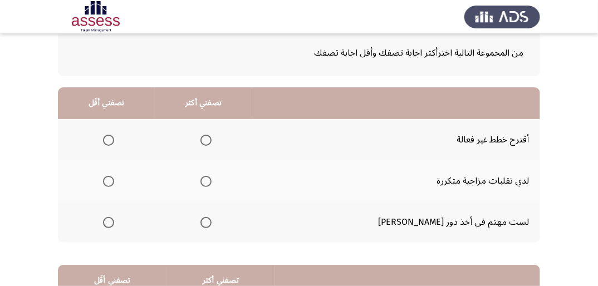
scroll to position [45, 0]
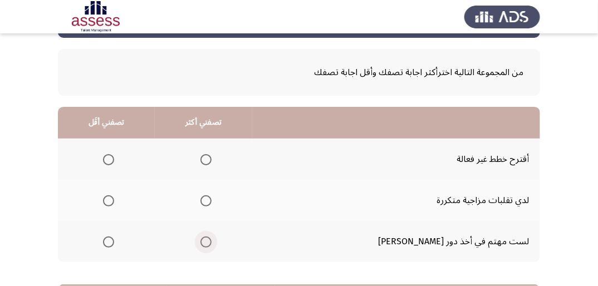
click at [212, 237] on span "Select an option" at bounding box center [205, 242] width 11 height 11
click at [212, 237] on input "Select an option" at bounding box center [205, 242] width 11 height 11
click at [114, 154] on span "Select an option" at bounding box center [108, 159] width 11 height 11
click at [114, 154] on input "Select an option" at bounding box center [108, 159] width 11 height 11
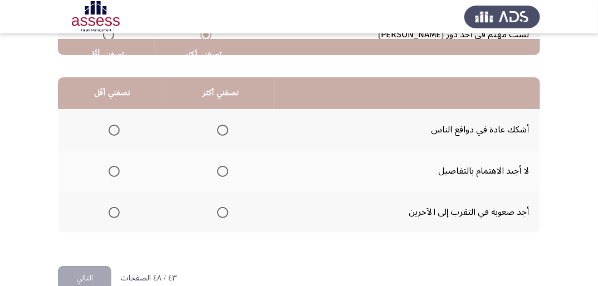
scroll to position [267, 0]
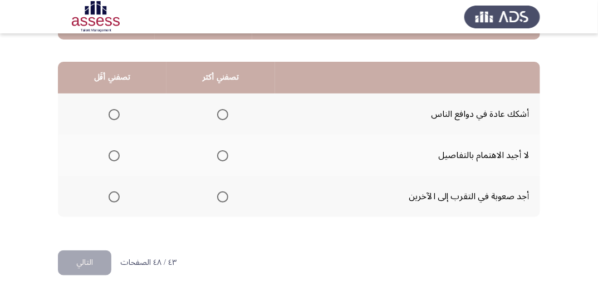
click at [222, 111] on span "Select an option" at bounding box center [222, 114] width 11 height 11
click at [222, 111] on input "Select an option" at bounding box center [222, 114] width 11 height 11
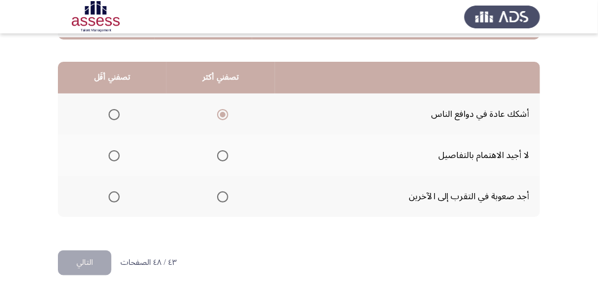
scroll to position [274, 0]
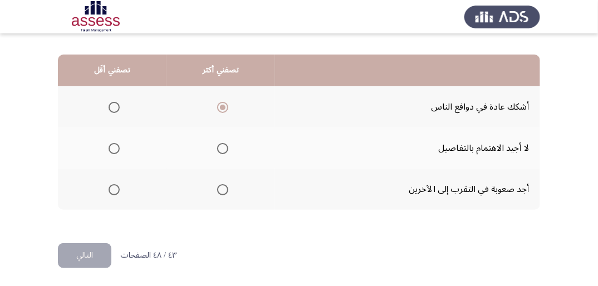
click at [116, 185] on span "Select an option" at bounding box center [114, 189] width 11 height 11
click at [116, 185] on input "Select an option" at bounding box center [114, 189] width 11 height 11
click at [221, 196] on mat-radio-group "Select an option" at bounding box center [221, 189] width 16 height 19
click at [222, 193] on span "Select an option" at bounding box center [222, 189] width 11 height 11
click at [222, 193] on input "Select an option" at bounding box center [222, 189] width 11 height 11
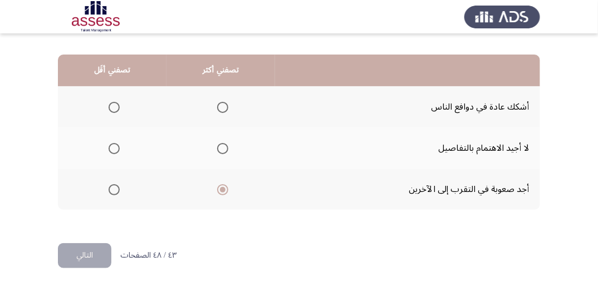
click at [227, 104] on span "Select an option" at bounding box center [222, 107] width 11 height 11
click at [227, 104] on input "Select an option" at bounding box center [222, 107] width 11 height 11
click at [111, 148] on span "Select an option" at bounding box center [114, 148] width 11 height 11
click at [111, 148] on input "Select an option" at bounding box center [114, 148] width 11 height 11
click at [224, 105] on span "Select an option" at bounding box center [223, 108] width 6 height 6
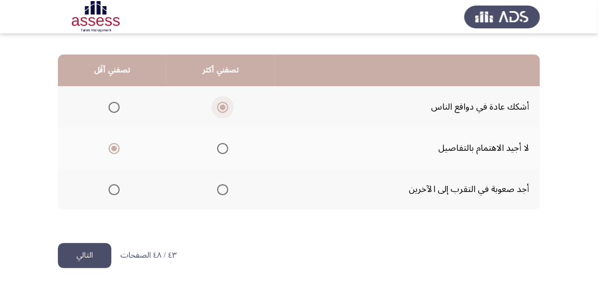
click at [224, 105] on input "Select an option" at bounding box center [222, 107] width 11 height 11
click at [87, 253] on button "التالي" at bounding box center [84, 255] width 53 height 25
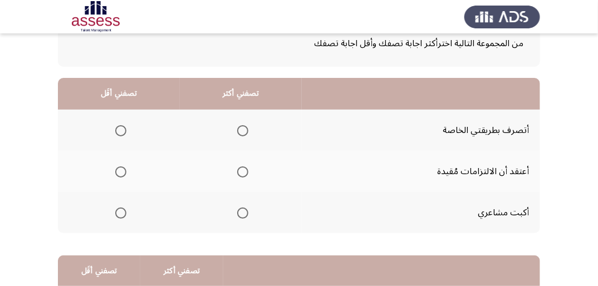
scroll to position [89, 0]
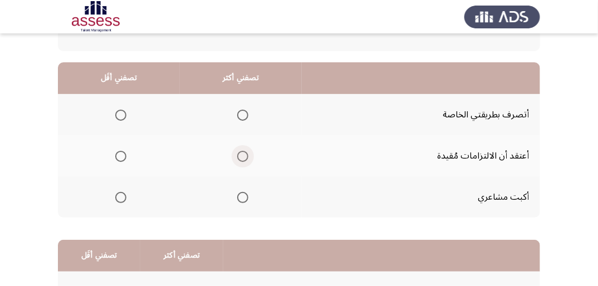
click at [243, 156] on span "Select an option" at bounding box center [242, 156] width 11 height 11
click at [243, 156] on input "Select an option" at bounding box center [242, 156] width 11 height 11
click at [111, 114] on label "Select an option" at bounding box center [119, 115] width 16 height 11
click at [115, 114] on input "Select an option" at bounding box center [120, 115] width 11 height 11
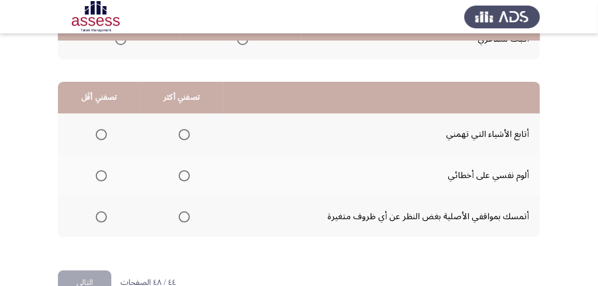
scroll to position [267, 0]
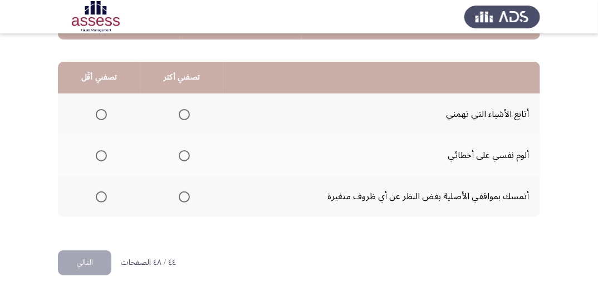
click at [183, 113] on span "Select an option" at bounding box center [184, 114] width 11 height 11
click at [183, 113] on input "Select an option" at bounding box center [184, 114] width 11 height 11
click at [102, 191] on span "Select an option" at bounding box center [101, 196] width 11 height 11
click at [102, 191] on input "Select an option" at bounding box center [101, 196] width 11 height 11
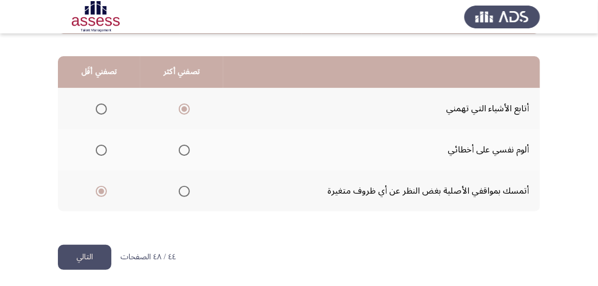
scroll to position [274, 0]
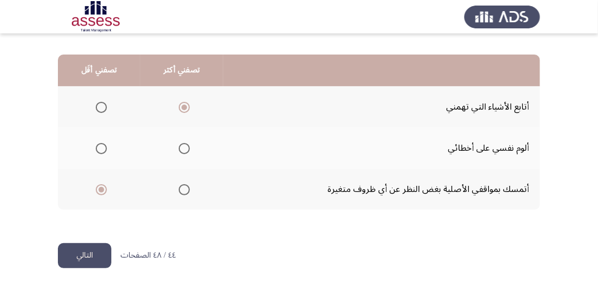
click at [97, 247] on button "التالي" at bounding box center [84, 255] width 53 height 25
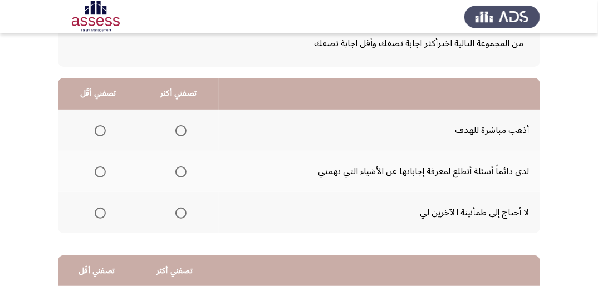
scroll to position [89, 0]
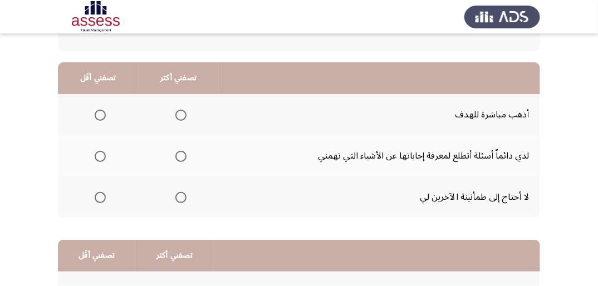
click at [100, 153] on span "Select an option" at bounding box center [100, 156] width 11 height 11
click at [100, 153] on input "Select an option" at bounding box center [100, 156] width 11 height 11
click at [180, 112] on span "Select an option" at bounding box center [180, 115] width 11 height 11
click at [180, 112] on input "Select an option" at bounding box center [180, 115] width 11 height 11
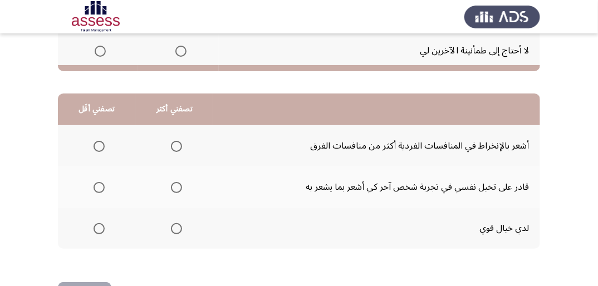
scroll to position [267, 0]
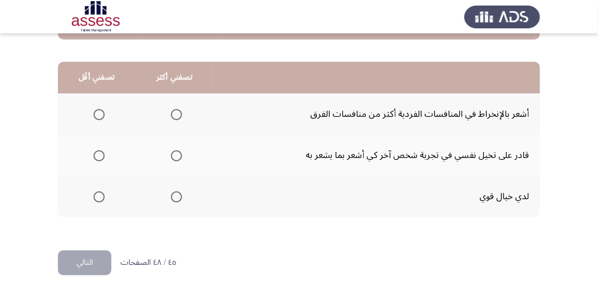
click at [175, 191] on span "Select an option" at bounding box center [176, 196] width 11 height 11
click at [175, 191] on input "Select an option" at bounding box center [176, 196] width 11 height 11
click at [97, 114] on span "Select an option" at bounding box center [99, 114] width 11 height 11
click at [97, 114] on input "Select an option" at bounding box center [99, 114] width 11 height 11
click at [99, 258] on button "التالي" at bounding box center [84, 262] width 53 height 25
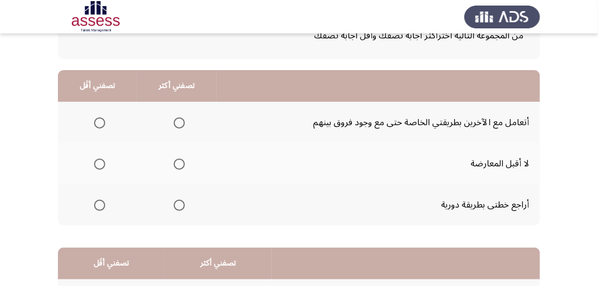
scroll to position [89, 0]
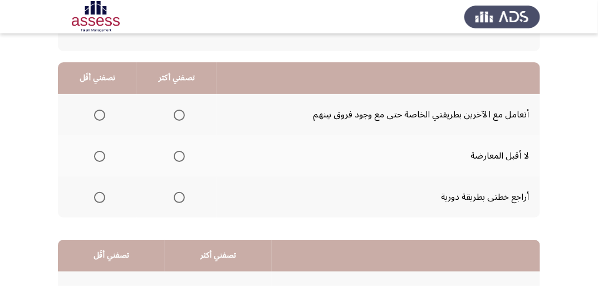
drag, startPoint x: 485, startPoint y: 180, endPoint x: 511, endPoint y: 196, distance: 30.7
click at [178, 116] on span "Select an option" at bounding box center [179, 115] width 11 height 11
click at [178, 116] on input "Select an option" at bounding box center [179, 115] width 11 height 11
click at [179, 196] on span "Select an option" at bounding box center [179, 197] width 11 height 11
click at [179, 196] on input "Select an option" at bounding box center [179, 197] width 11 height 11
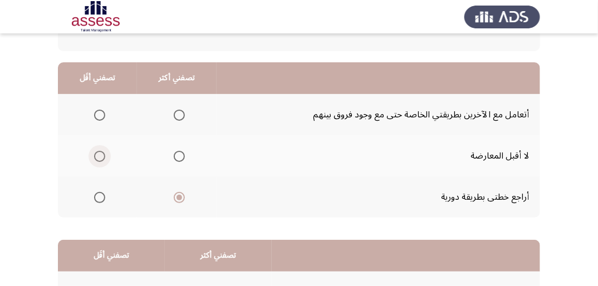
click at [101, 157] on span "Select an option" at bounding box center [99, 156] width 11 height 11
click at [101, 157] on input "Select an option" at bounding box center [99, 156] width 11 height 11
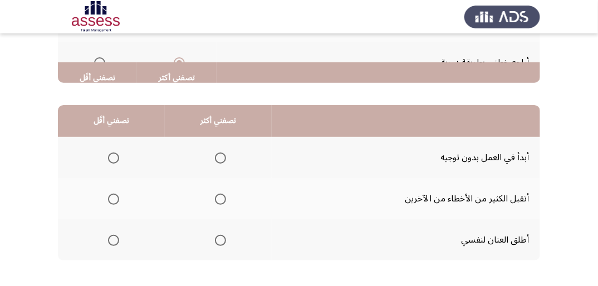
scroll to position [267, 0]
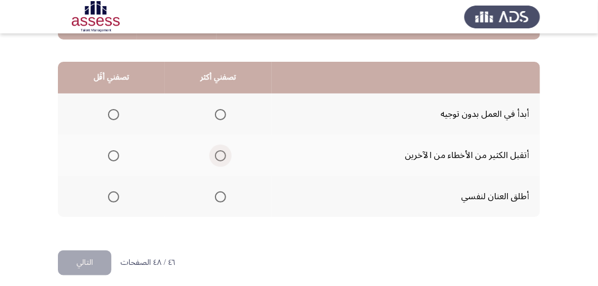
click at [222, 158] on span "Select an option" at bounding box center [220, 155] width 11 height 11
click at [222, 158] on input "Select an option" at bounding box center [220, 155] width 11 height 11
click at [115, 111] on span "Select an option" at bounding box center [113, 114] width 11 height 11
click at [115, 111] on input "Select an option" at bounding box center [113, 114] width 11 height 11
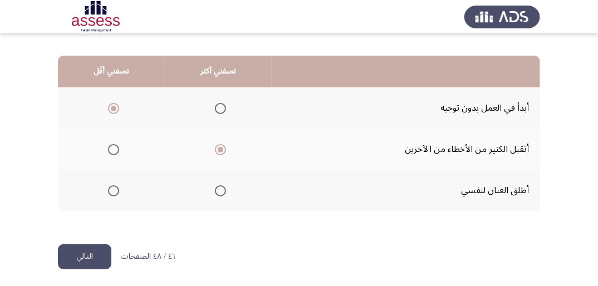
scroll to position [274, 0]
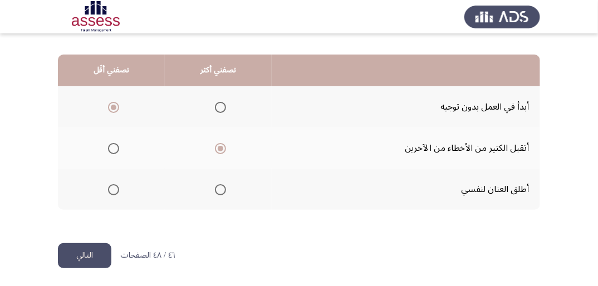
click at [90, 258] on button "التالي" at bounding box center [84, 255] width 53 height 25
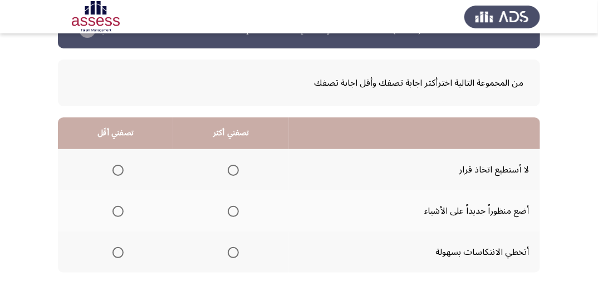
scroll to position [89, 0]
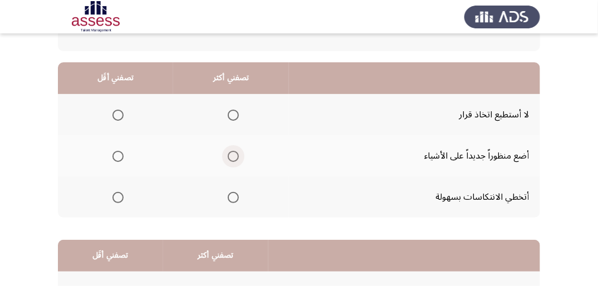
click at [232, 158] on span "Select an option" at bounding box center [233, 156] width 11 height 11
click at [232, 158] on input "Select an option" at bounding box center [233, 156] width 11 height 11
click at [233, 194] on span "Select an option" at bounding box center [233, 197] width 11 height 11
click at [233, 194] on input "Select an option" at bounding box center [233, 197] width 11 height 11
click at [116, 114] on span "Select an option" at bounding box center [117, 115] width 11 height 11
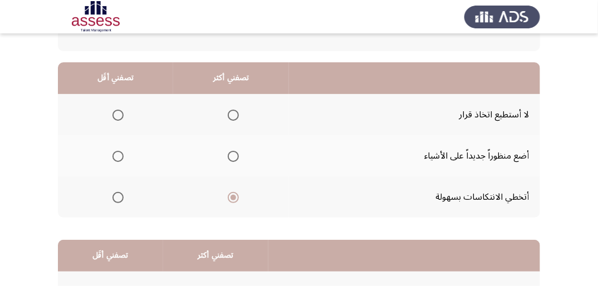
click at [116, 114] on input "Select an option" at bounding box center [117, 115] width 11 height 11
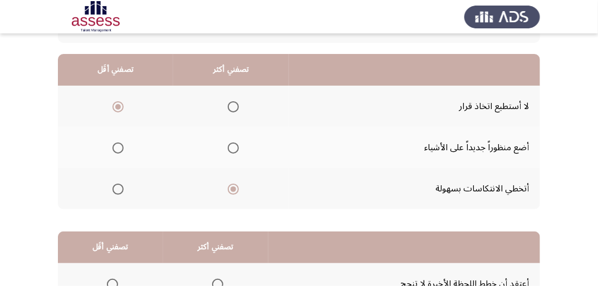
scroll to position [96, 0]
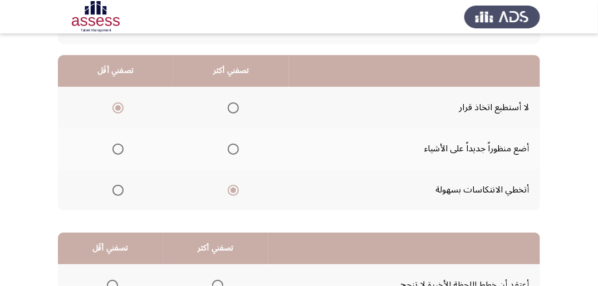
click at [229, 146] on span "Select an option" at bounding box center [233, 149] width 11 height 11
click at [229, 146] on input "Select an option" at bounding box center [233, 149] width 11 height 11
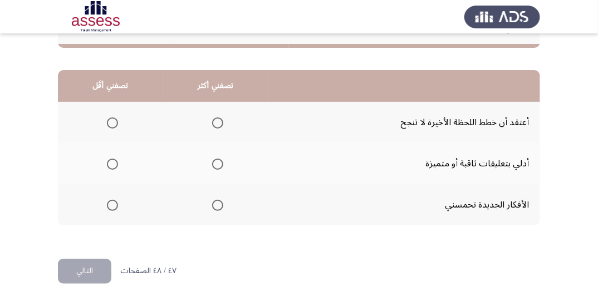
scroll to position [274, 0]
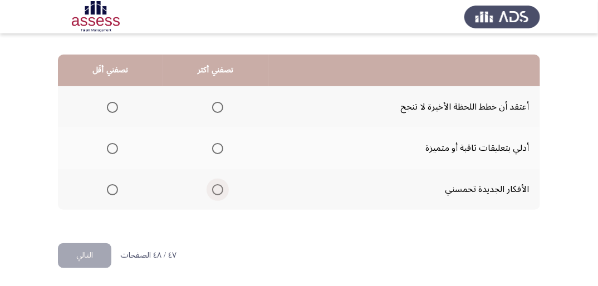
click at [213, 185] on span "Select an option" at bounding box center [217, 189] width 11 height 11
click at [213, 185] on input "Select an option" at bounding box center [217, 189] width 11 height 11
click at [215, 153] on mat-radio-group "Select an option" at bounding box center [216, 148] width 16 height 19
click at [216, 149] on span "Select an option" at bounding box center [217, 148] width 11 height 11
click at [216, 149] on input "Select an option" at bounding box center [217, 148] width 11 height 11
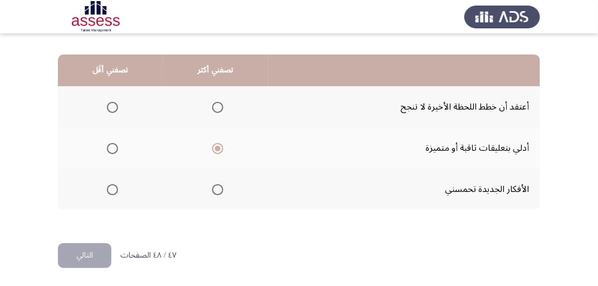
click at [114, 187] on span "Select an option" at bounding box center [112, 189] width 11 height 11
click at [114, 187] on input "Select an option" at bounding box center [112, 189] width 11 height 11
click at [100, 245] on button "التالي" at bounding box center [84, 255] width 53 height 25
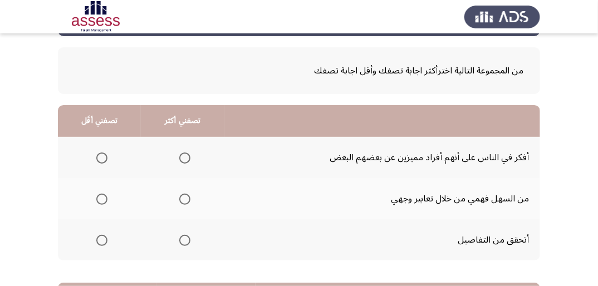
scroll to position [89, 0]
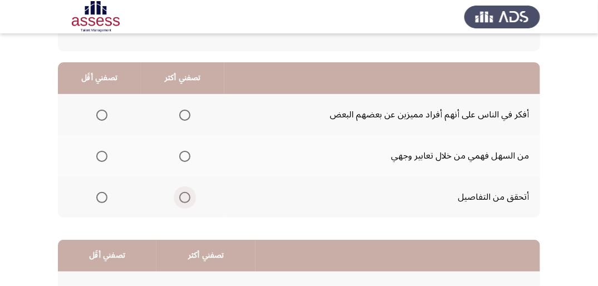
click at [178, 198] on label "Select an option" at bounding box center [183, 197] width 16 height 11
click at [179, 198] on input "Select an option" at bounding box center [184, 197] width 11 height 11
click at [102, 156] on span "Select an option" at bounding box center [101, 156] width 11 height 11
click at [102, 156] on input "Select an option" at bounding box center [101, 156] width 11 height 11
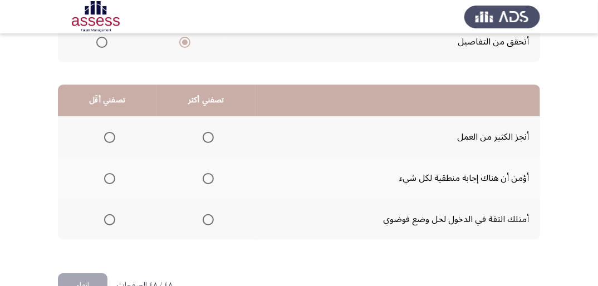
scroll to position [267, 0]
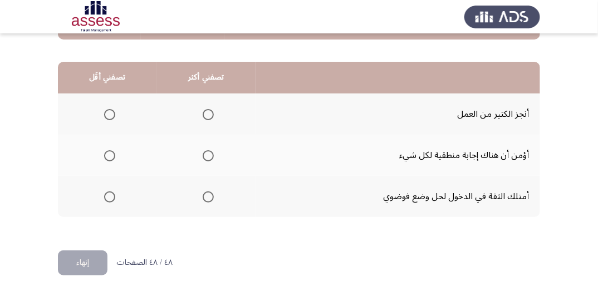
click at [208, 196] on span "Select an option" at bounding box center [208, 196] width 11 height 11
click at [208, 196] on input "Select an option" at bounding box center [208, 196] width 11 height 11
click at [109, 153] on span "Select an option" at bounding box center [109, 155] width 11 height 11
click at [109, 153] on input "Select an option" at bounding box center [109, 155] width 11 height 11
click at [212, 152] on span "Select an option" at bounding box center [208, 155] width 11 height 11
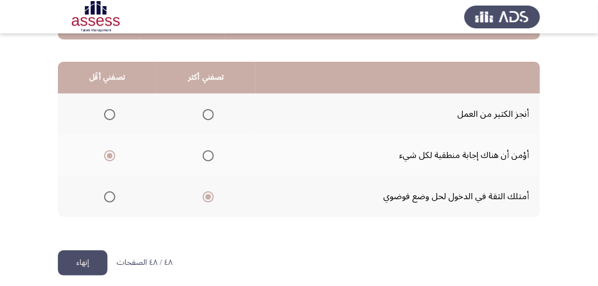
click at [212, 152] on input "Select an option" at bounding box center [208, 155] width 11 height 11
click at [111, 195] on span "Select an option" at bounding box center [109, 196] width 11 height 11
click at [111, 195] on input "Select an option" at bounding box center [109, 196] width 11 height 11
click at [210, 199] on span "Select an option" at bounding box center [208, 196] width 11 height 11
click at [210, 199] on input "Select an option" at bounding box center [208, 196] width 11 height 11
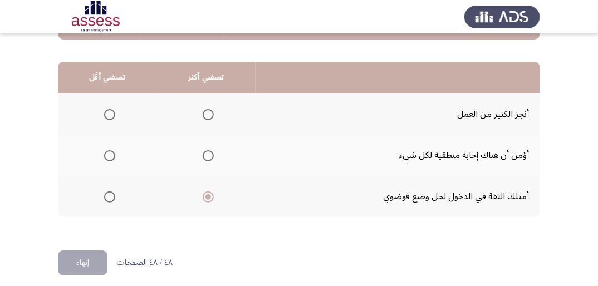
click at [115, 153] on th at bounding box center [107, 155] width 99 height 41
click at [105, 158] on span "Select an option" at bounding box center [109, 155] width 11 height 11
click at [105, 158] on input "Select an option" at bounding box center [109, 155] width 11 height 11
click at [96, 260] on button "إنهاء" at bounding box center [83, 262] width 50 height 25
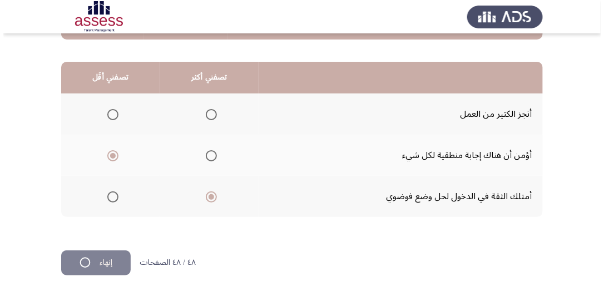
scroll to position [0, 0]
